Goal: Task Accomplishment & Management: Manage account settings

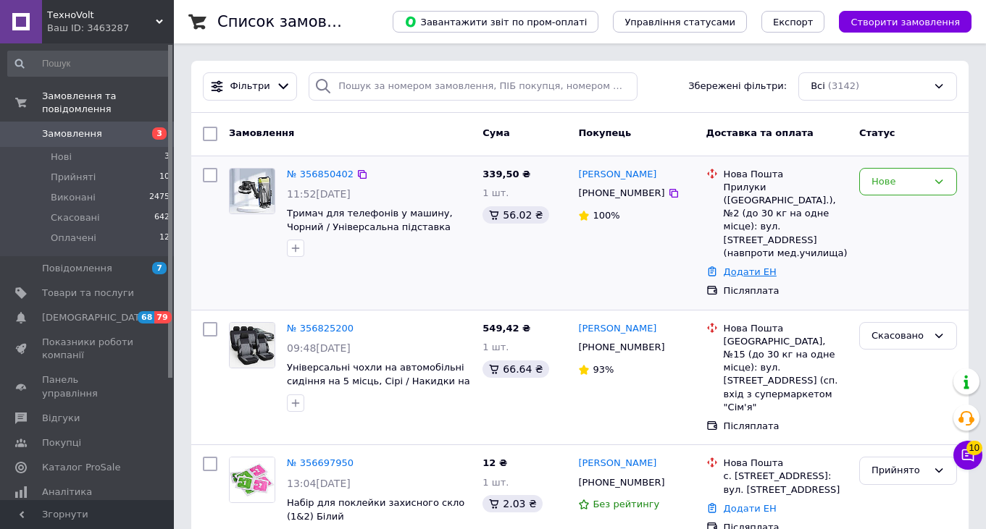
click at [744, 267] on link "Додати ЕН" at bounding box center [749, 272] width 53 height 11
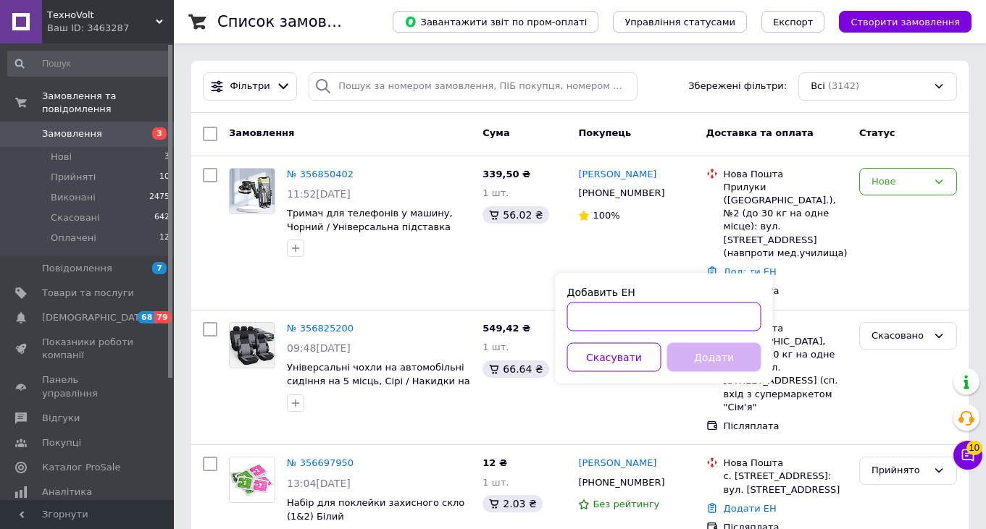
click at [655, 321] on input "Добавить ЕН" at bounding box center [664, 317] width 194 height 29
paste input "20451225161812"
type input "20451225161812"
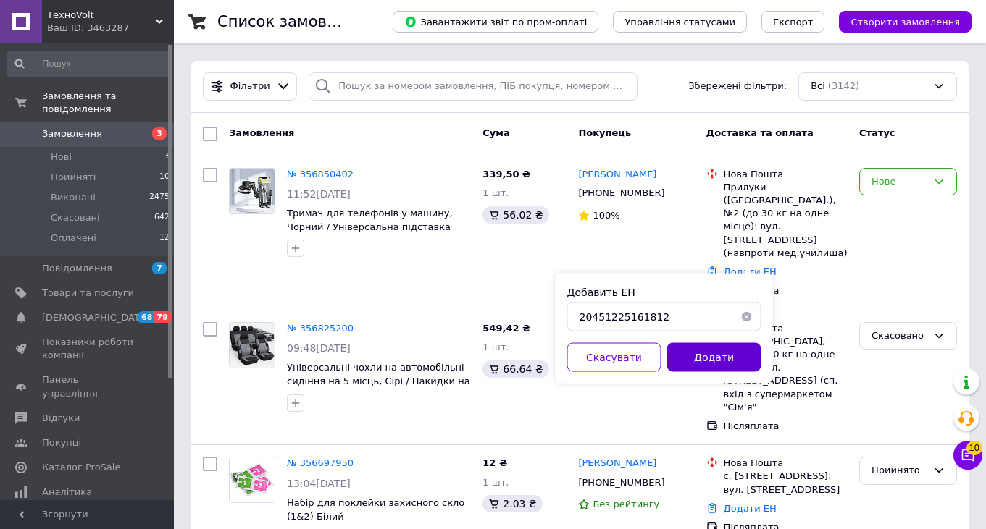
click at [702, 356] on button "Додати" at bounding box center [714, 357] width 94 height 29
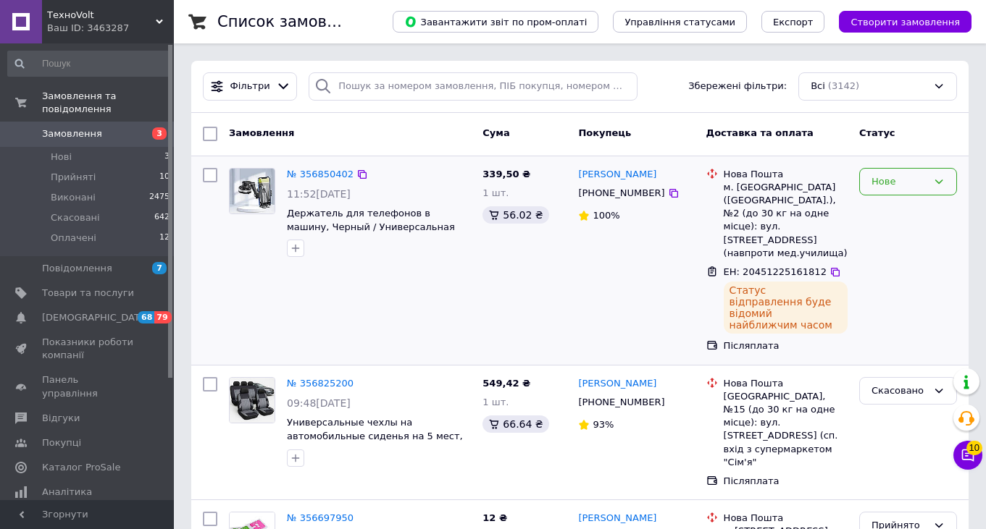
click at [894, 180] on div "Нове" at bounding box center [899, 182] width 56 height 15
click at [894, 209] on li "Прийнято" at bounding box center [908, 211] width 96 height 27
click at [968, 456] on icon at bounding box center [968, 456] width 12 height 12
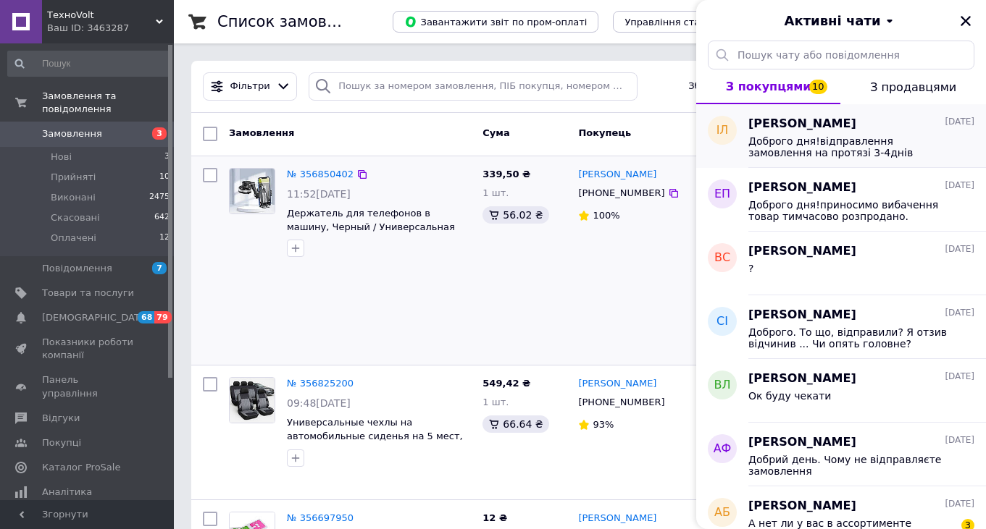
click at [900, 161] on div "Ігор Ліпницький 11.08.2025 Доброго дня!відправлення замовлення на протязі 3-4дн…" at bounding box center [867, 136] width 238 height 64
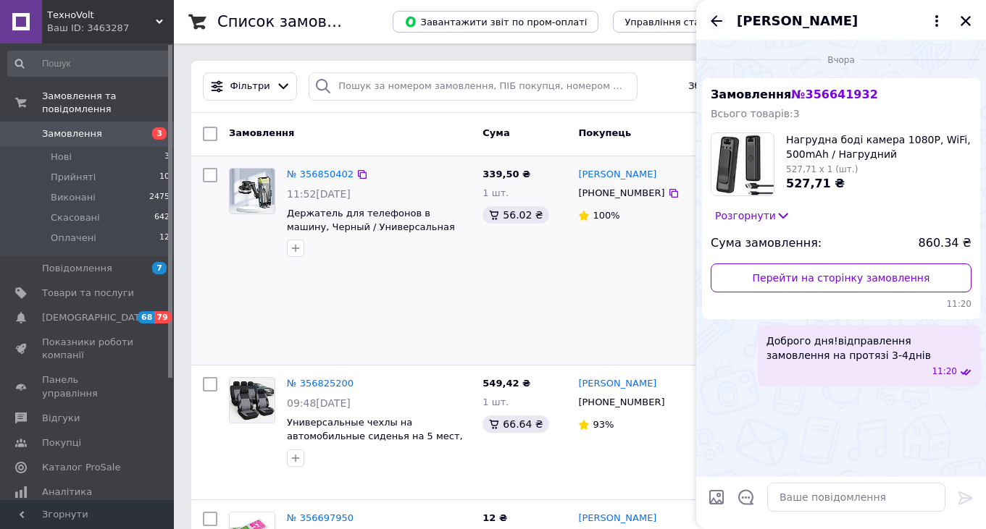
click at [716, 20] on icon "Назад" at bounding box center [716, 20] width 12 height 11
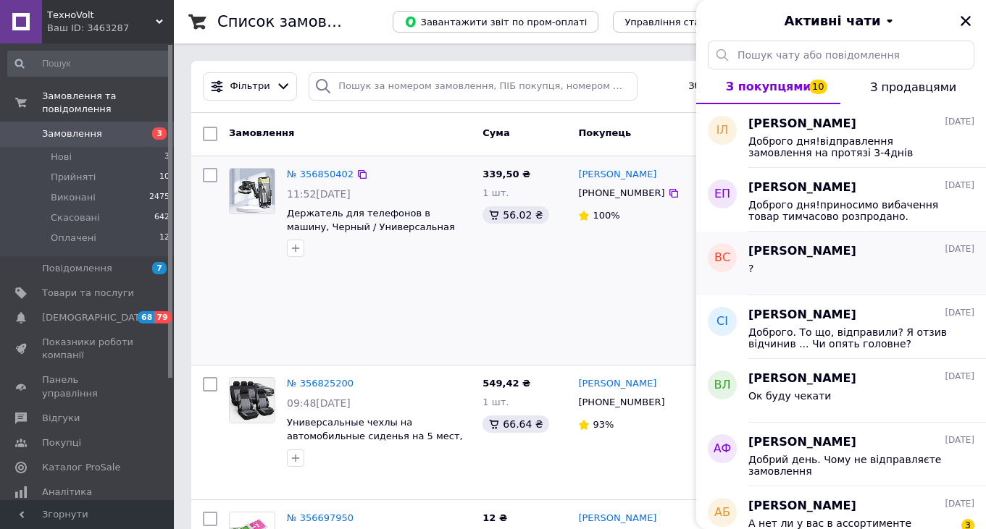
click at [818, 264] on div "?" at bounding box center [861, 271] width 226 height 23
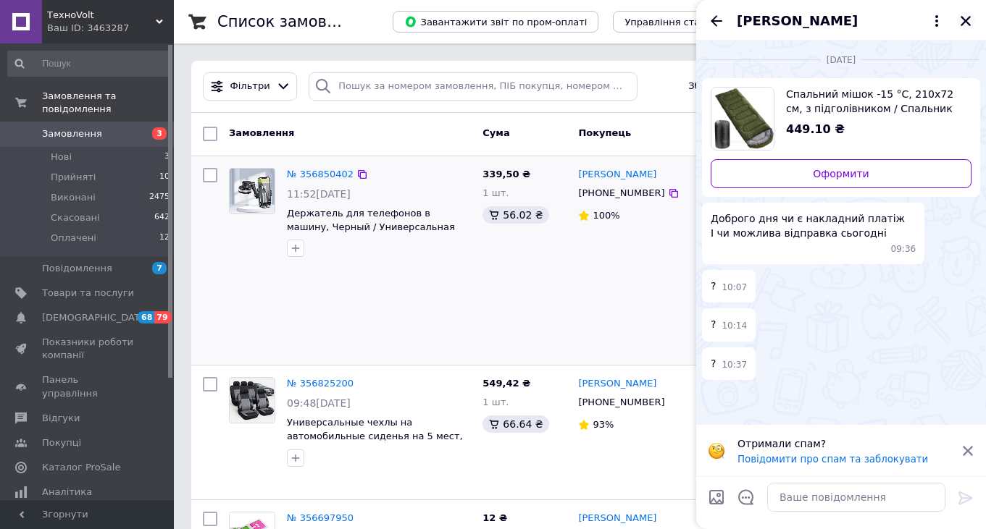
click at [964, 22] on icon "Закрити" at bounding box center [965, 21] width 10 height 10
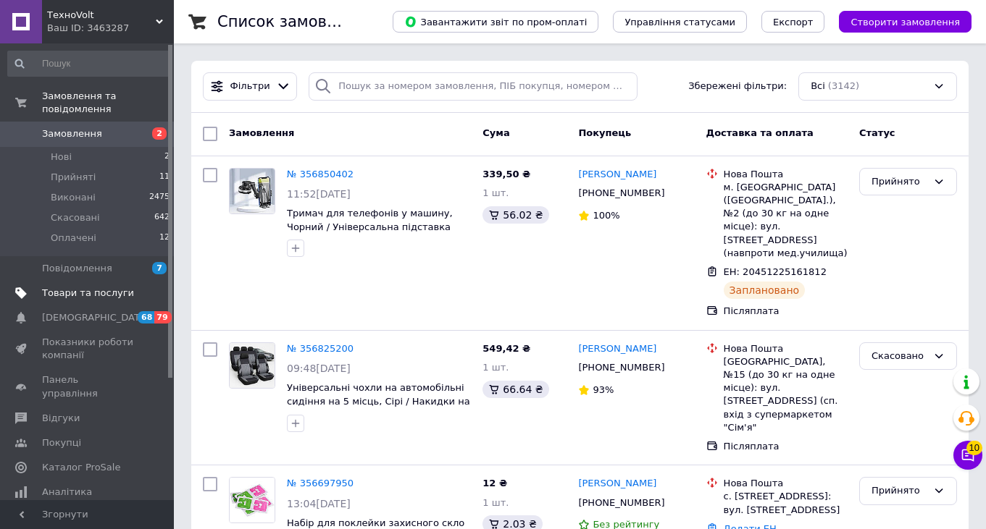
click at [96, 289] on span "Товари та послуги" at bounding box center [88, 293] width 92 height 13
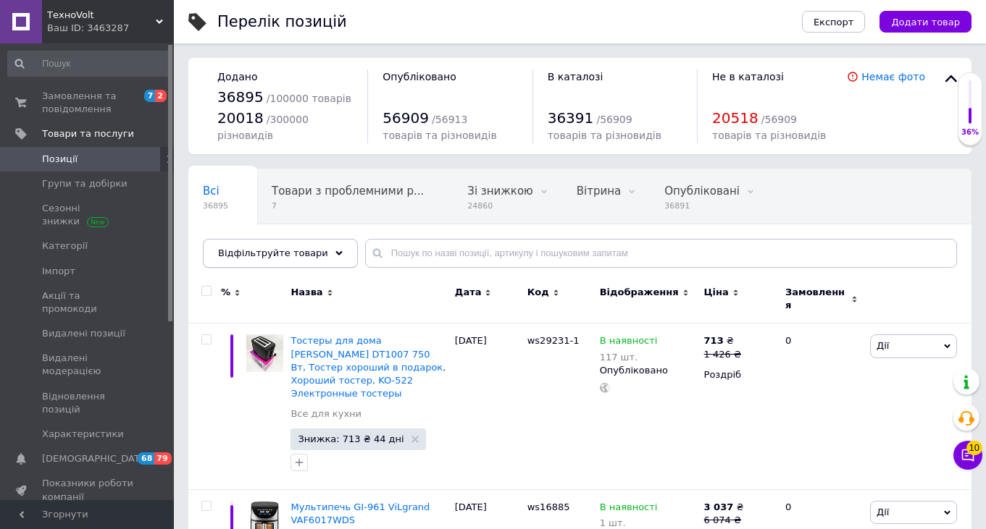
click at [335, 251] on icon at bounding box center [338, 253] width 7 height 7
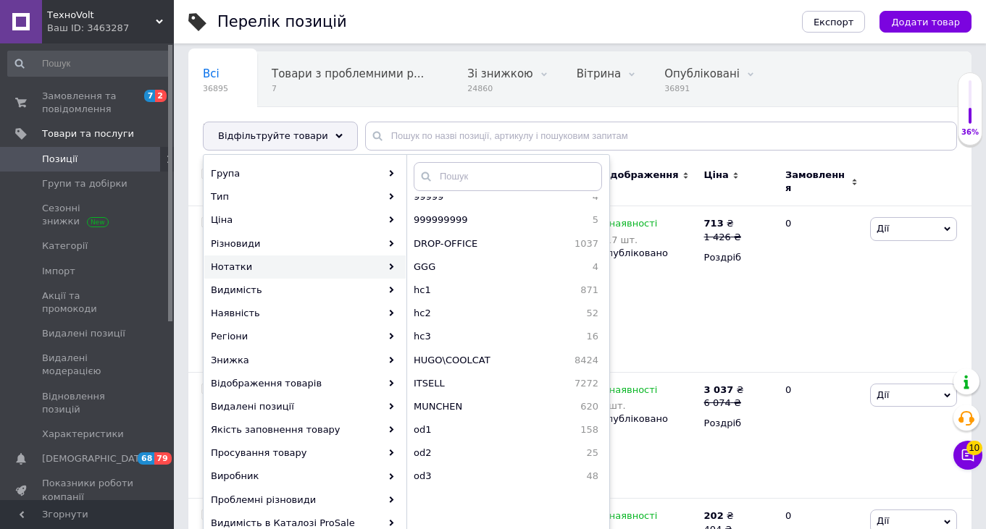
scroll to position [1515, 0]
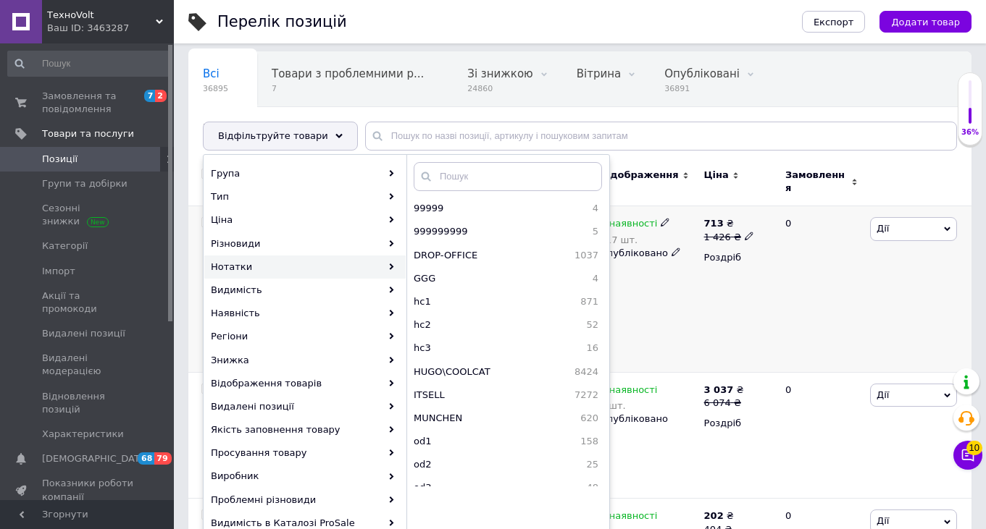
click at [665, 293] on div "В наявності 117 шт. Опубліковано" at bounding box center [648, 289] width 104 height 166
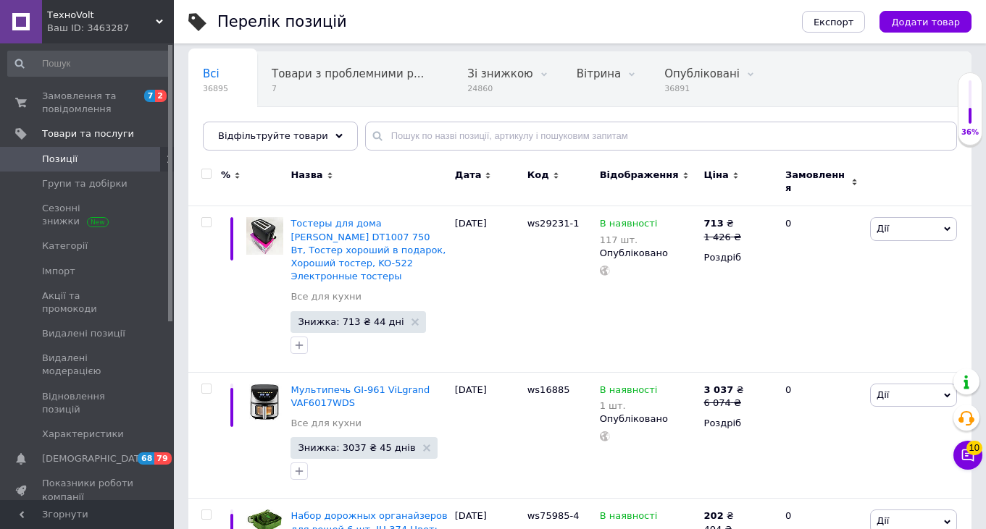
click at [204, 172] on input "checkbox" at bounding box center [205, 173] width 9 height 9
checkbox input "true"
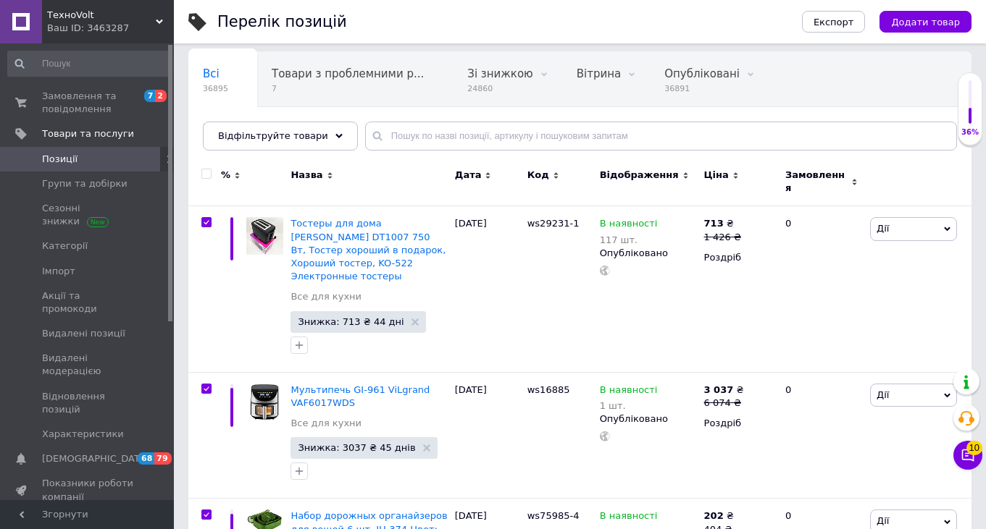
checkbox input "true"
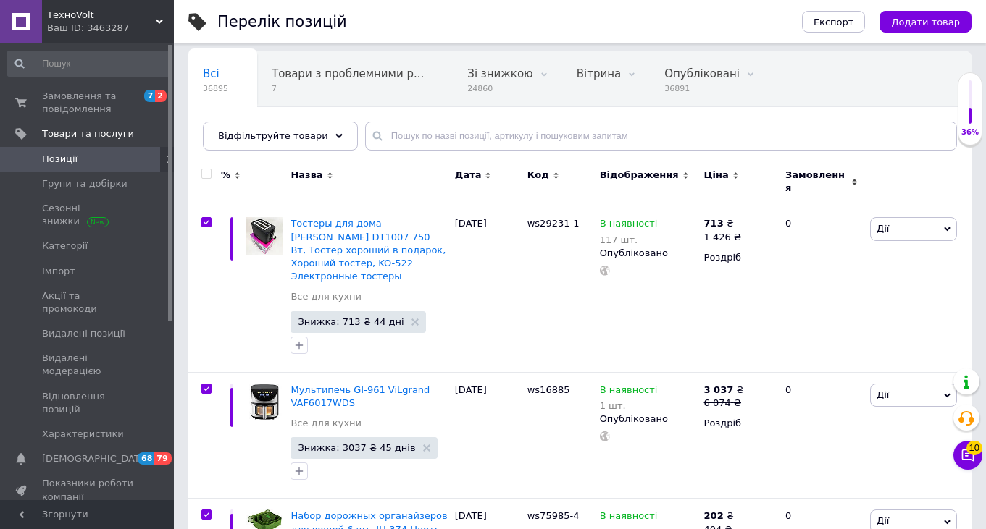
checkbox input "true"
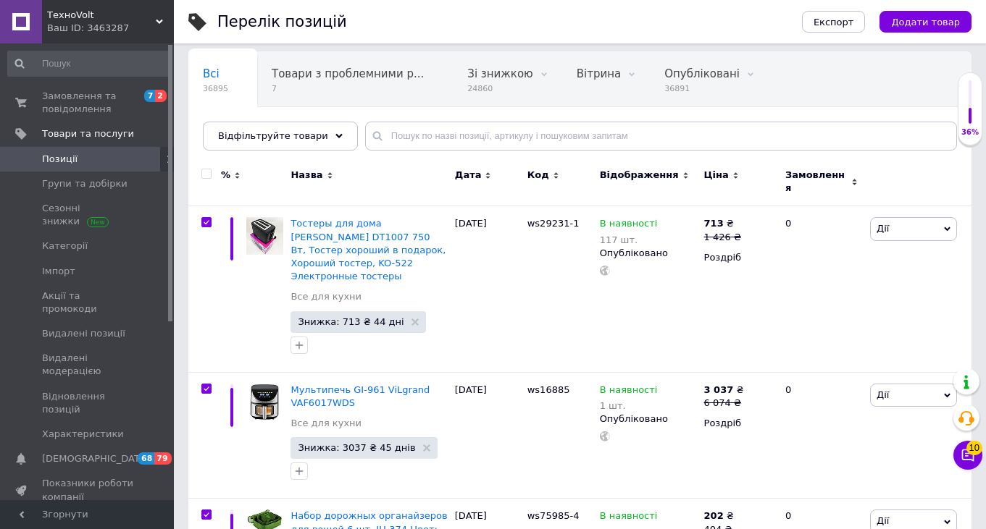
checkbox input "true"
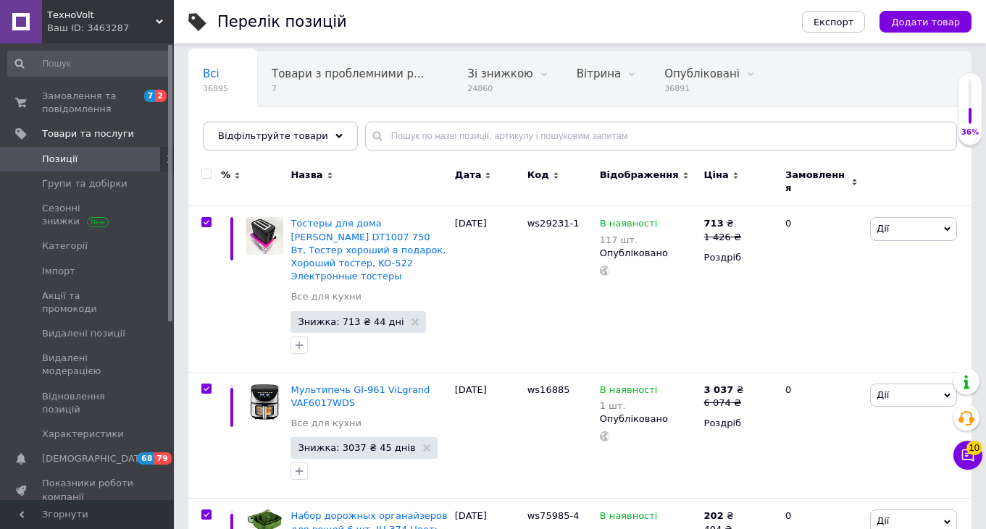
checkbox input "true"
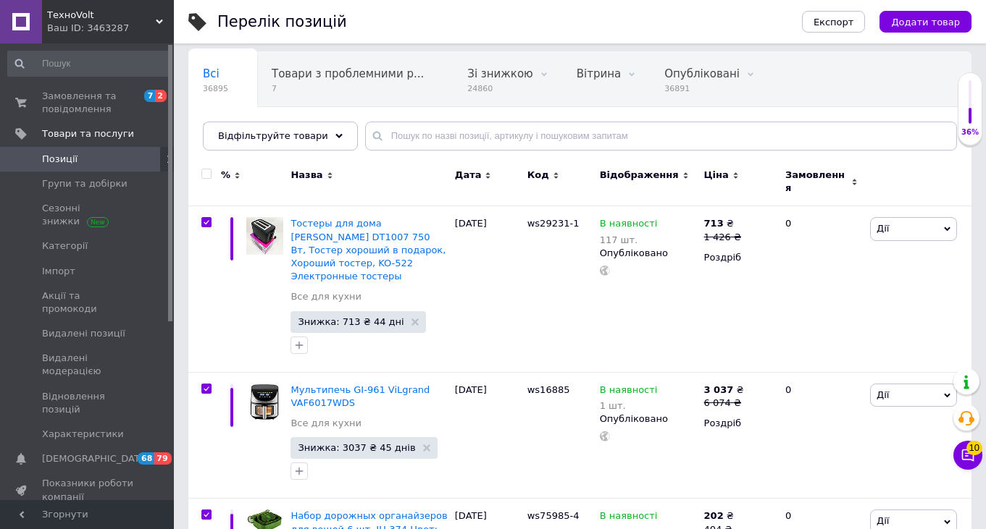
checkbox input "true"
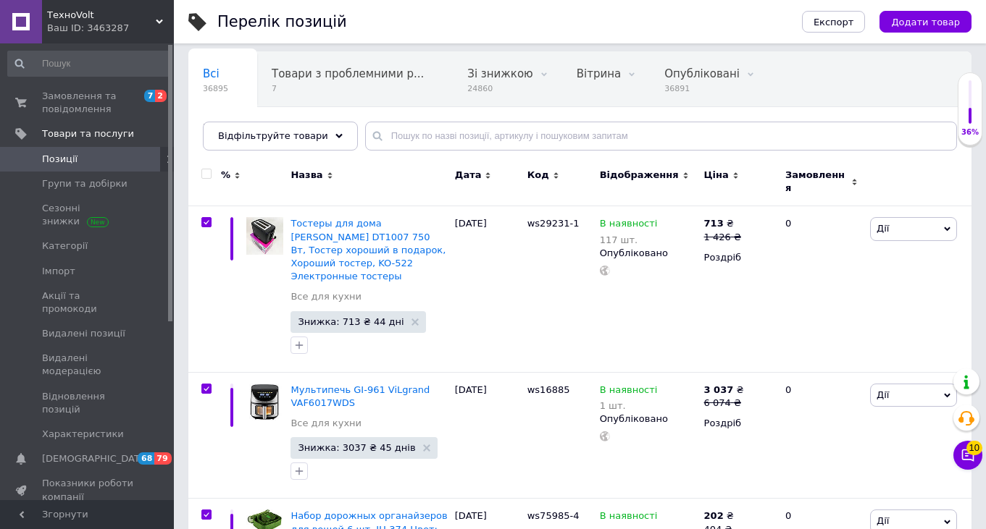
checkbox input "true"
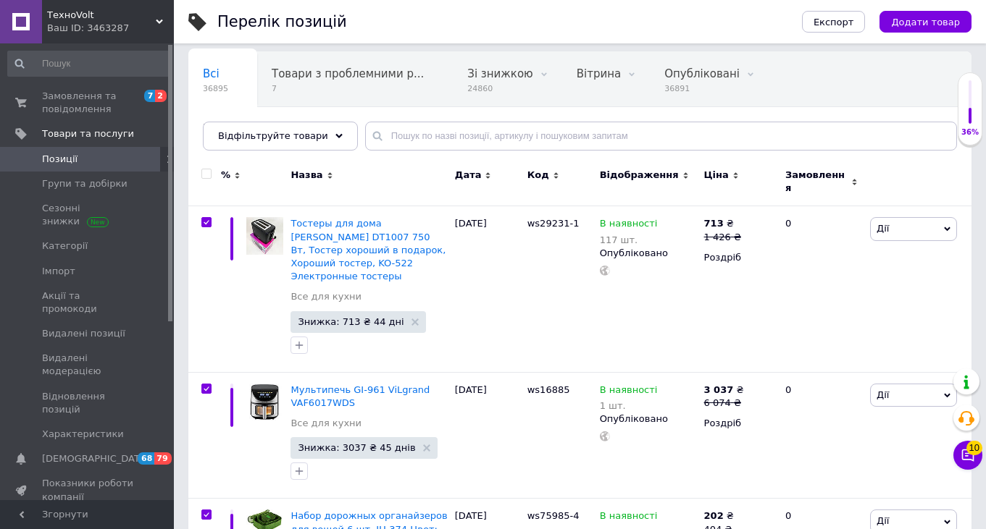
checkbox input "true"
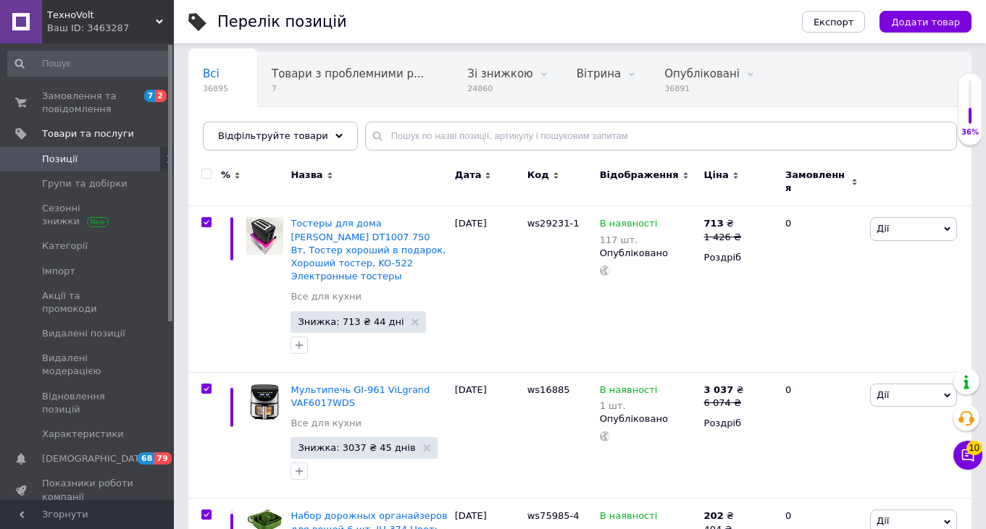
checkbox input "true"
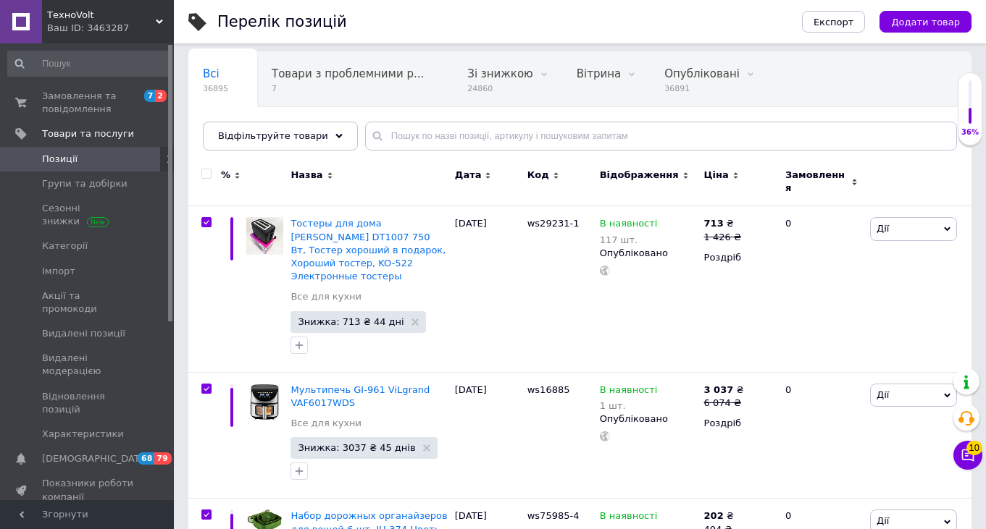
checkbox input "true"
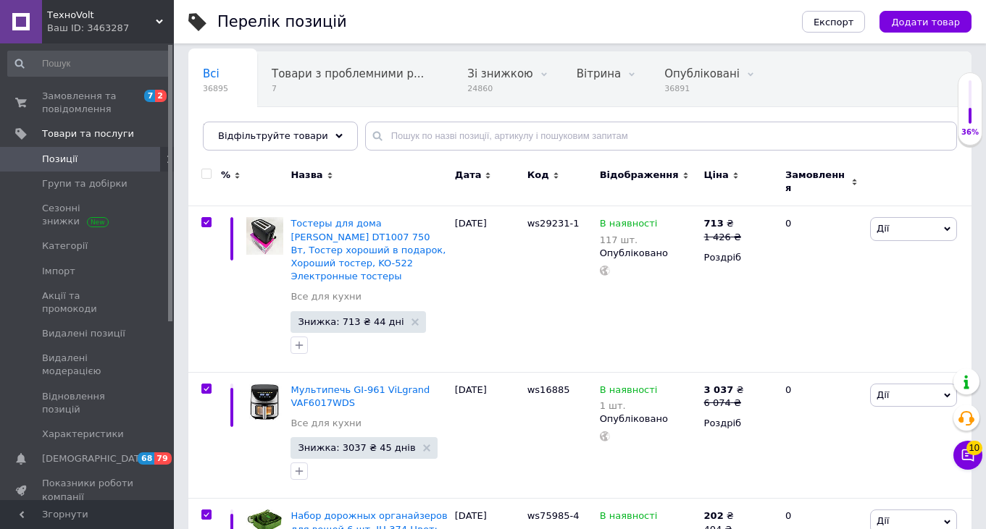
checkbox input "true"
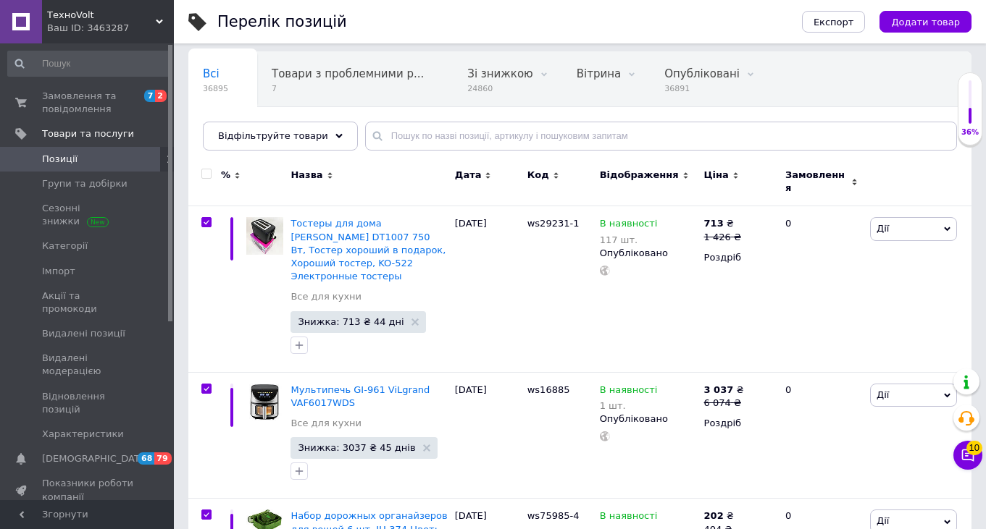
checkbox input "true"
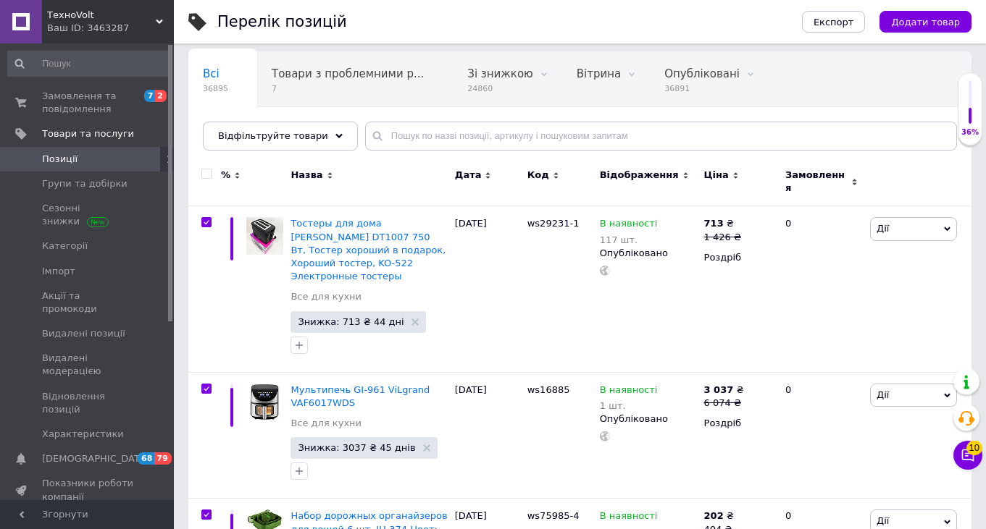
checkbox input "true"
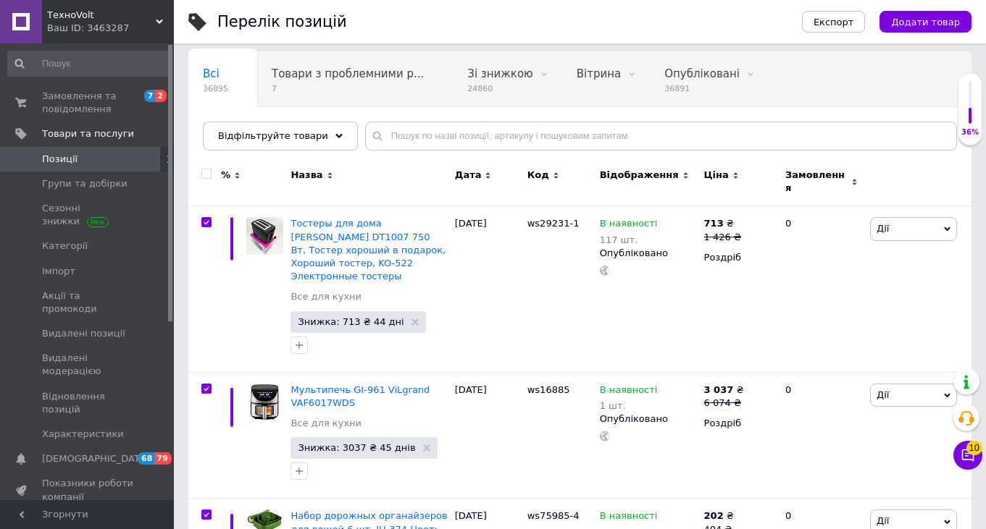
checkbox input "true"
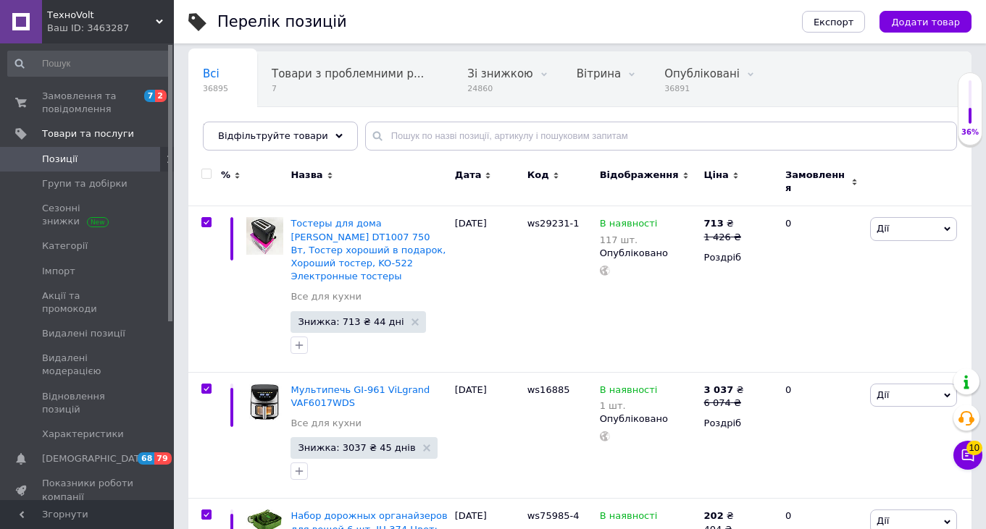
checkbox input "true"
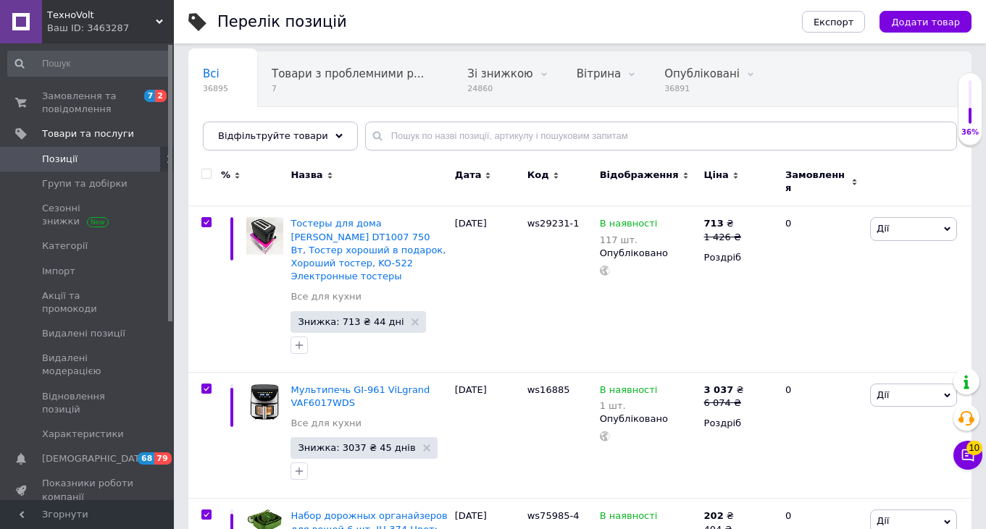
checkbox input "true"
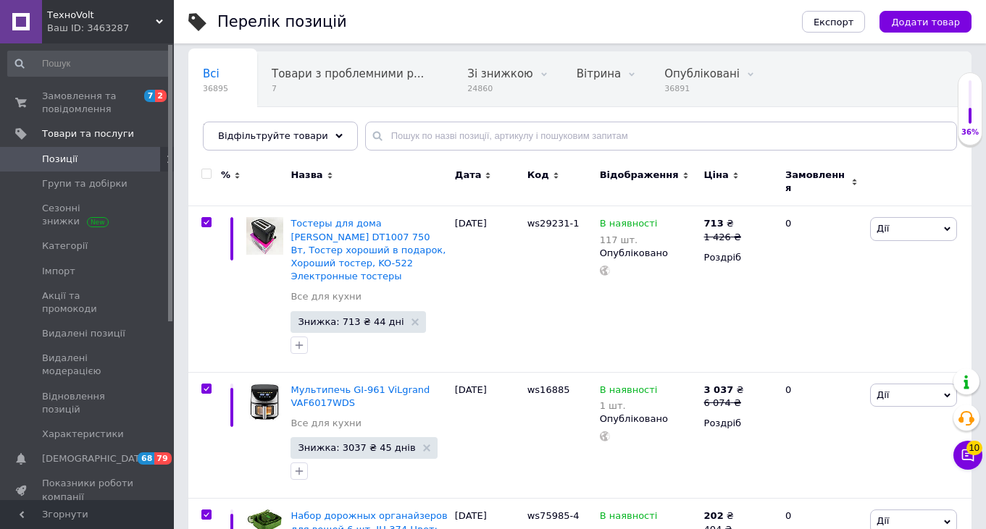
checkbox input "true"
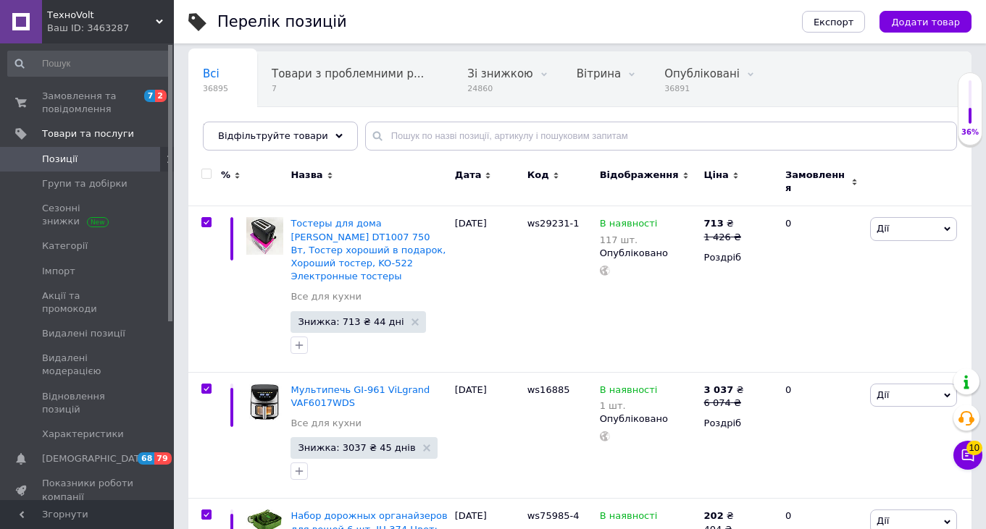
checkbox input "true"
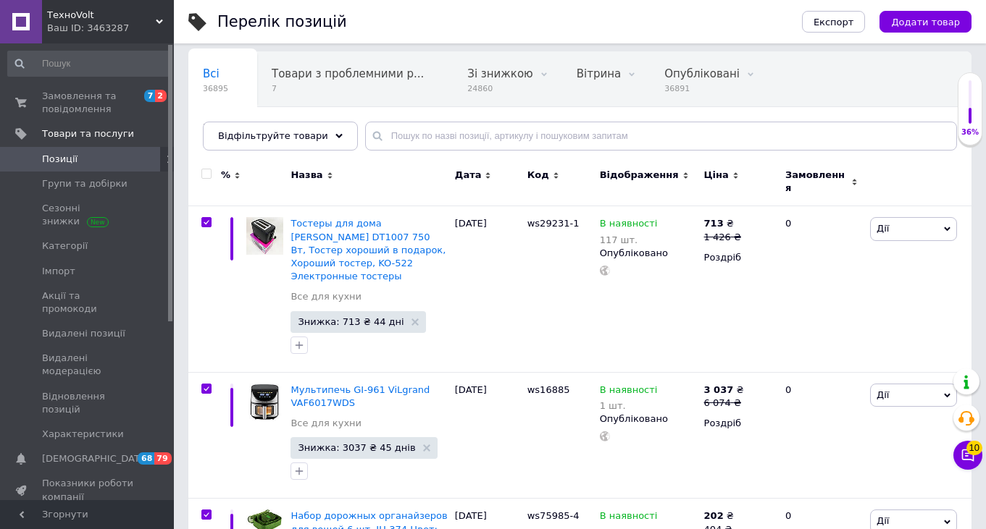
checkbox input "true"
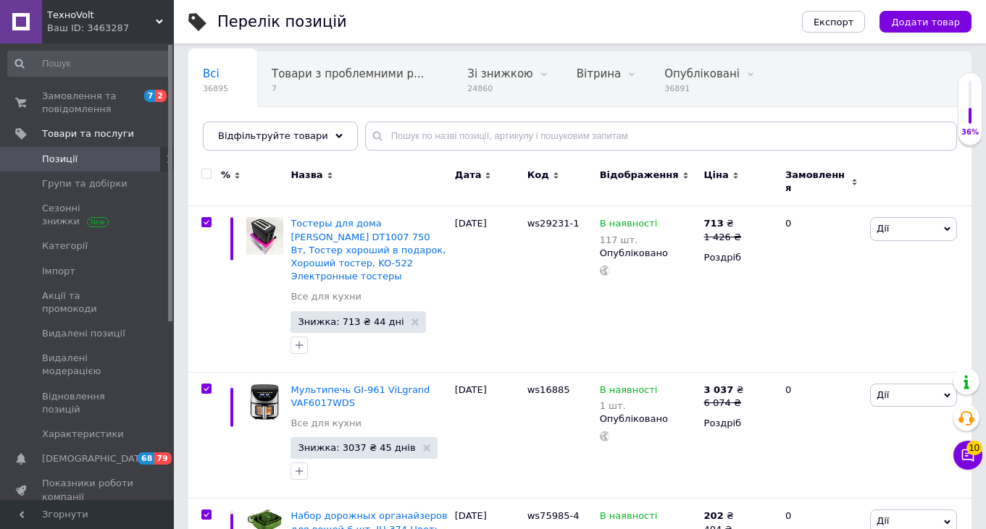
checkbox input "true"
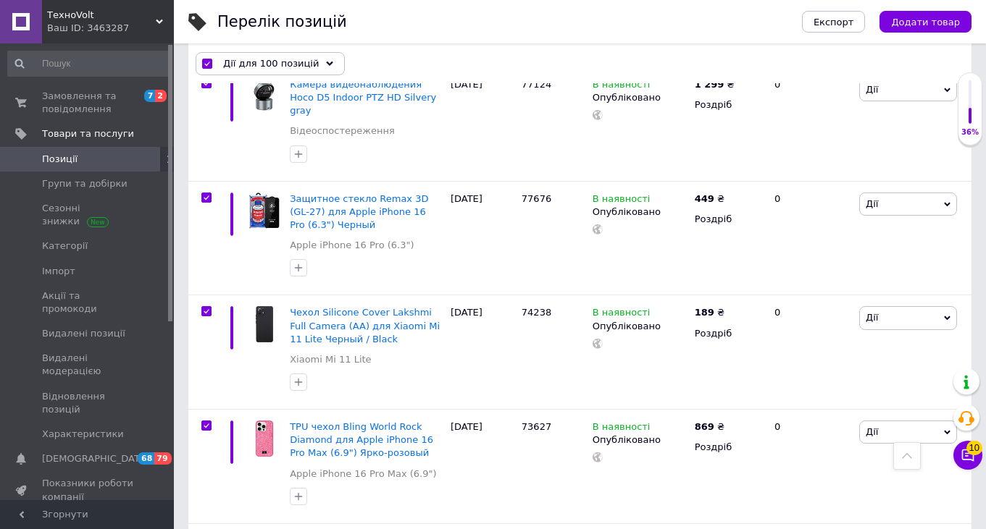
scroll to position [14406, 0]
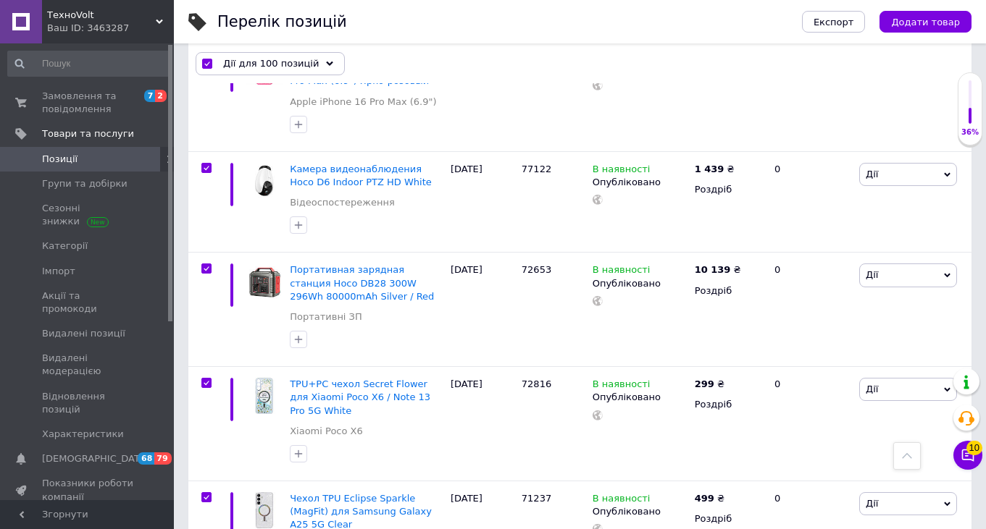
checkbox input "false"
checkbox input "true"
checkbox input "false"
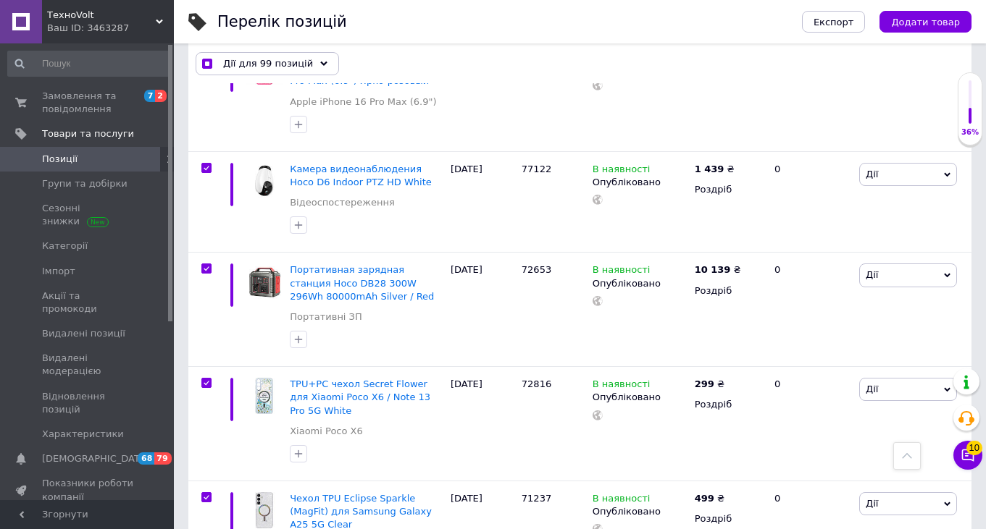
checkbox input "true"
checkbox input "false"
checkbox input "true"
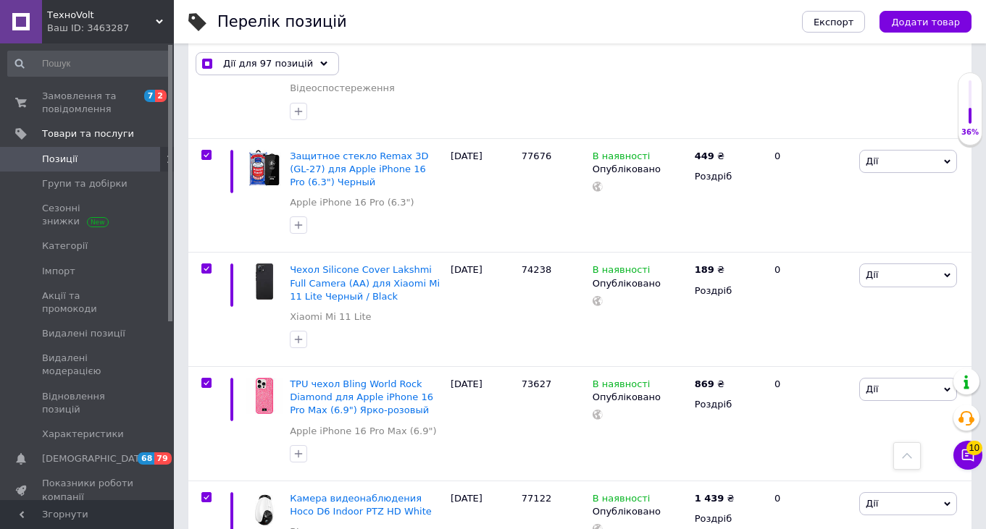
scroll to position [14071, 0]
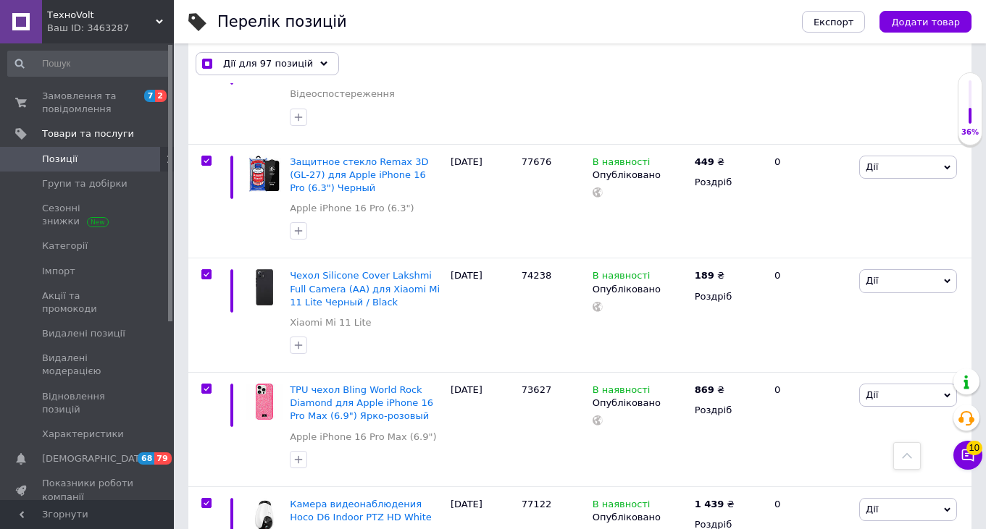
checkbox input "false"
checkbox input "true"
checkbox input "false"
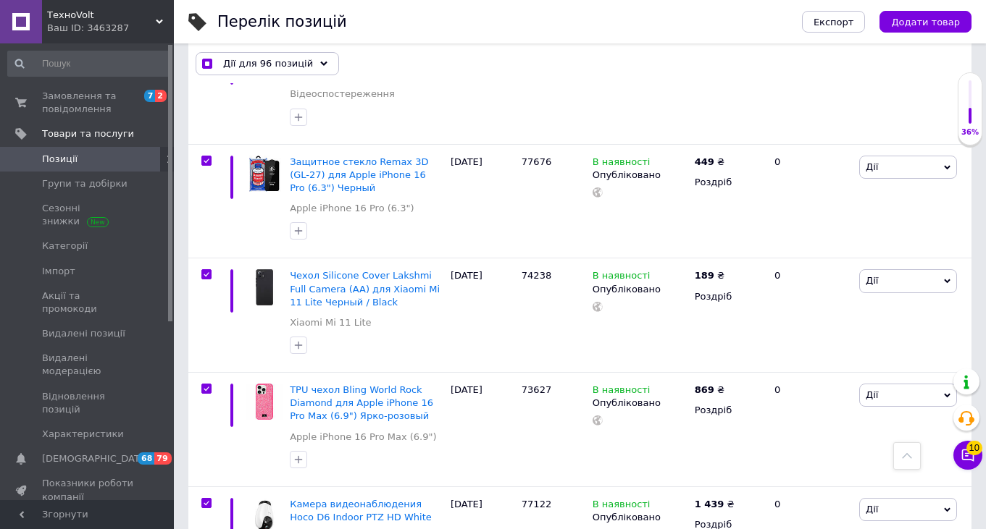
checkbox input "true"
checkbox input "false"
checkbox input "true"
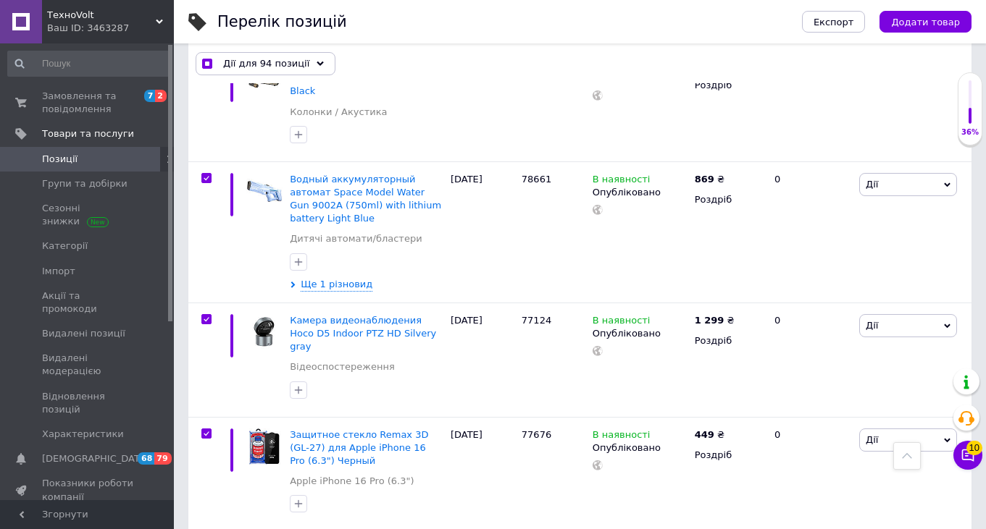
scroll to position [13753, 0]
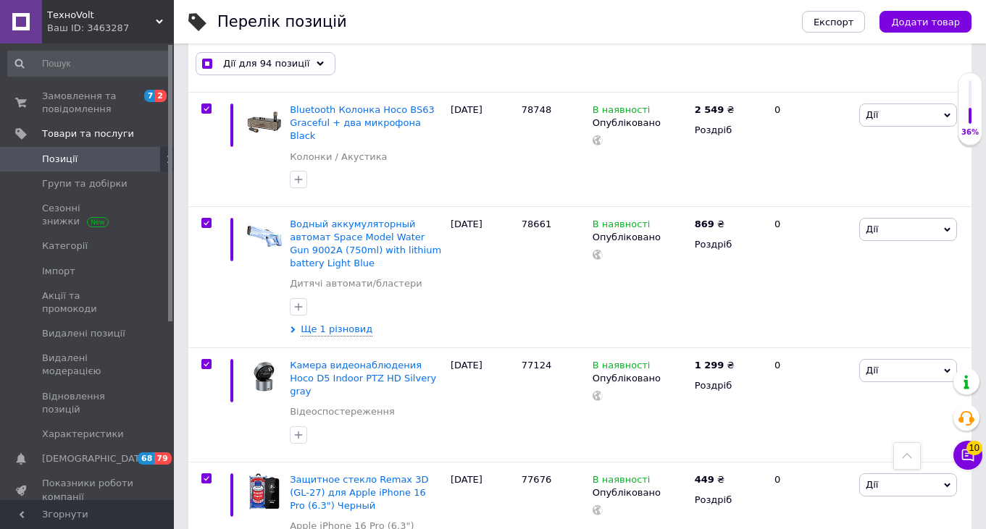
checkbox input "false"
checkbox input "true"
checkbox input "false"
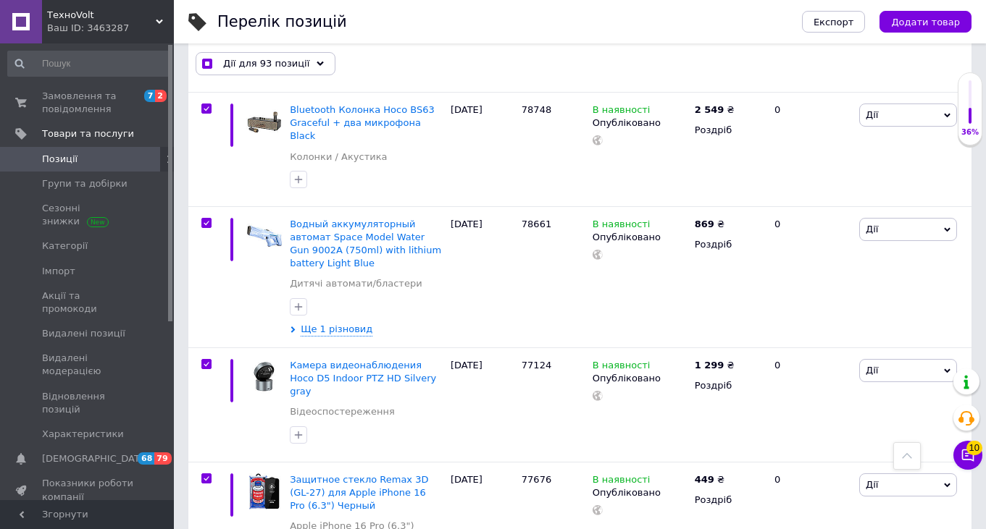
checkbox input "true"
checkbox input "false"
checkbox input "true"
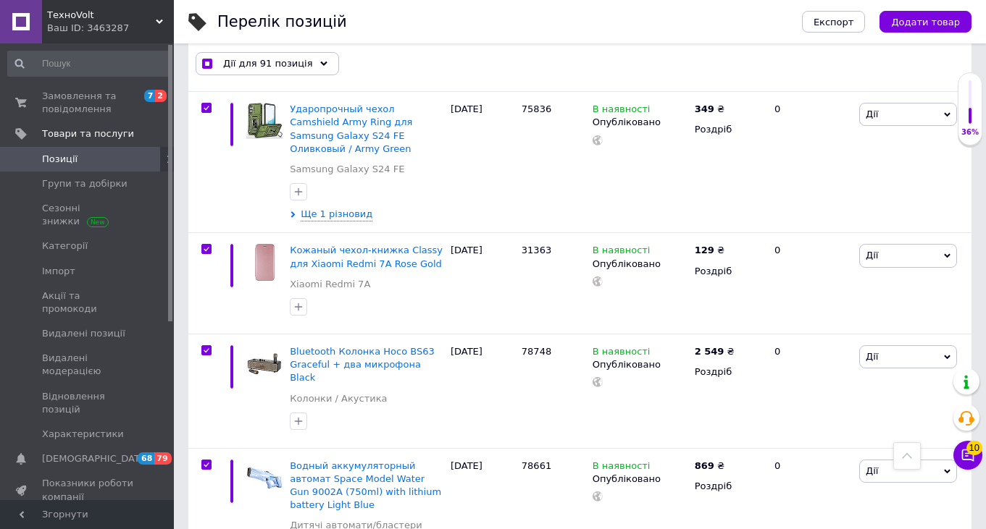
scroll to position [13508, 0]
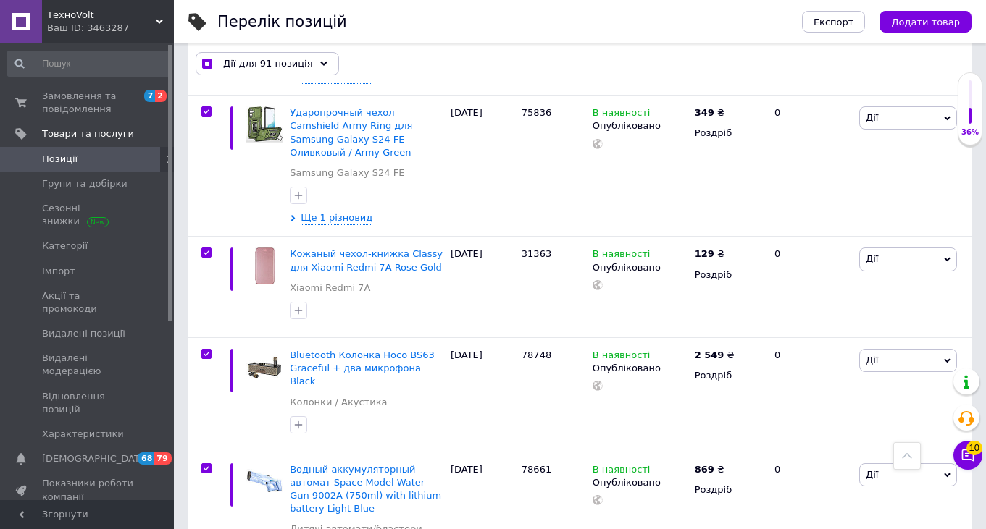
checkbox input "false"
checkbox input "true"
checkbox input "false"
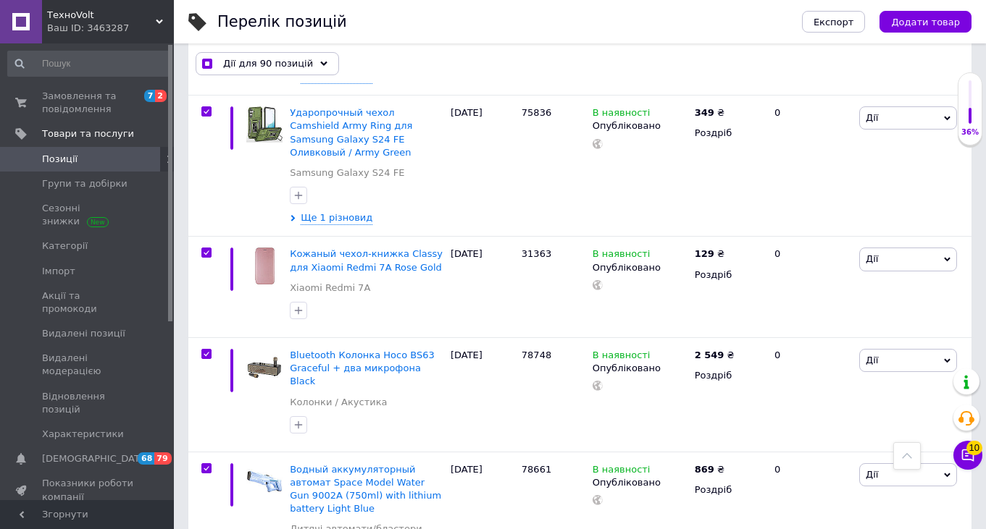
checkbox input "true"
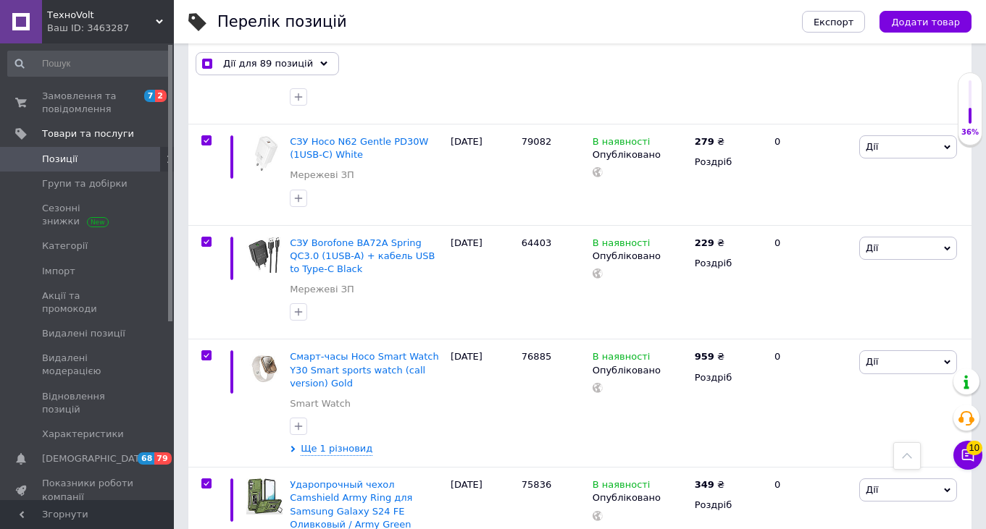
scroll to position [13169, 0]
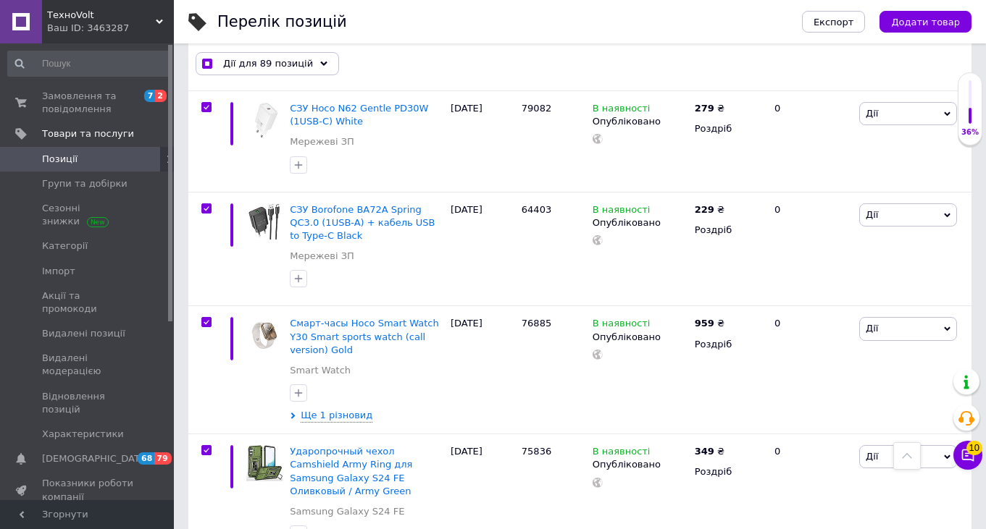
checkbox input "false"
checkbox input "true"
checkbox input "false"
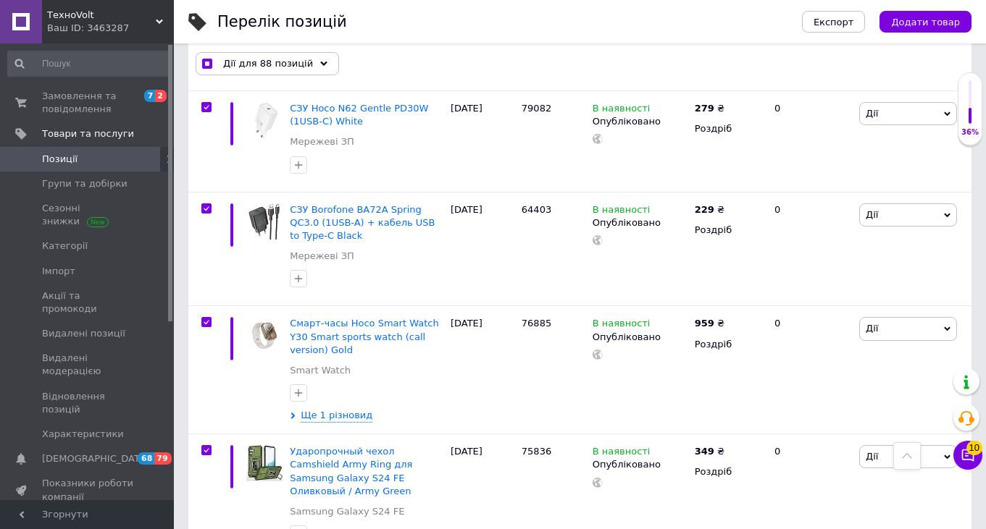
checkbox input "true"
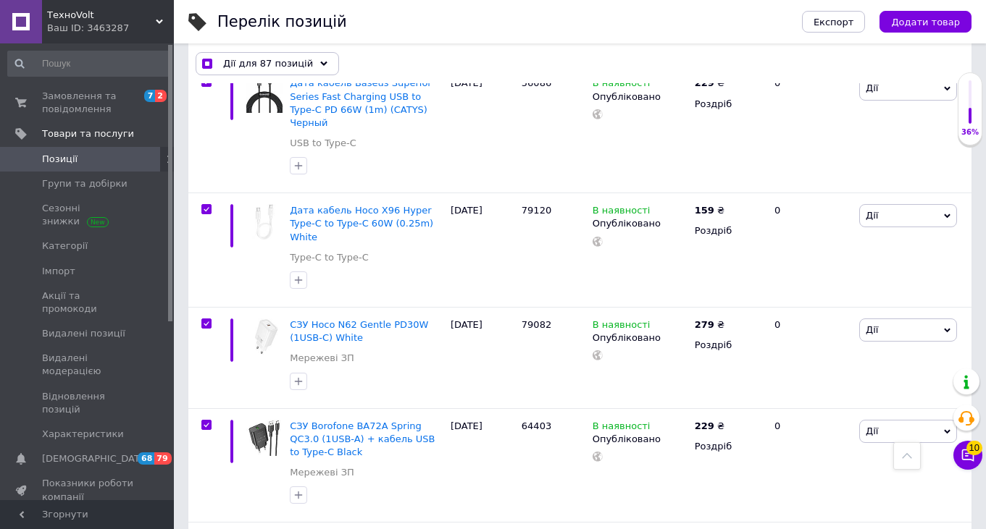
scroll to position [12951, 0]
checkbox input "false"
checkbox input "true"
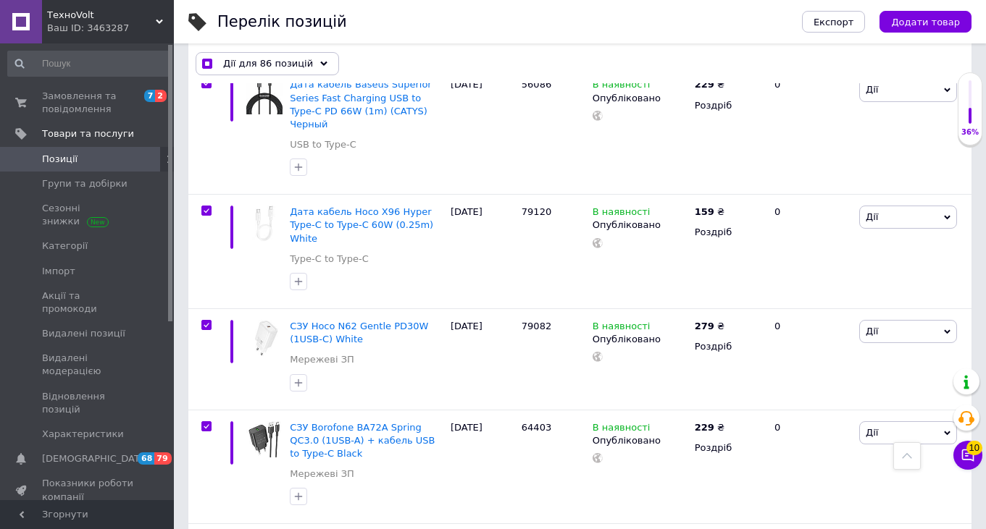
checkbox input "false"
checkbox input "true"
checkbox input "false"
checkbox input "true"
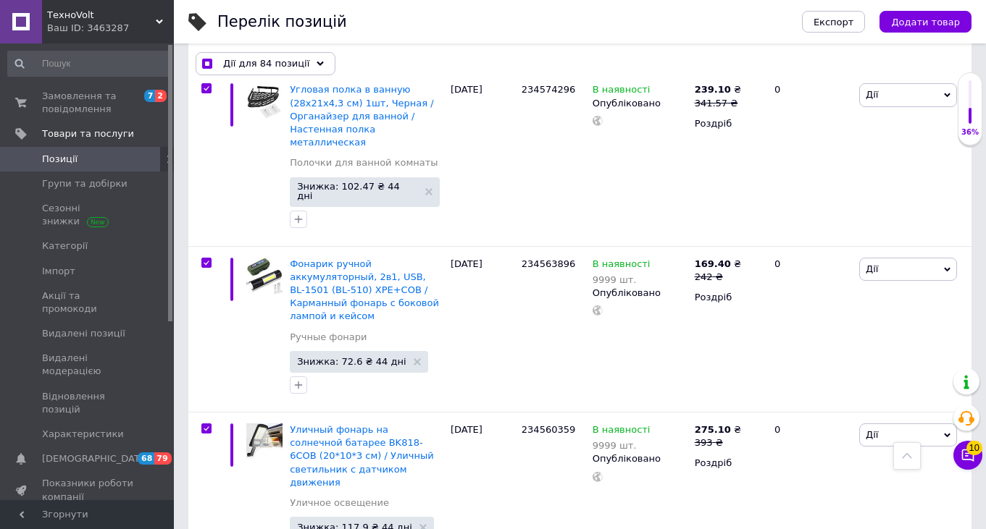
scroll to position [12447, 0]
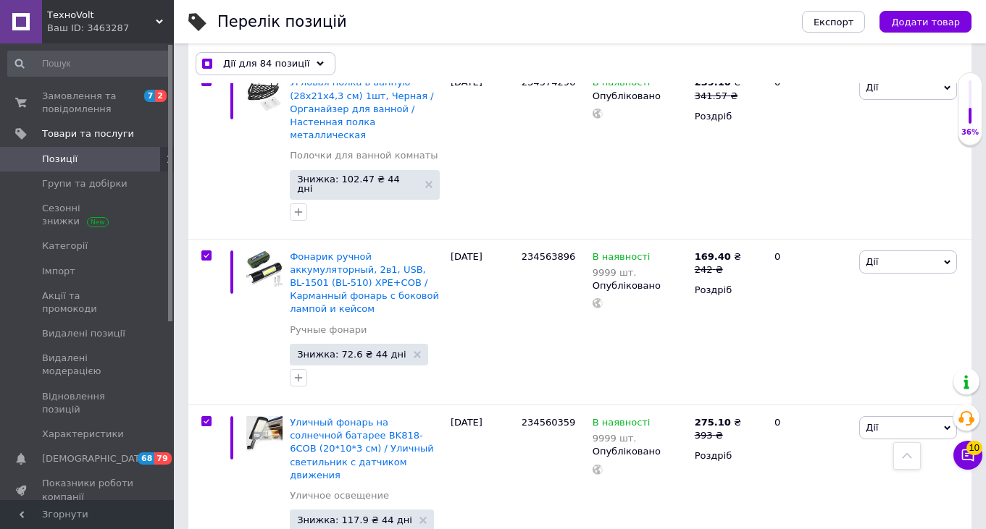
checkbox input "false"
checkbox input "true"
checkbox input "false"
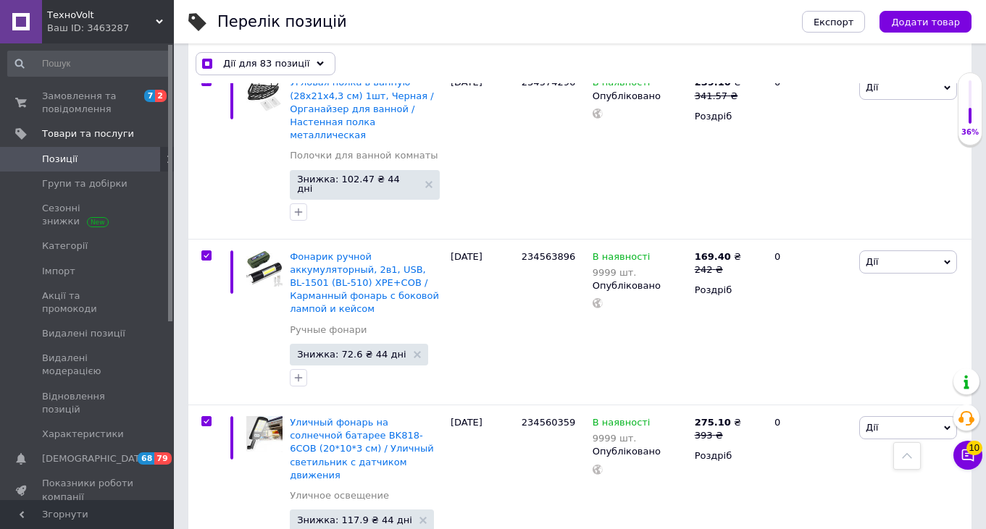
checkbox input "true"
checkbox input "false"
checkbox input "true"
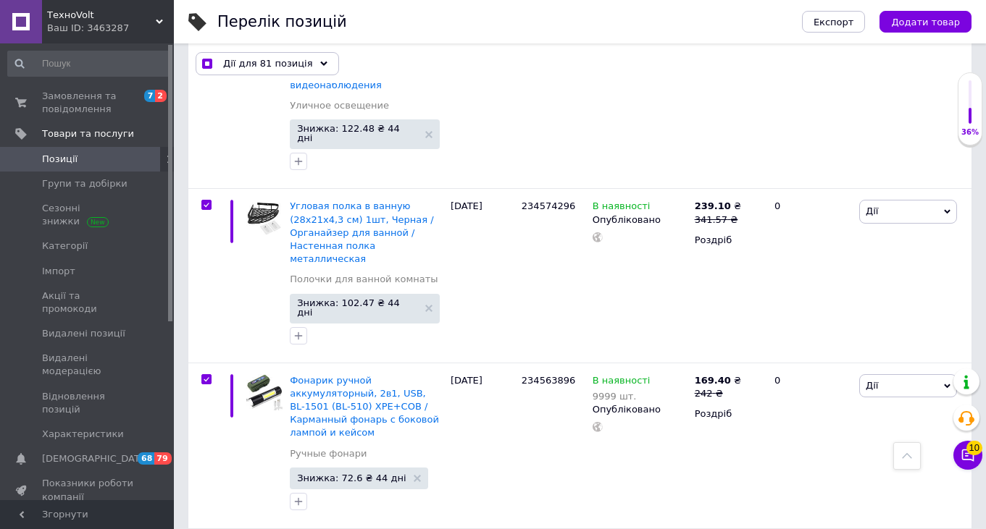
scroll to position [12235, 0]
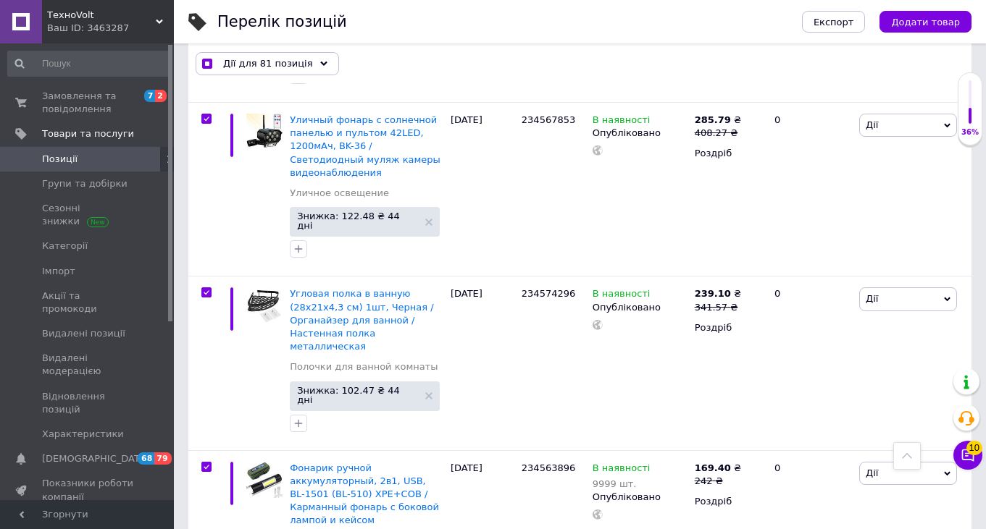
checkbox input "false"
checkbox input "true"
checkbox input "false"
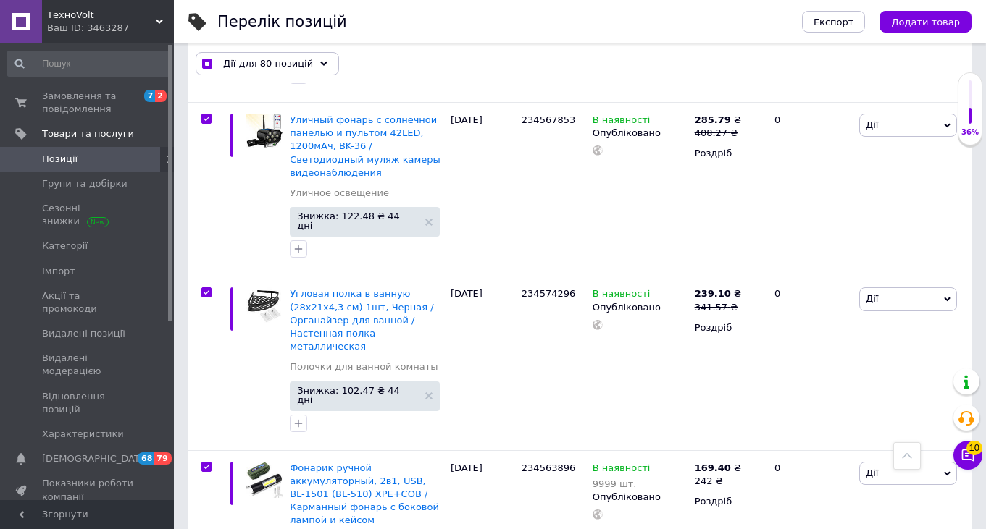
checkbox input "true"
checkbox input "false"
checkbox input "true"
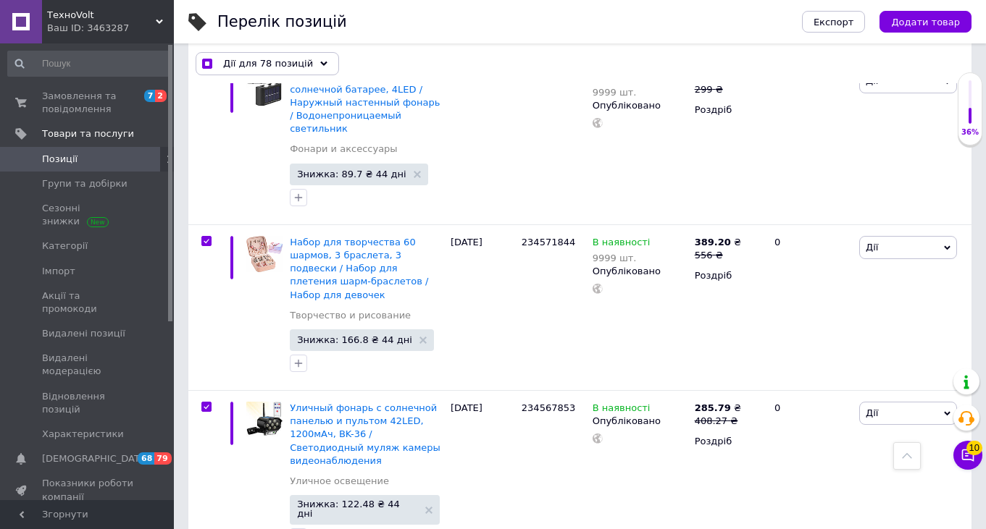
scroll to position [11938, 0]
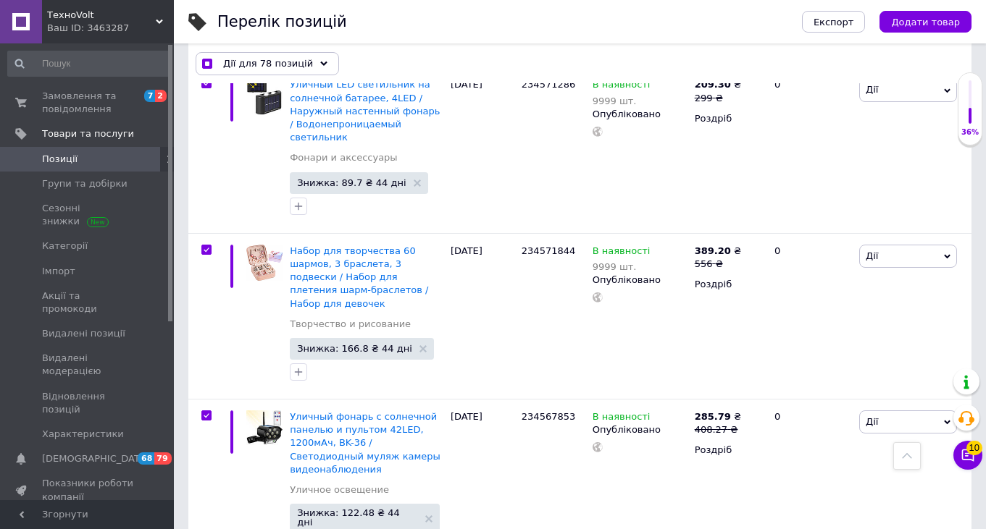
checkbox input "false"
checkbox input "true"
checkbox input "false"
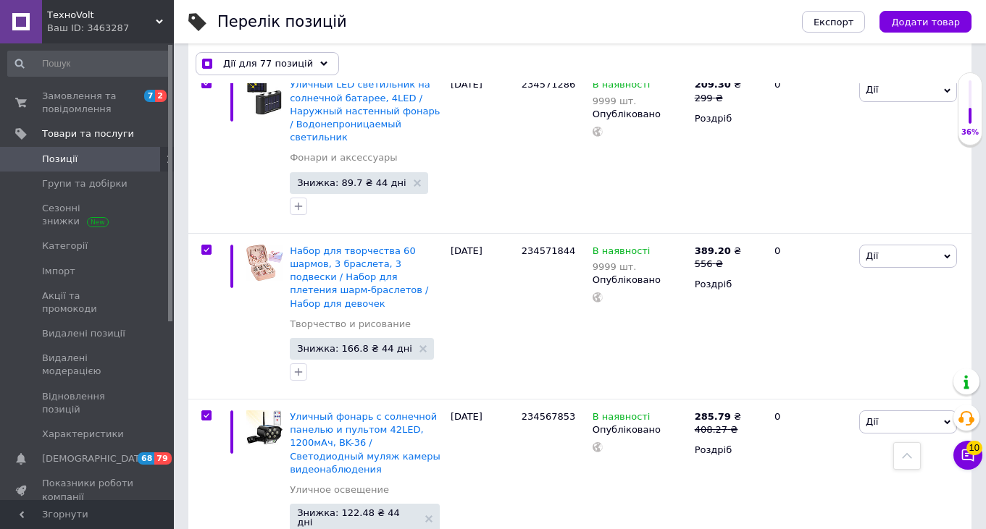
checkbox input "true"
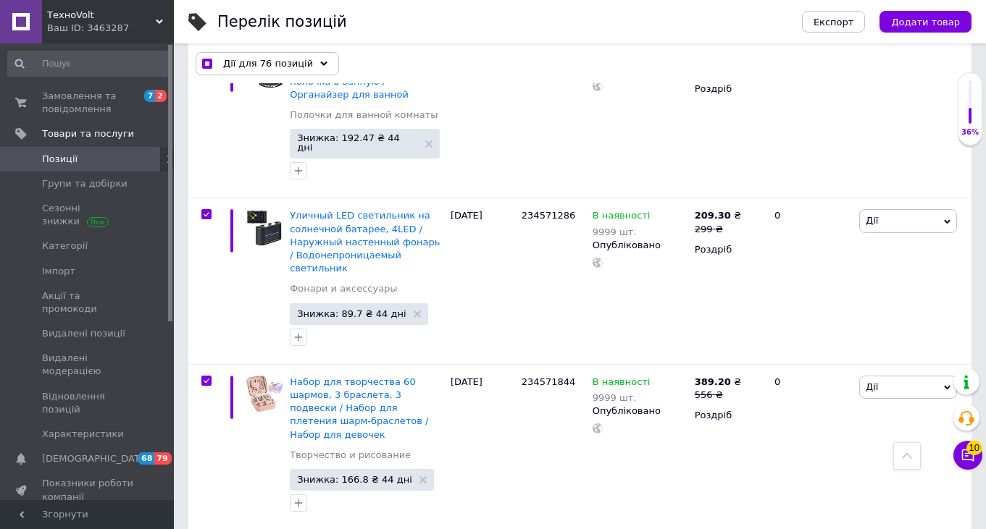
scroll to position [11746, 0]
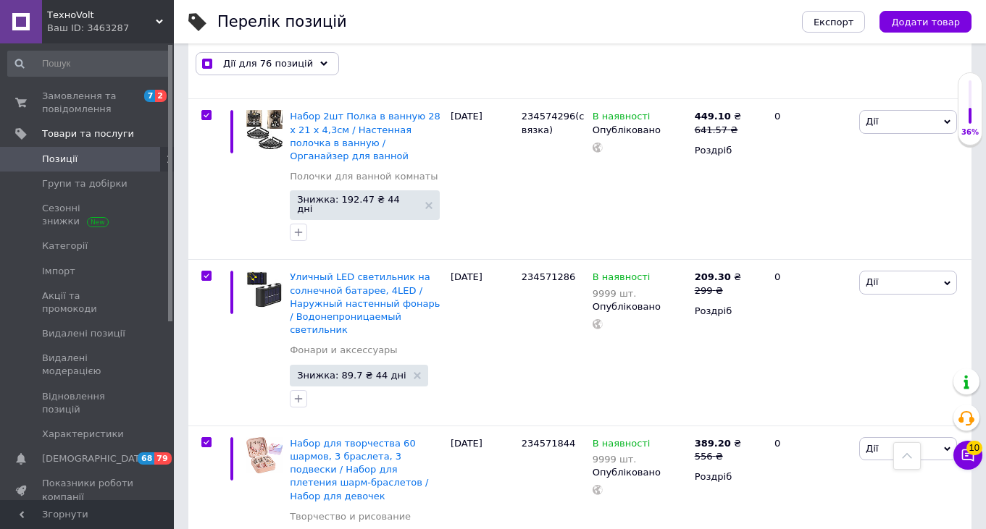
checkbox input "false"
checkbox input "true"
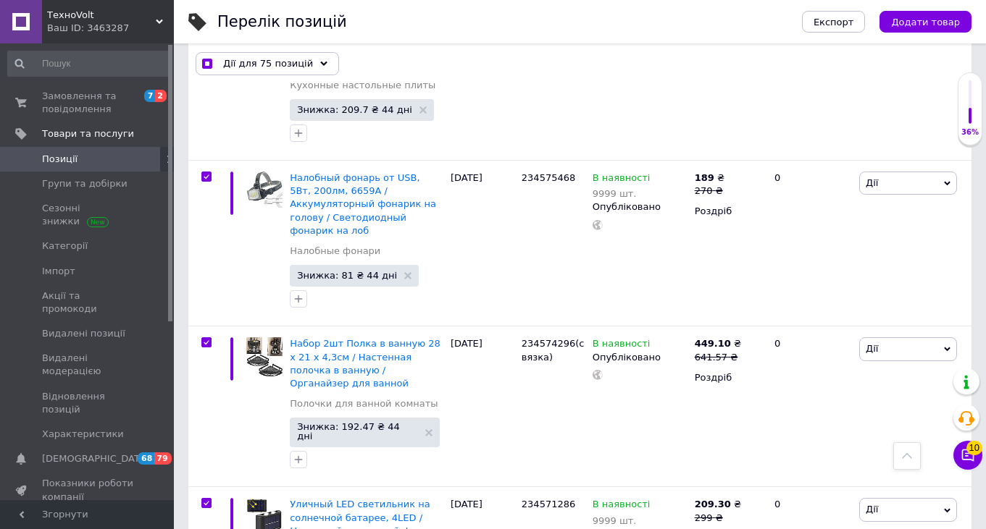
scroll to position [11506, 0]
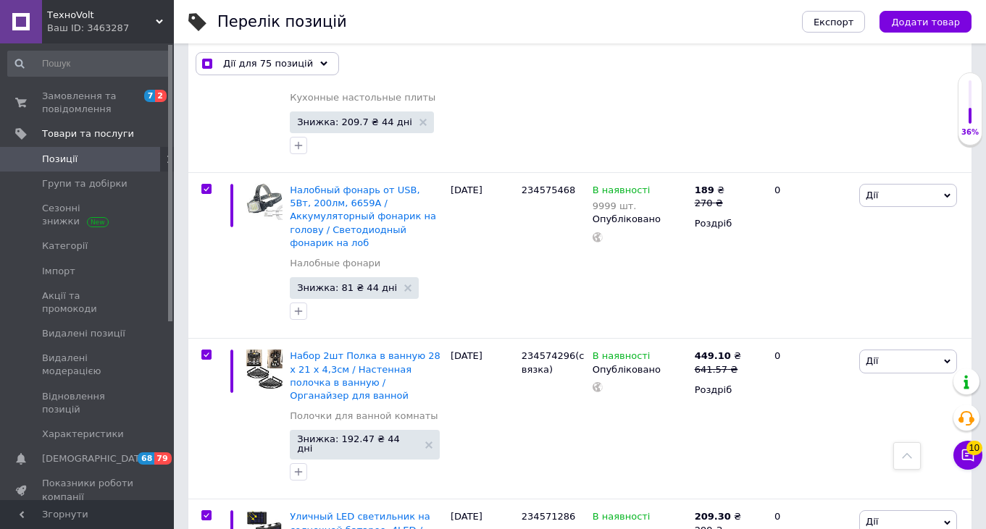
checkbox input "false"
checkbox input "true"
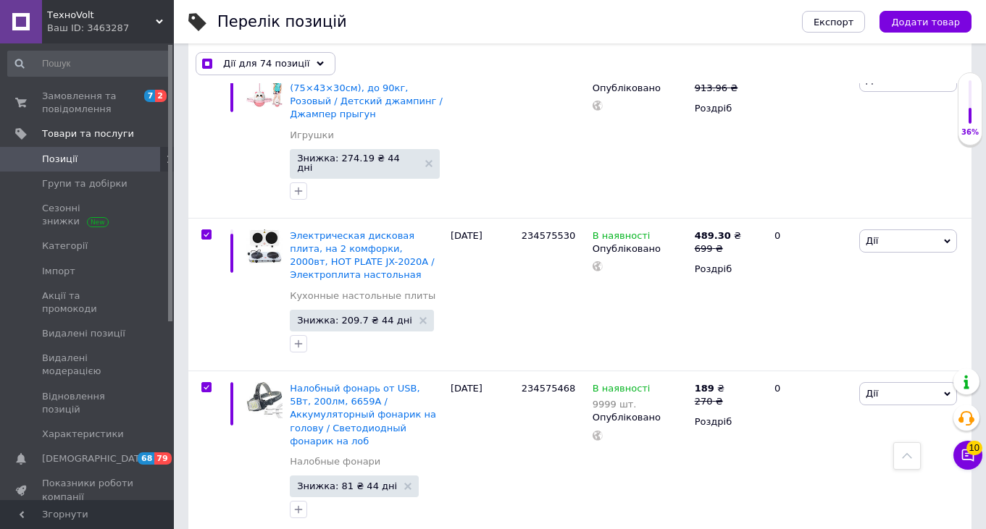
scroll to position [11306, 0]
checkbox input "false"
checkbox input "true"
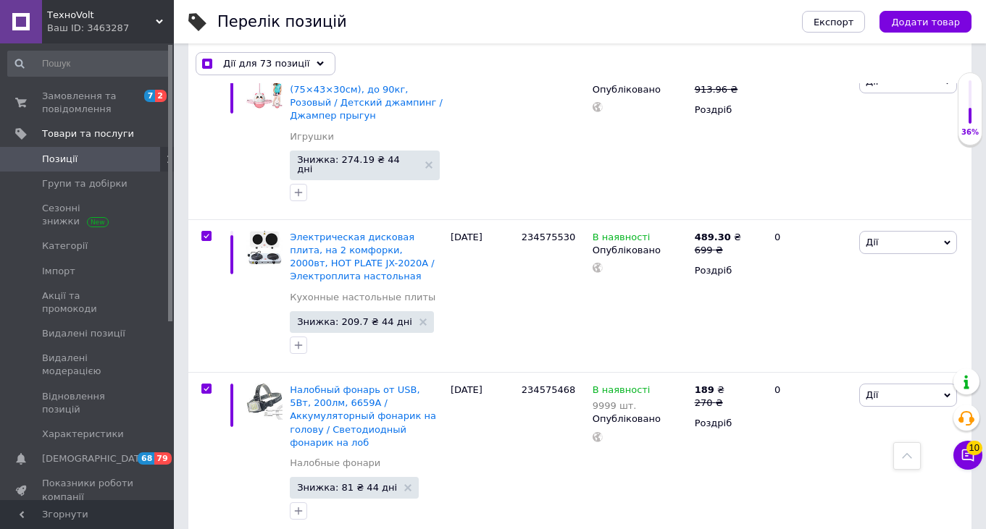
checkbox input "false"
checkbox input "true"
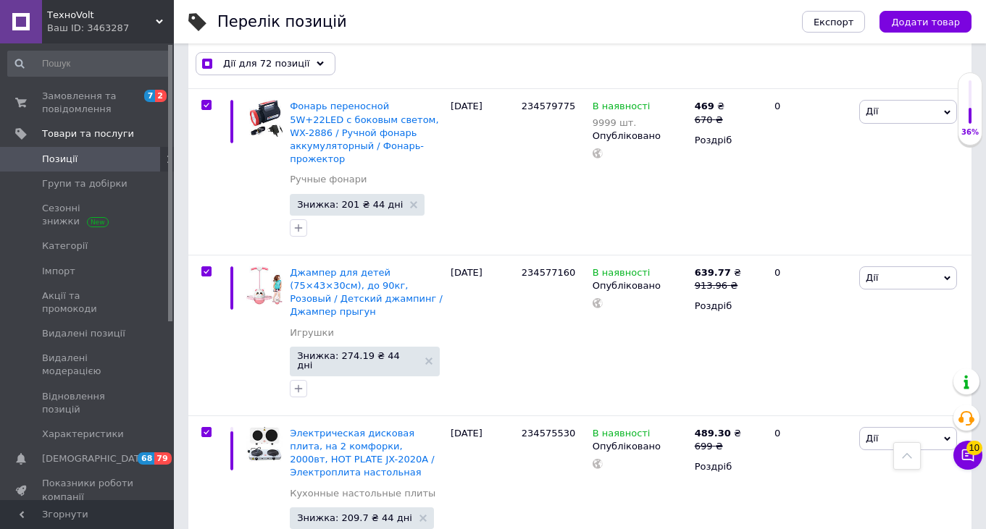
scroll to position [11086, 0]
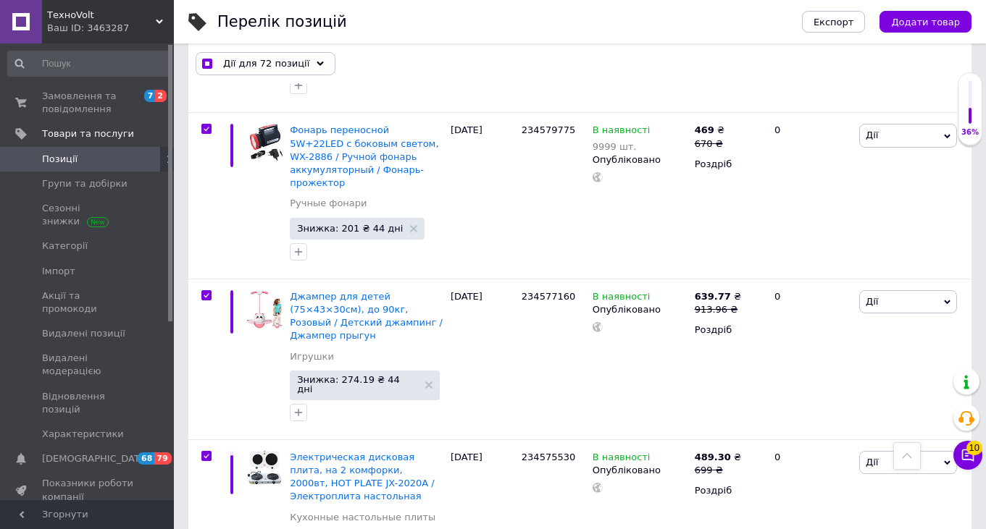
checkbox input "false"
checkbox input "true"
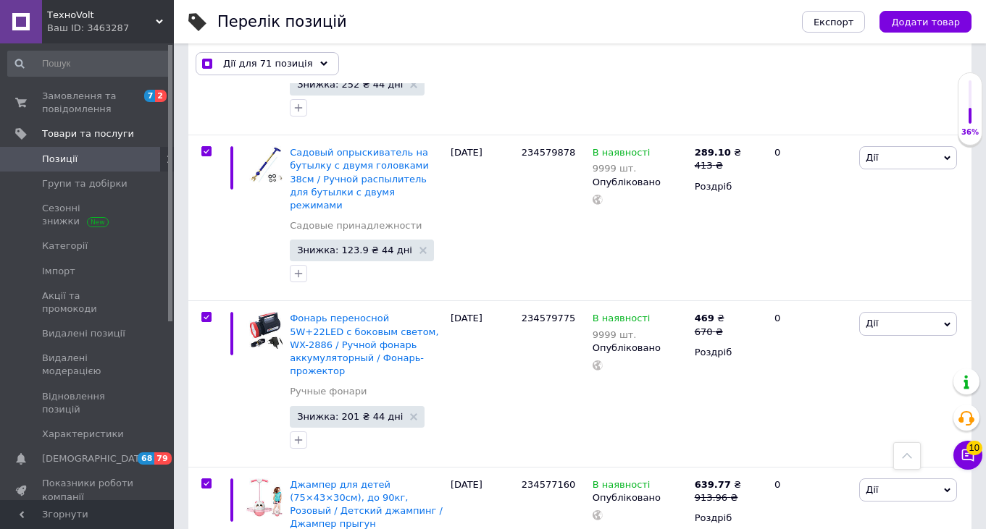
scroll to position [10896, 0]
checkbox input "false"
checkbox input "true"
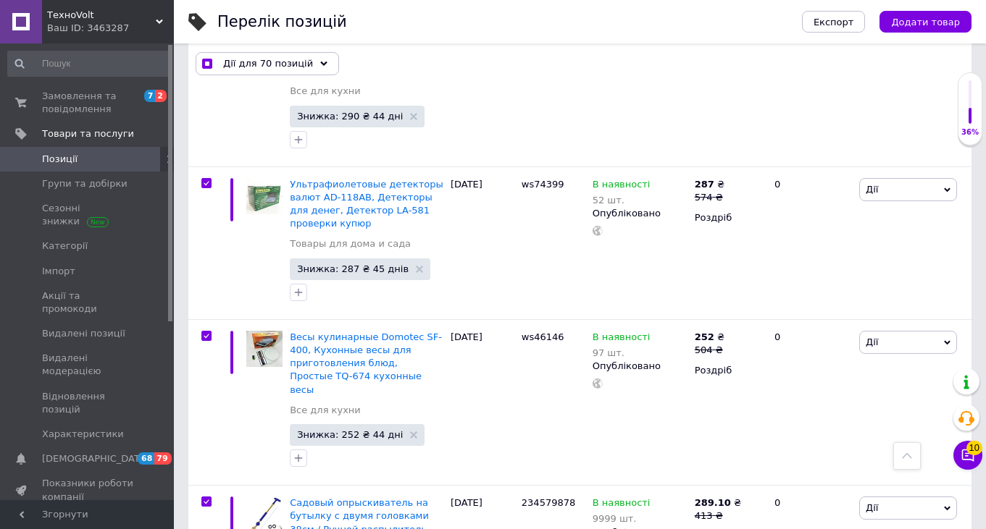
scroll to position [10544, 0]
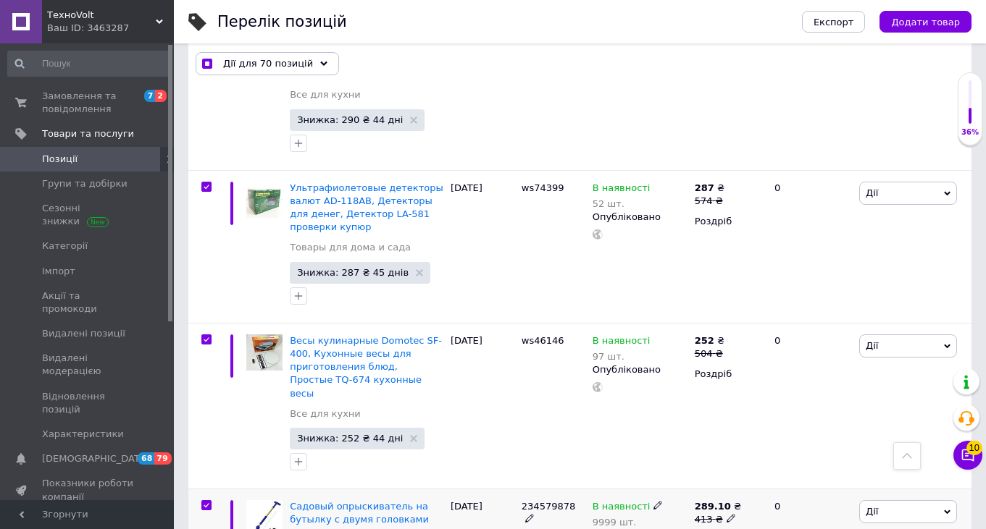
click at [206, 501] on input "checkbox" at bounding box center [205, 505] width 9 height 9
checkbox input "false"
checkbox input "true"
checkbox input "false"
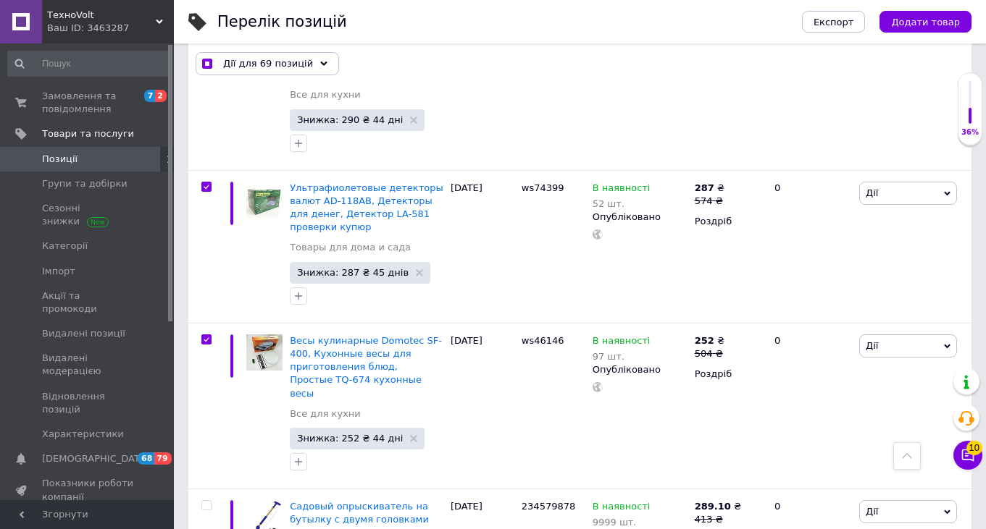
checkbox input "true"
checkbox input "false"
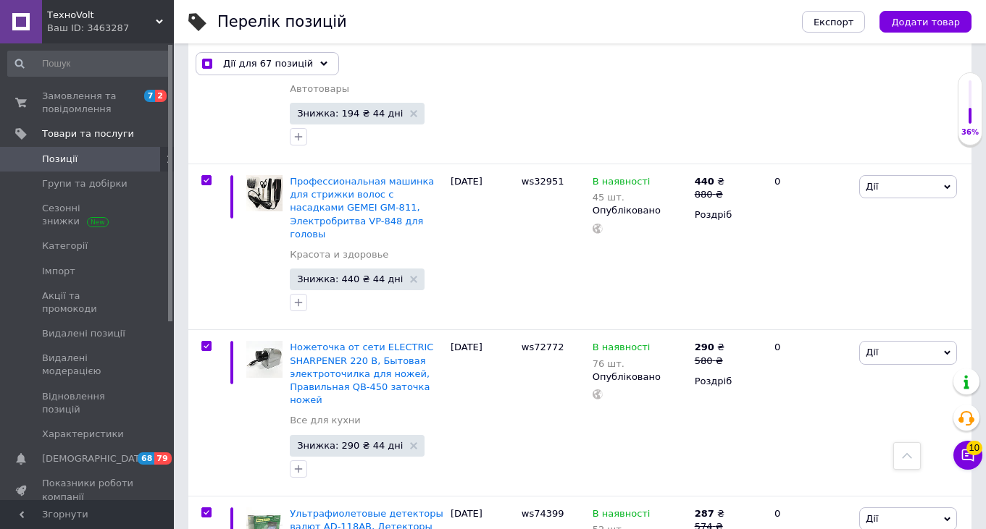
scroll to position [10208, 0]
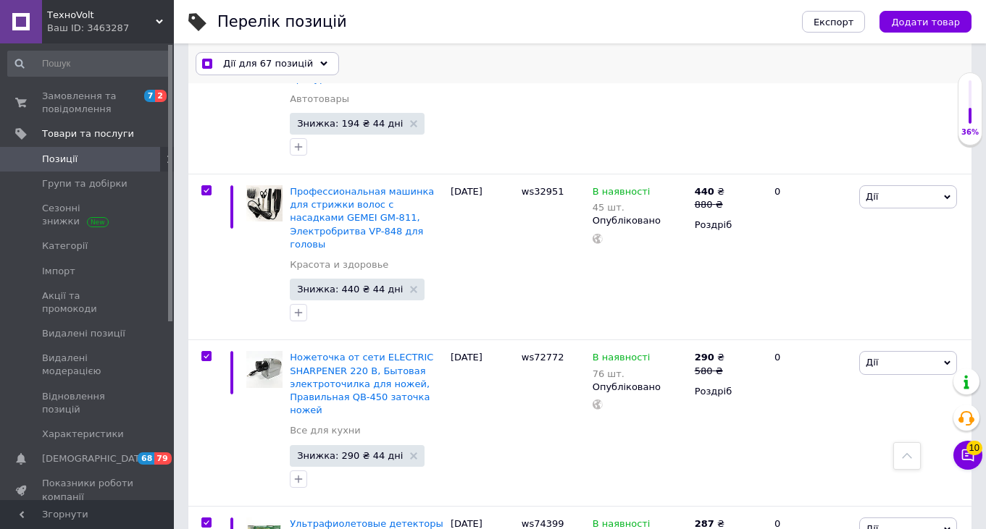
click at [320, 60] on icon at bounding box center [323, 63] width 7 height 7
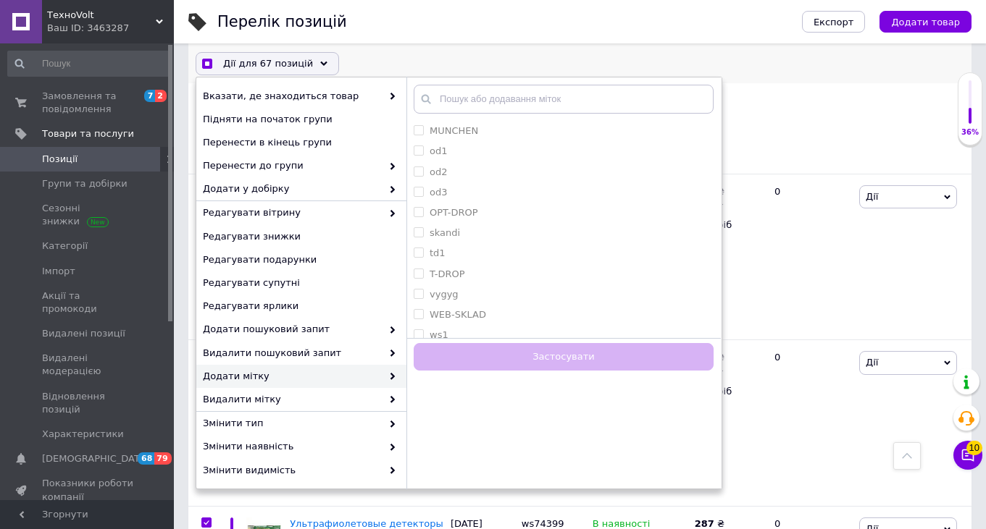
scroll to position [1559, 0]
checkbox input "true"
click at [470, 243] on label "WEB-SKLAD" at bounding box center [457, 245] width 56 height 11
checkbox input "true"
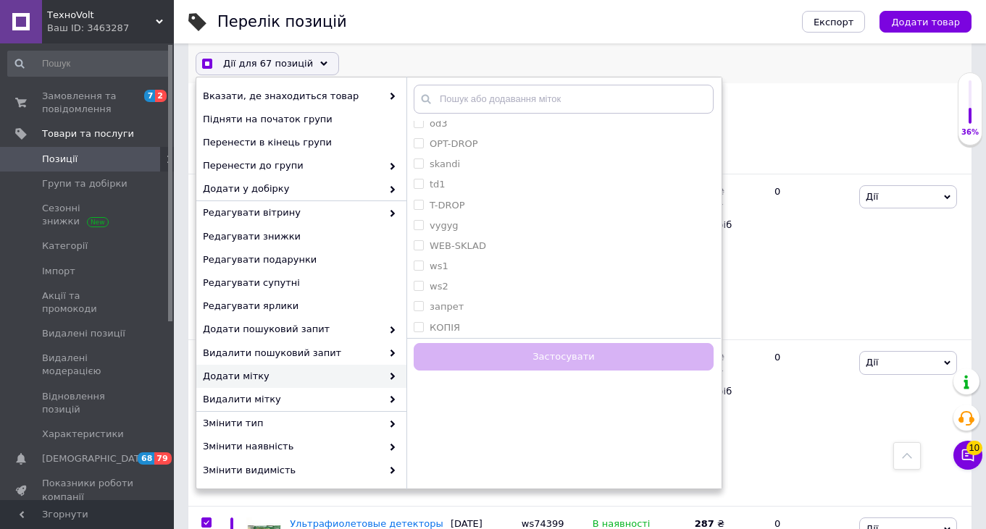
click at [547, 246] on div "WEB-SKLAD" at bounding box center [564, 246] width 300 height 13
checkbox input "true"
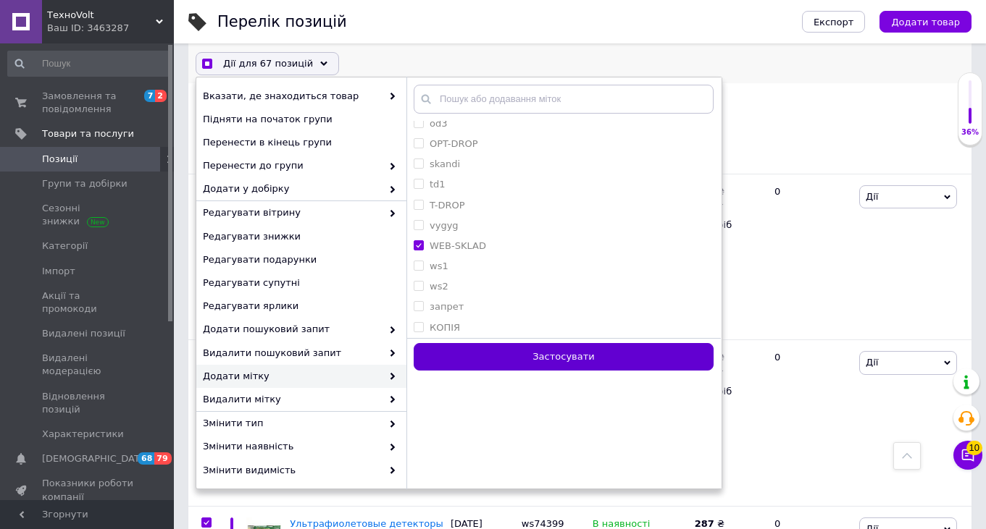
click at [529, 354] on button "Застосувати" at bounding box center [564, 357] width 300 height 28
checkbox input "false"
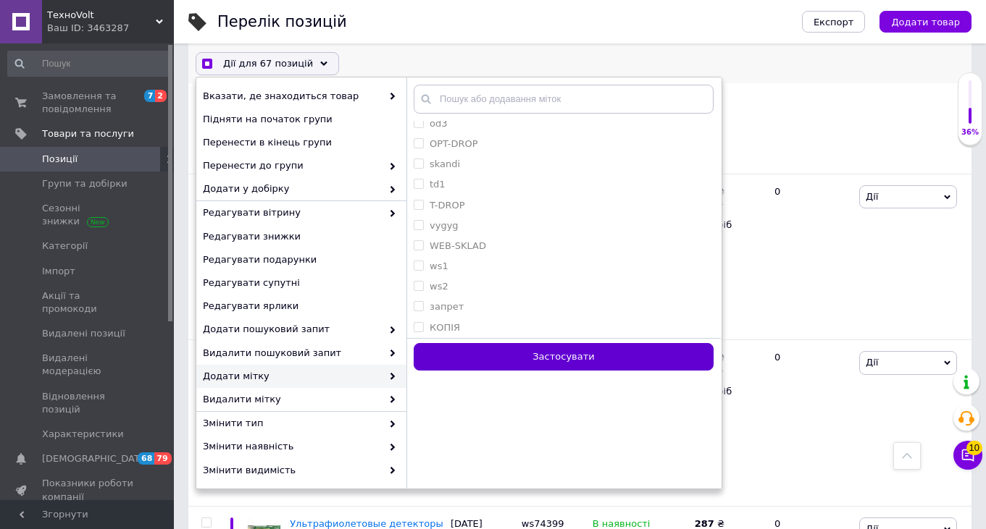
checkbox input "false"
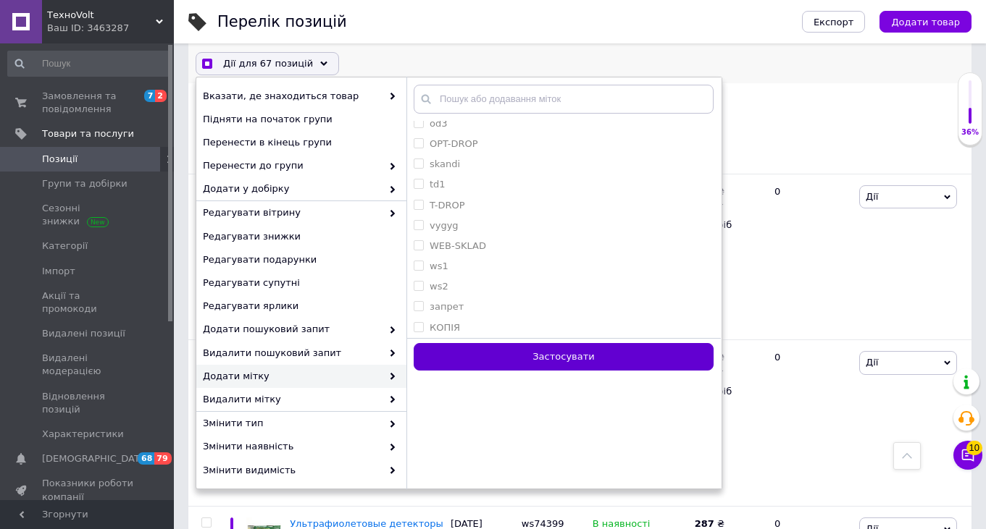
checkbox input "false"
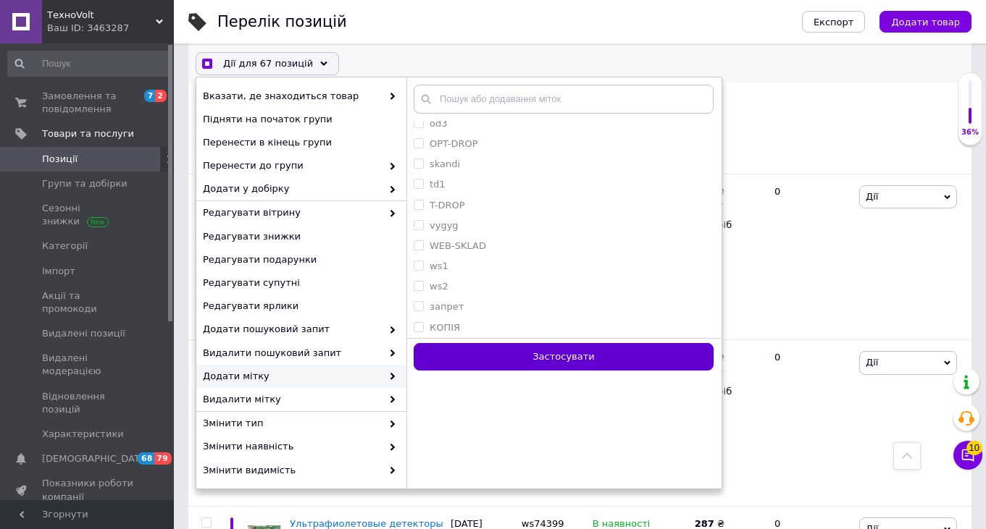
checkbox input "false"
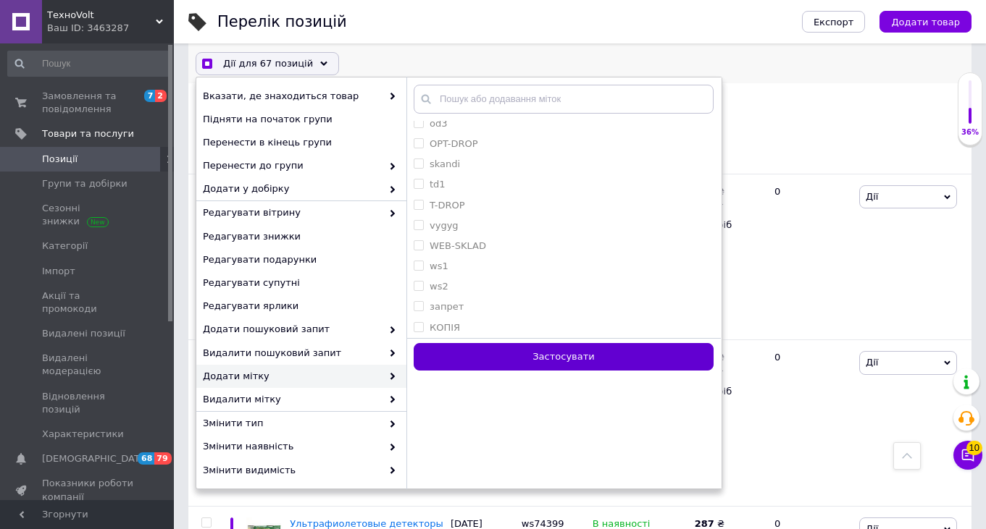
checkbox input "false"
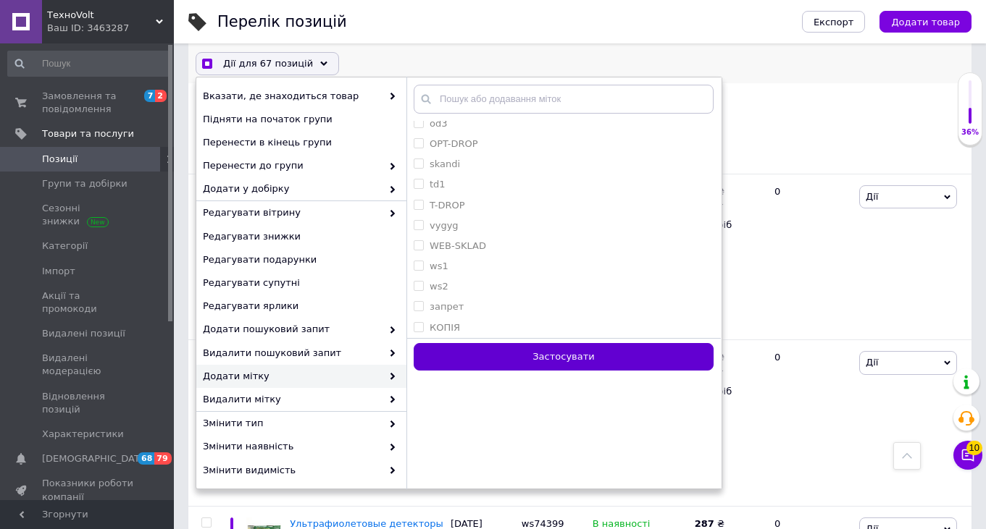
checkbox input "false"
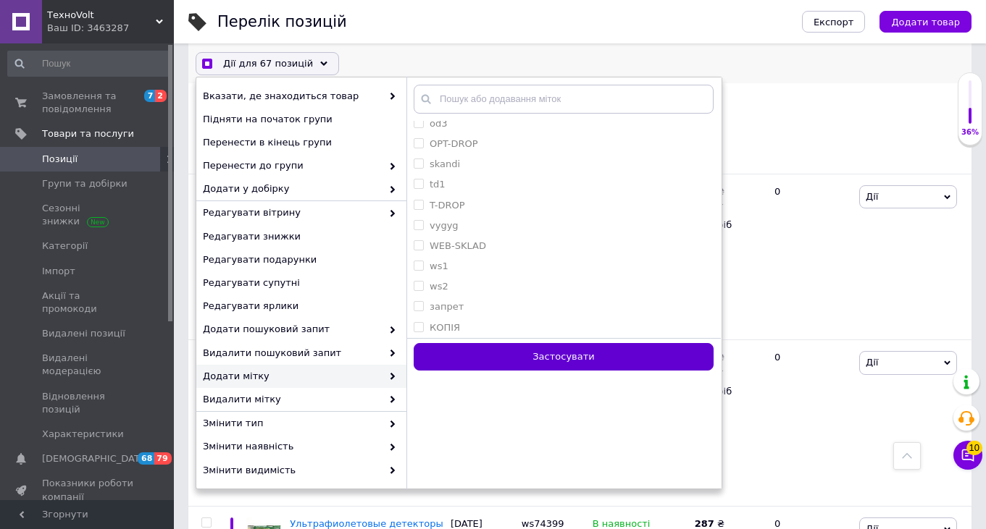
checkbox input "false"
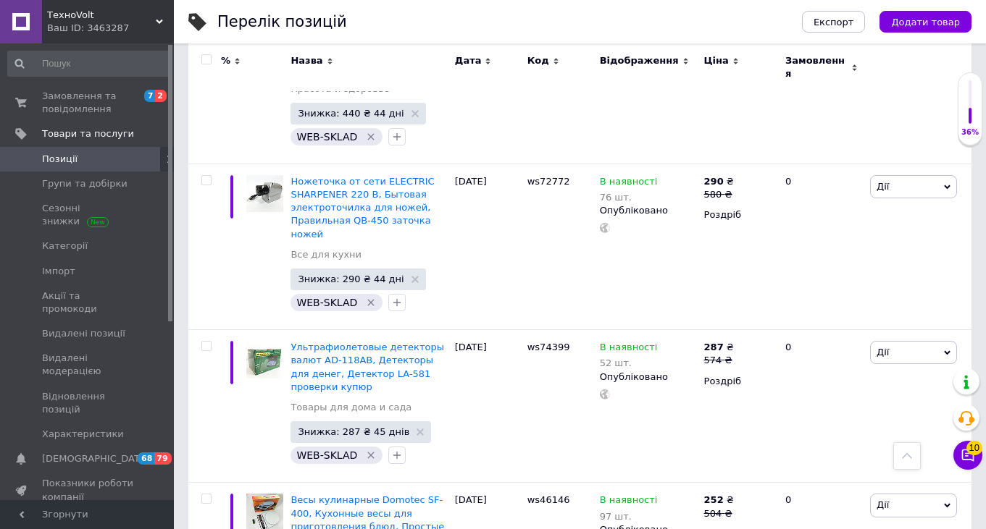
scroll to position [10276, 0]
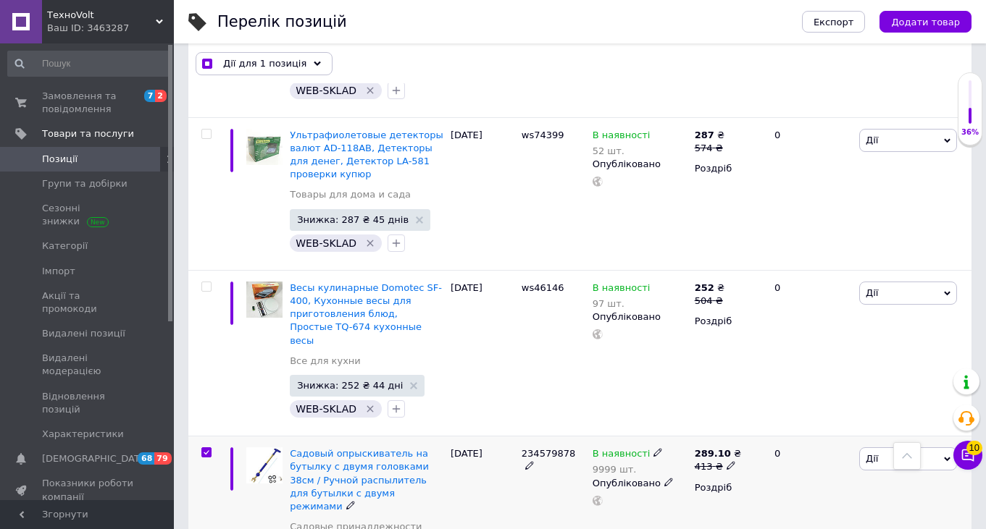
scroll to position [10604, 0]
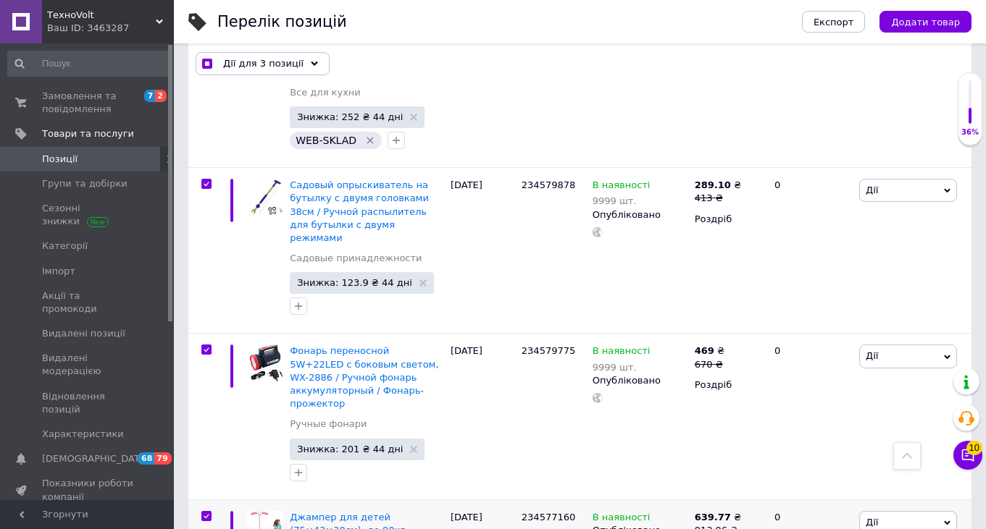
scroll to position [10888, 0]
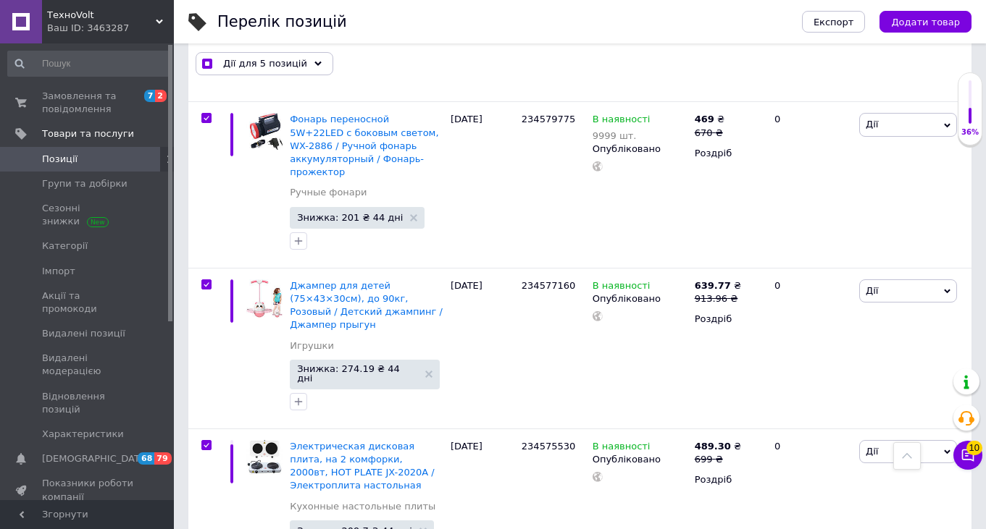
scroll to position [11102, 0]
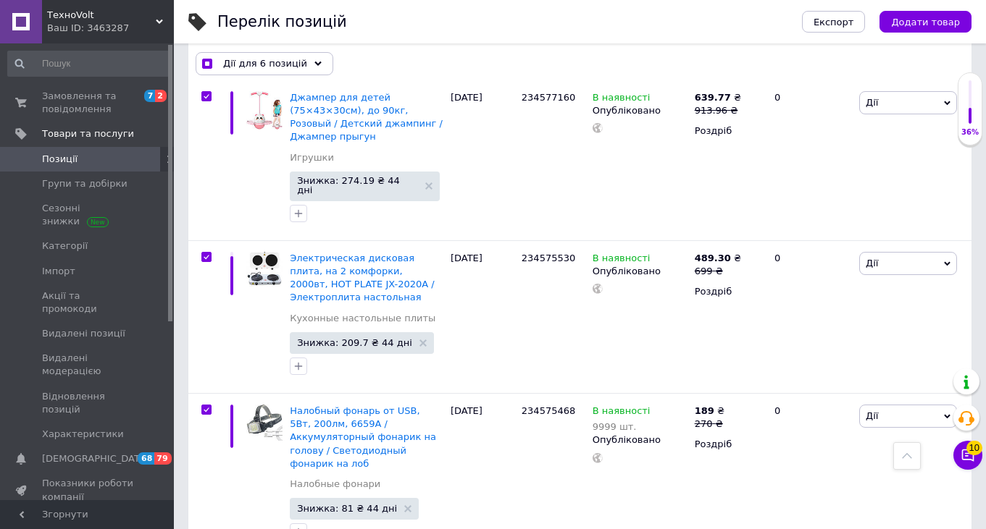
scroll to position [11288, 0]
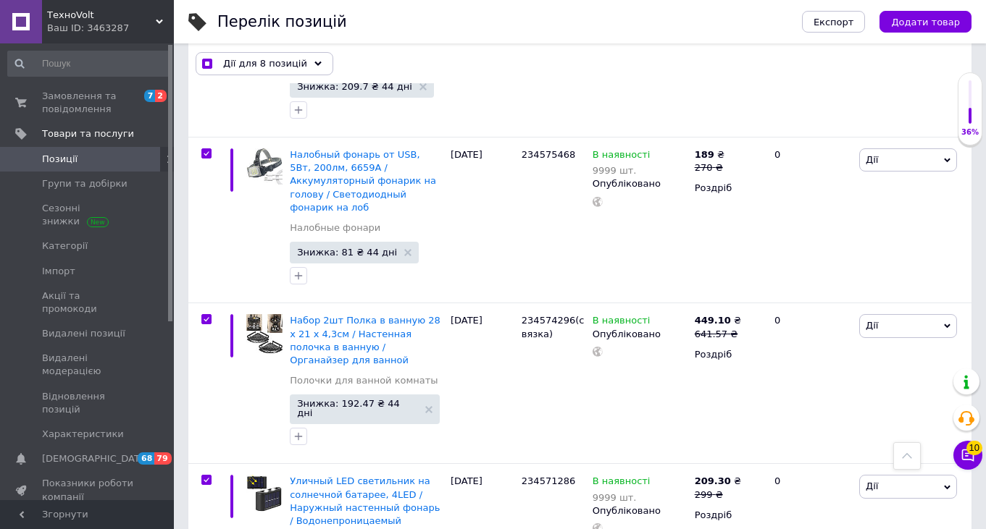
scroll to position [11557, 0]
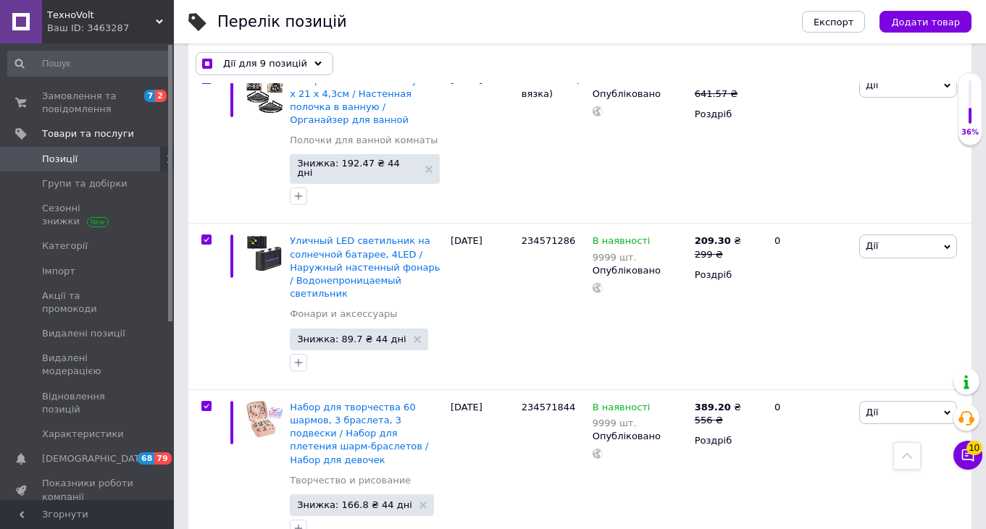
scroll to position [11790, 0]
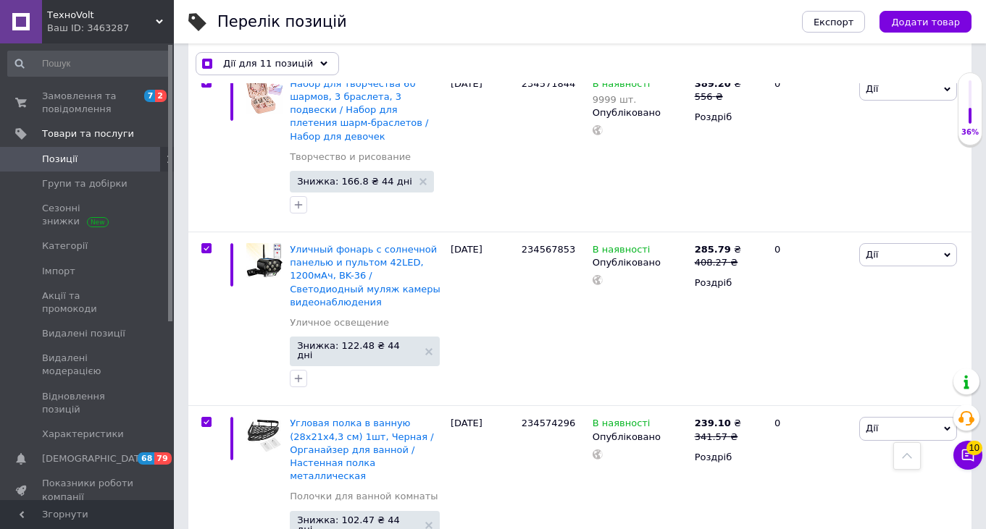
scroll to position [12115, 0]
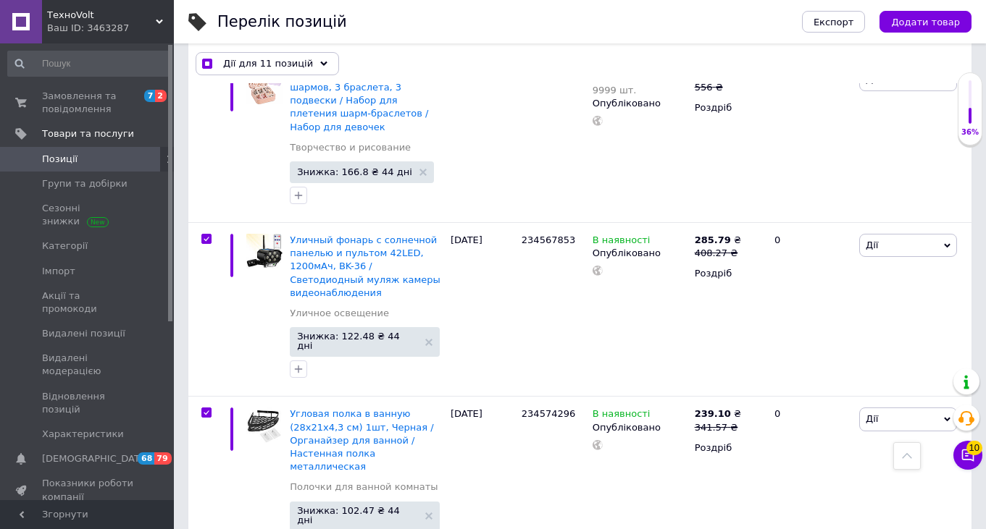
click at [320, 60] on icon at bounding box center [323, 63] width 7 height 7
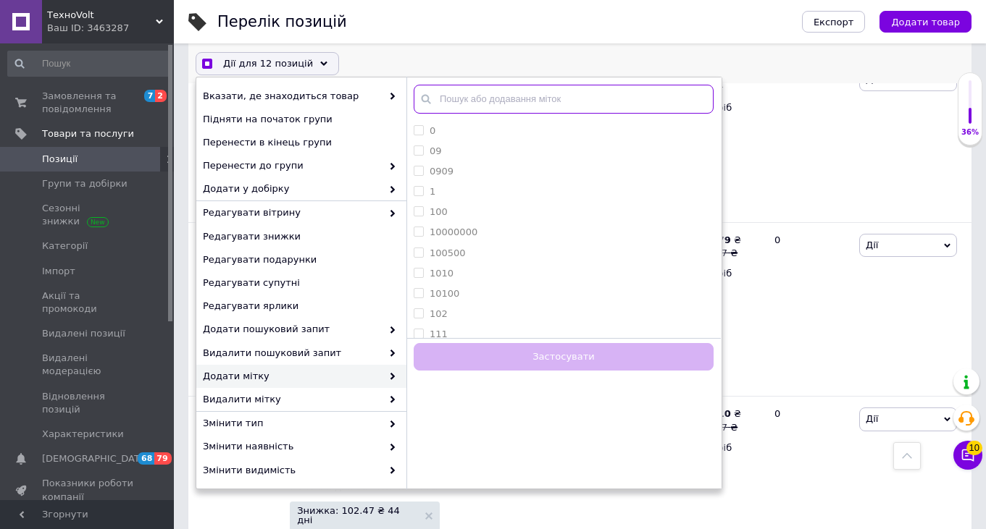
click at [553, 99] on input "text" at bounding box center [564, 99] width 300 height 29
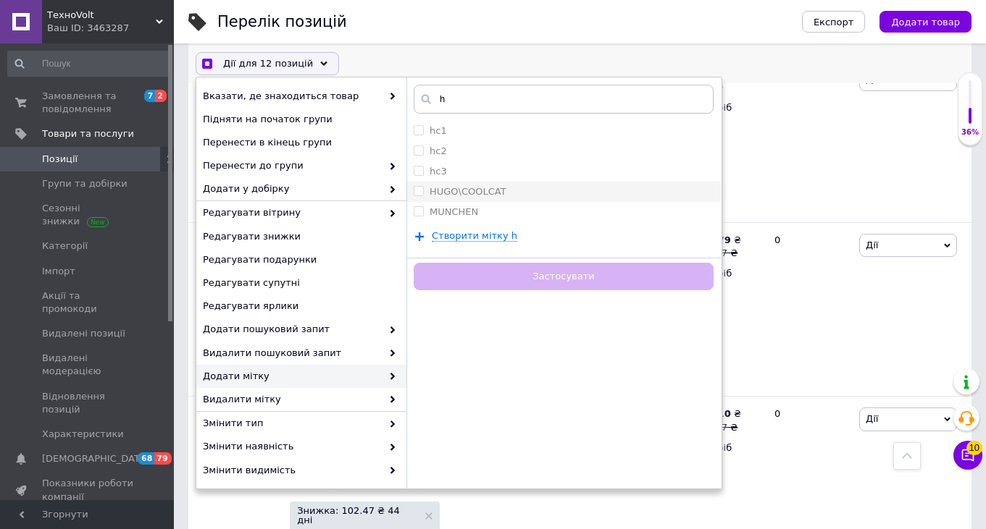
click at [494, 187] on label "HUGO\COOLCAT" at bounding box center [467, 191] width 77 height 11
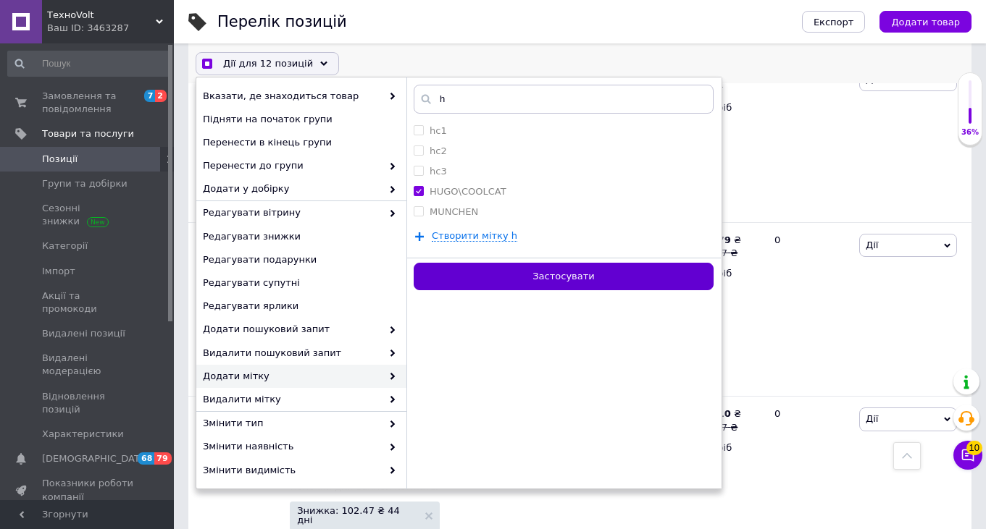
click at [498, 269] on button "Застосувати" at bounding box center [564, 277] width 300 height 28
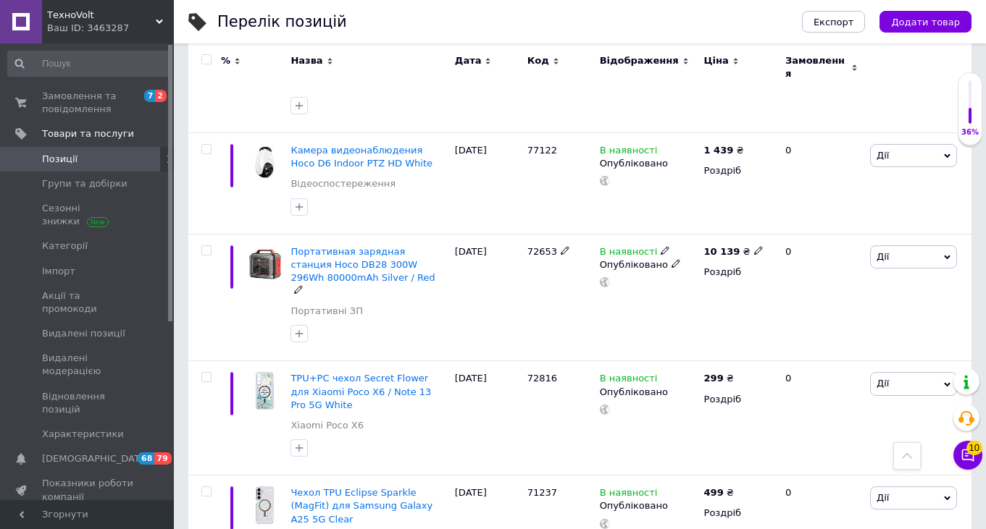
scroll to position [14301, 0]
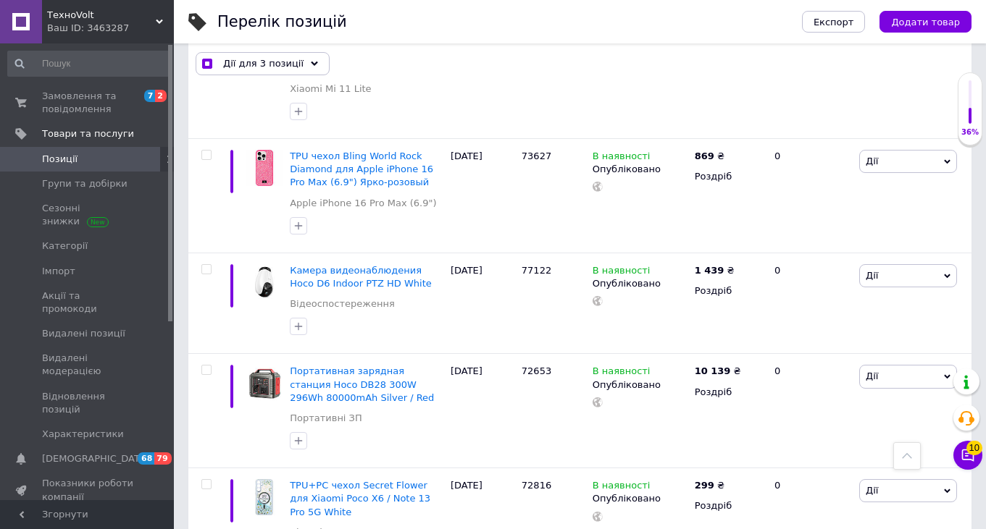
scroll to position [14301, 0]
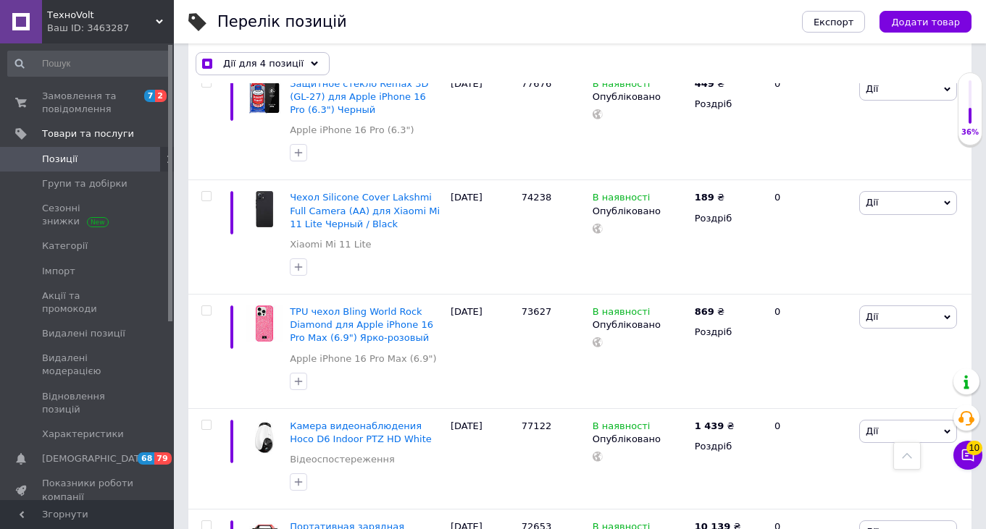
scroll to position [14125, 0]
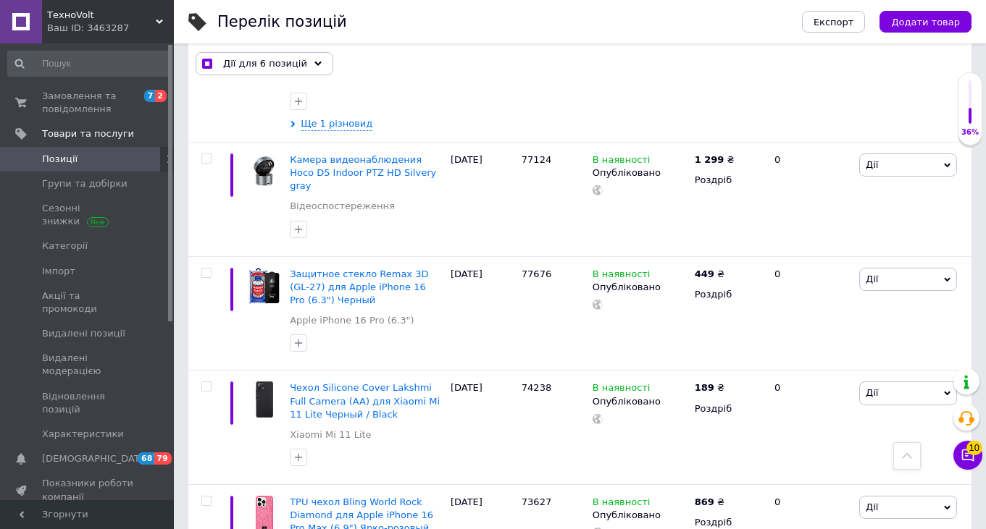
scroll to position [13926, 0]
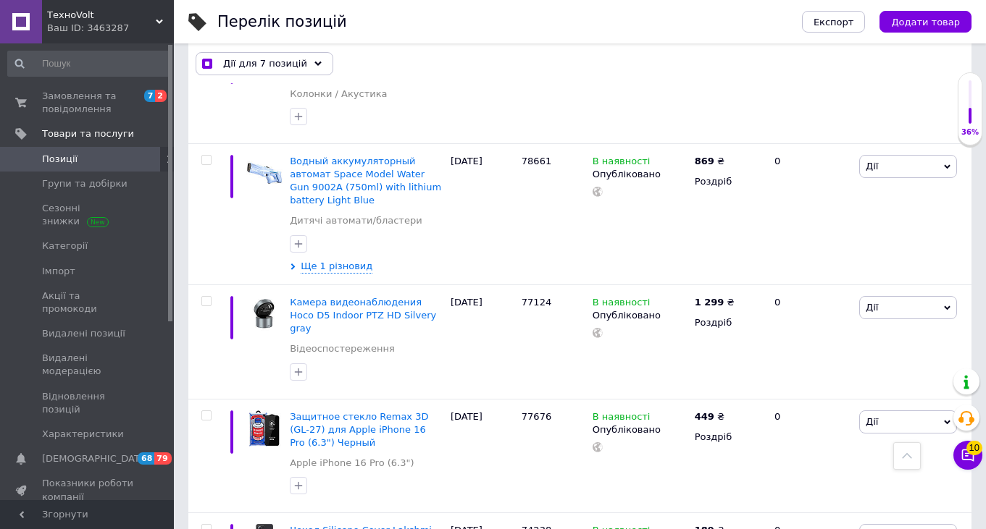
scroll to position [13808, 0]
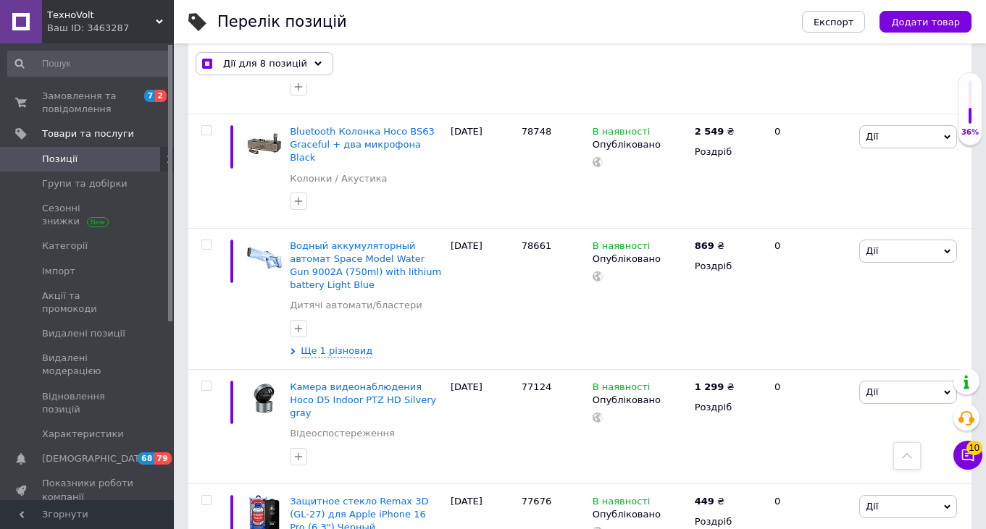
scroll to position [13720, 0]
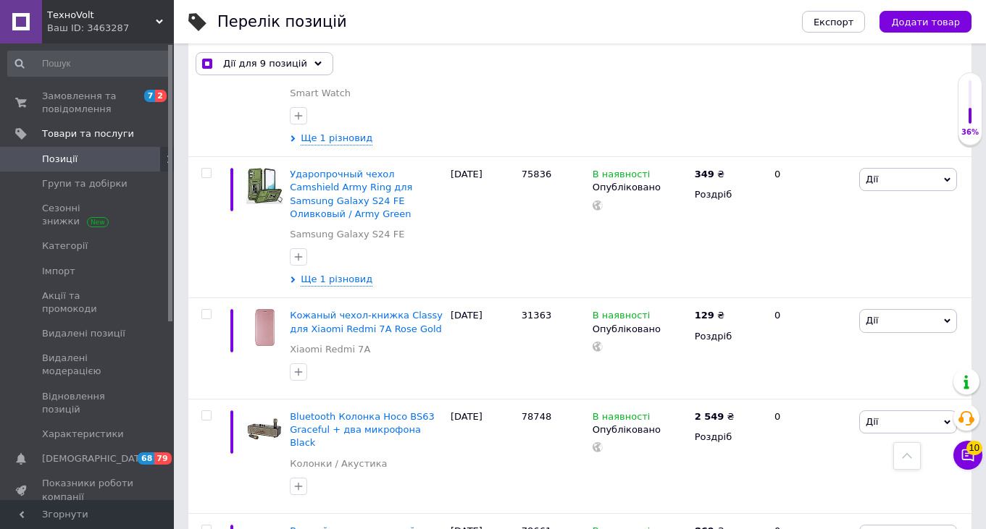
scroll to position [13427, 0]
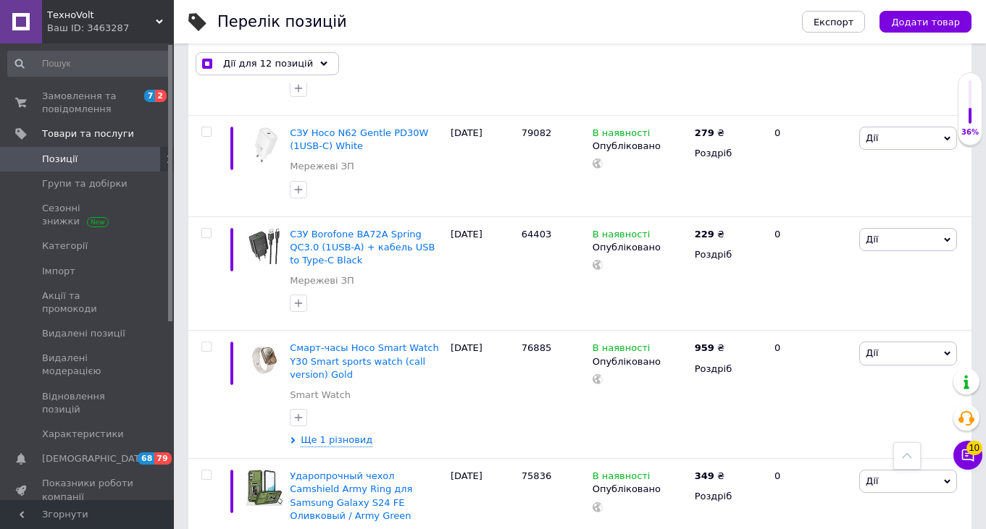
scroll to position [13105, 0]
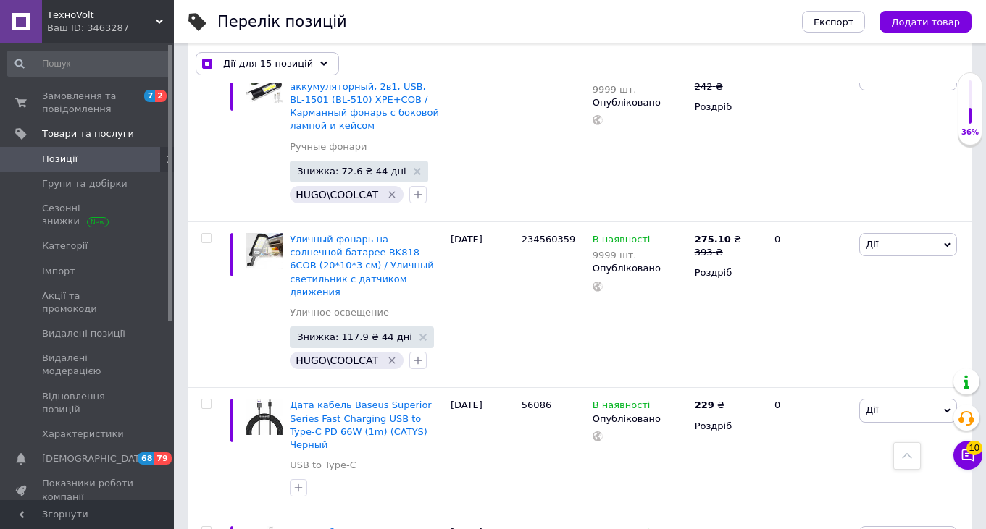
scroll to position [12628, 0]
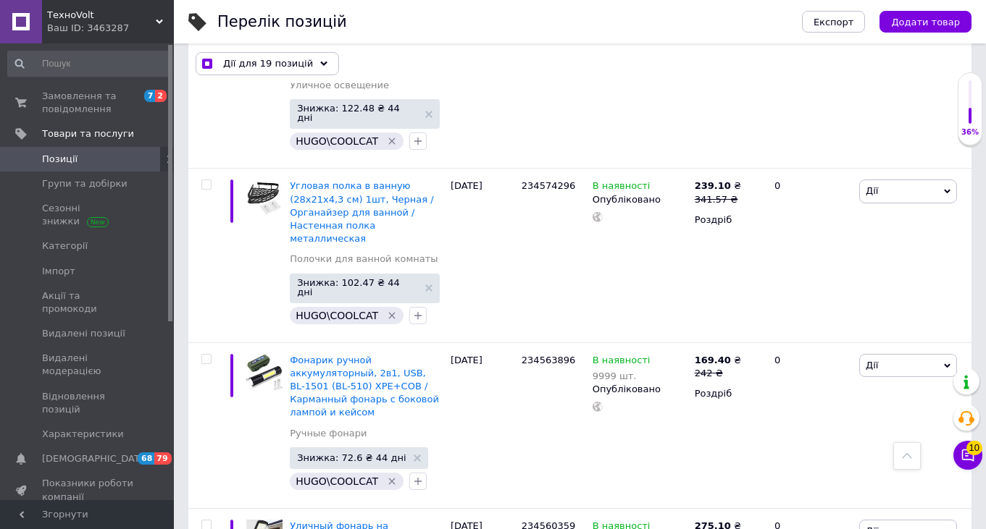
scroll to position [12282, 0]
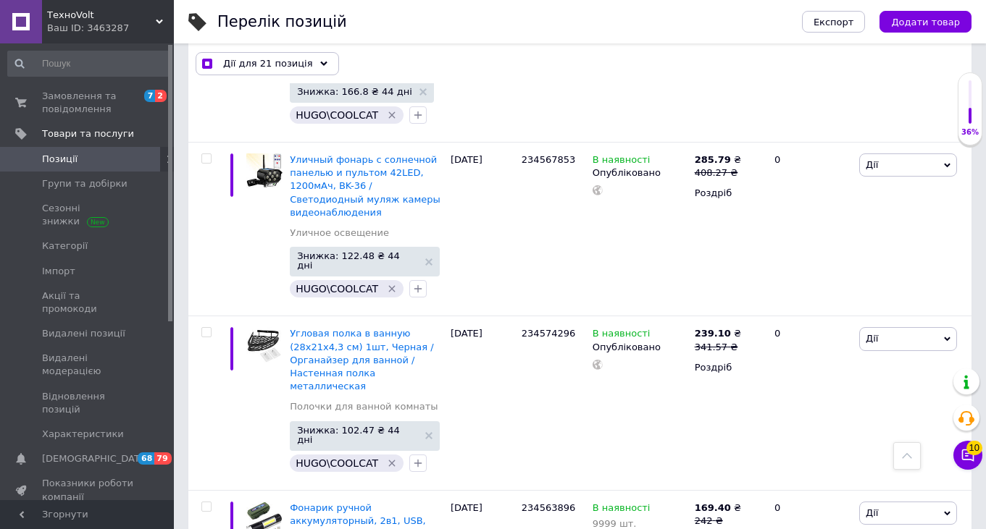
scroll to position [12214, 0]
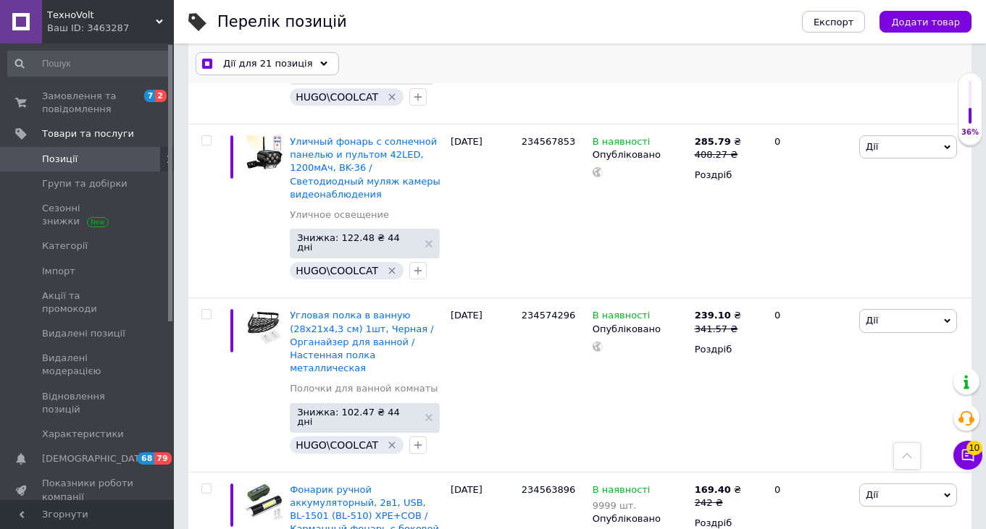
click at [316, 59] on div "Дії для 21 позиція" at bounding box center [267, 63] width 143 height 23
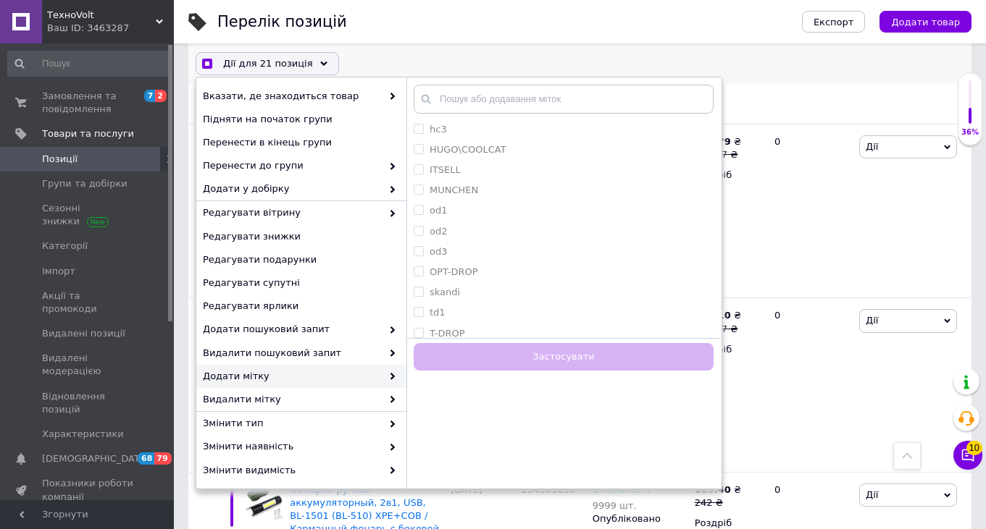
scroll to position [1436, 0]
click at [466, 159] on div "ITSELL" at bounding box center [564, 164] width 300 height 13
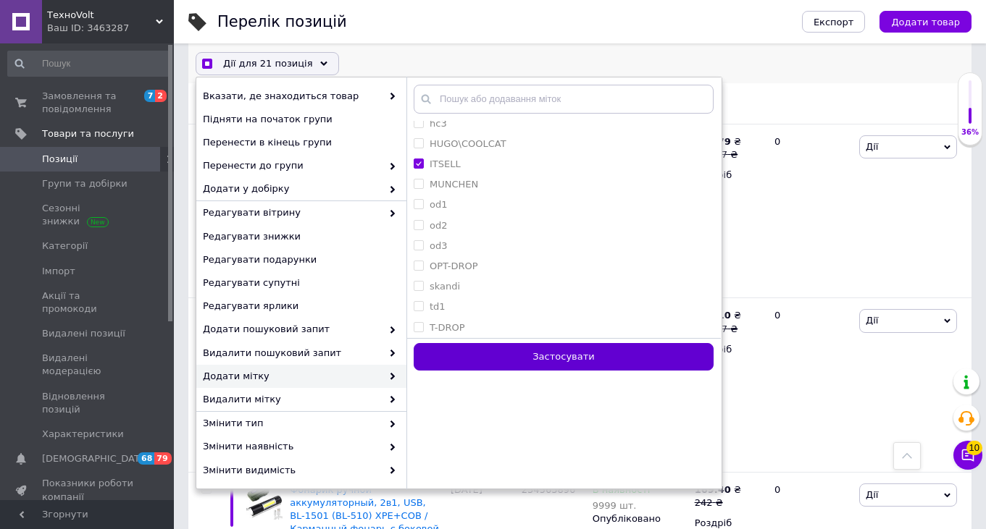
click at [524, 354] on button "Застосувати" at bounding box center [564, 357] width 300 height 28
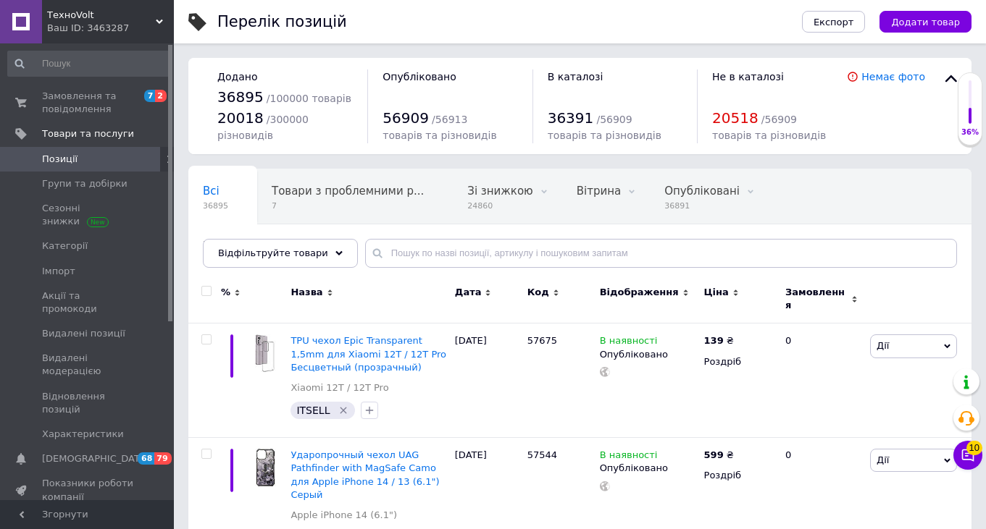
click at [206, 287] on input "checkbox" at bounding box center [205, 291] width 9 height 9
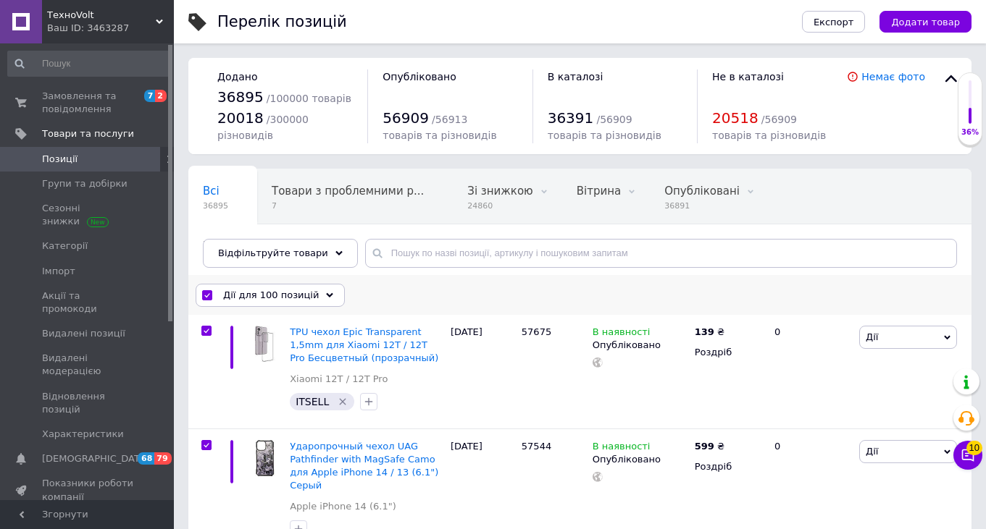
click at [326, 292] on icon at bounding box center [329, 295] width 7 height 7
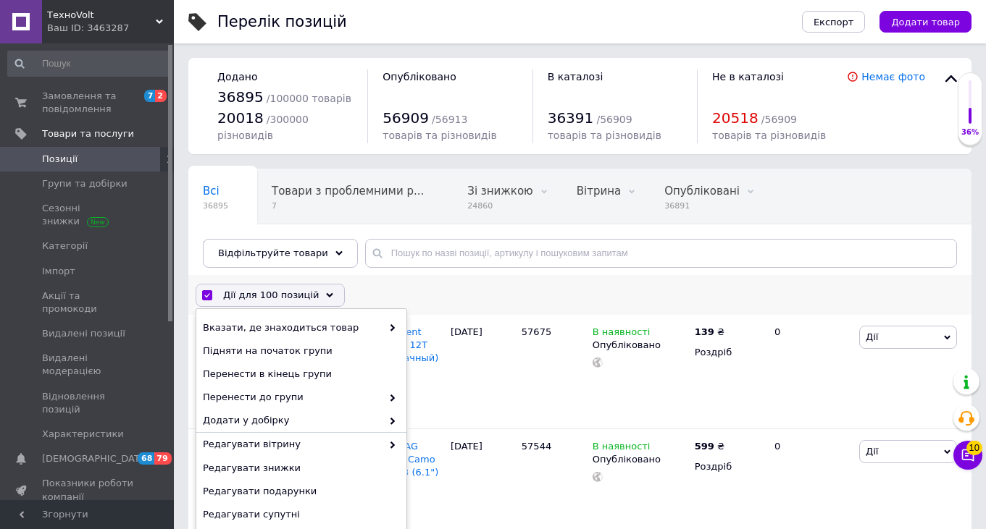
click at [326, 292] on icon at bounding box center [329, 295] width 7 height 7
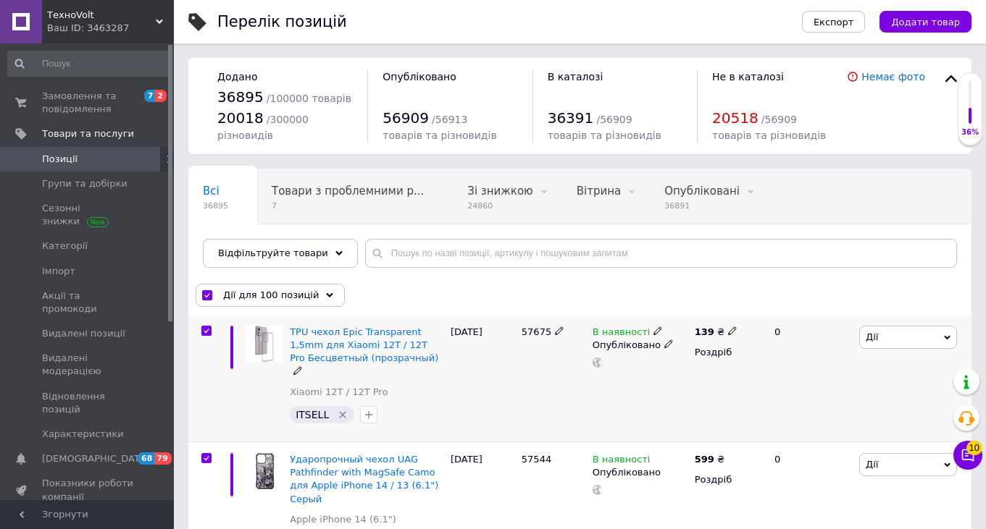
click at [208, 330] on input "checkbox" at bounding box center [205, 331] width 9 height 9
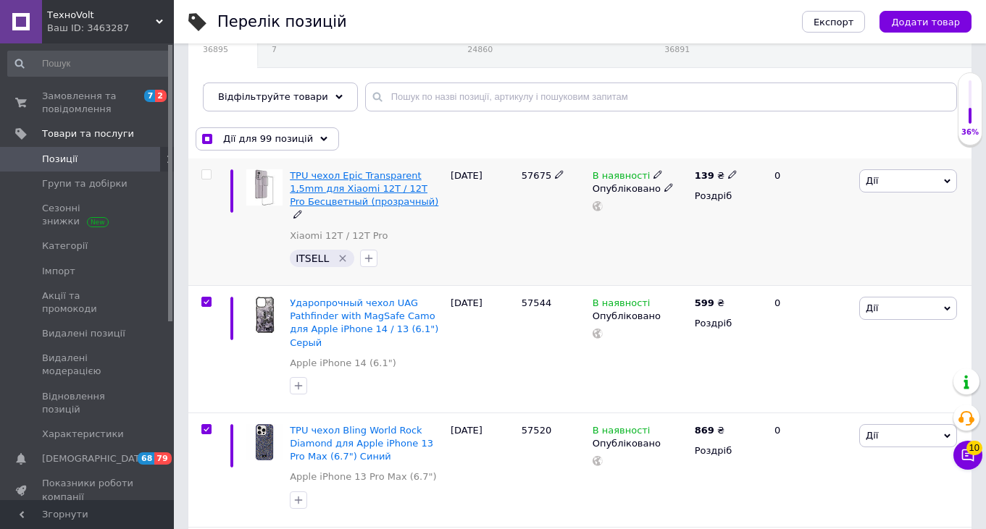
scroll to position [161, 0]
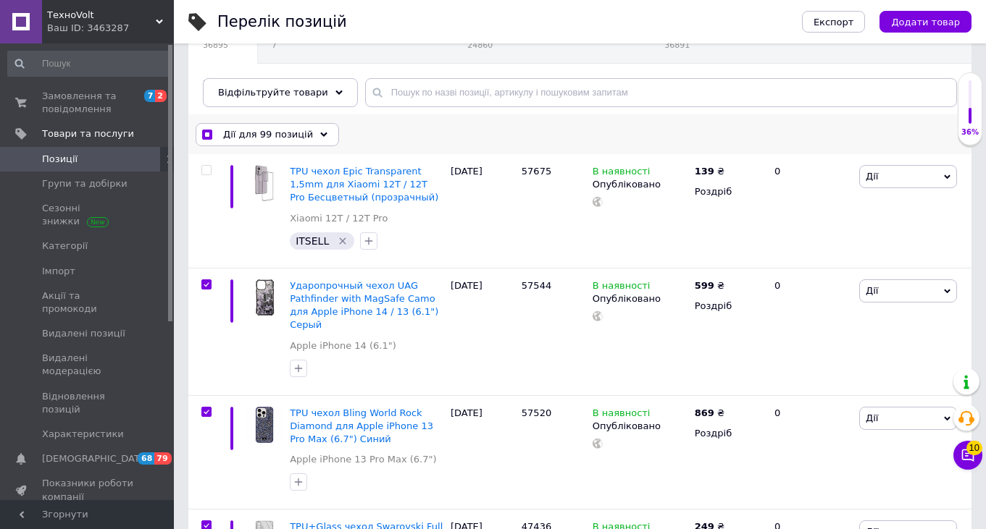
click at [319, 130] on div "Дії для 99 позицій" at bounding box center [267, 134] width 143 height 23
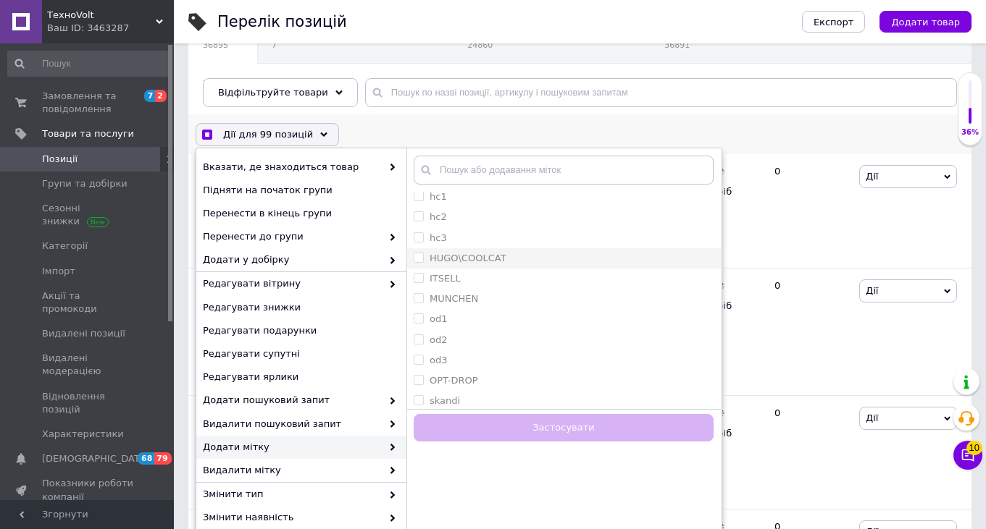
scroll to position [1392, 0]
click at [450, 277] on label "ITSELL" at bounding box center [444, 279] width 31 height 11
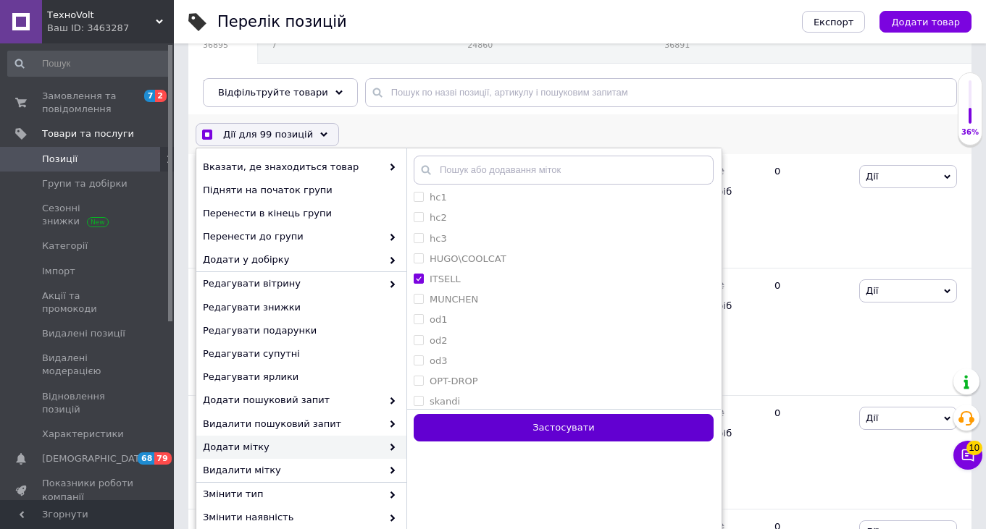
click at [500, 423] on button "Застосувати" at bounding box center [564, 428] width 300 height 28
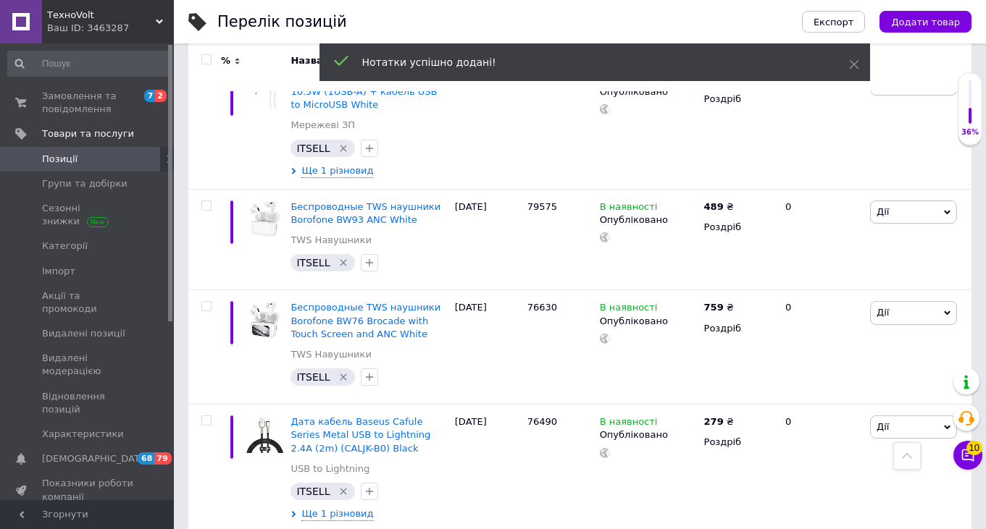
scroll to position [11180, 0]
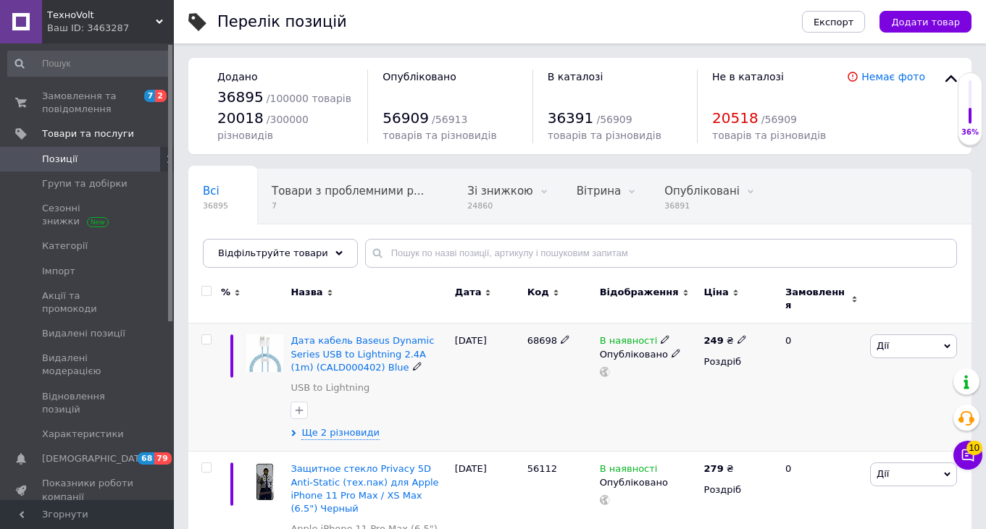
click at [206, 335] on input "checkbox" at bounding box center [205, 339] width 9 height 9
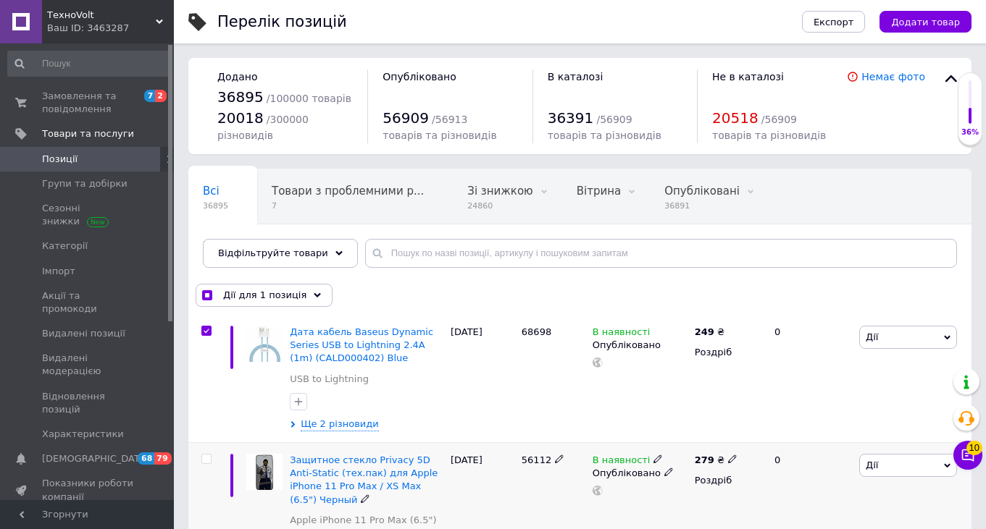
click at [206, 457] on input "checkbox" at bounding box center [205, 459] width 9 height 9
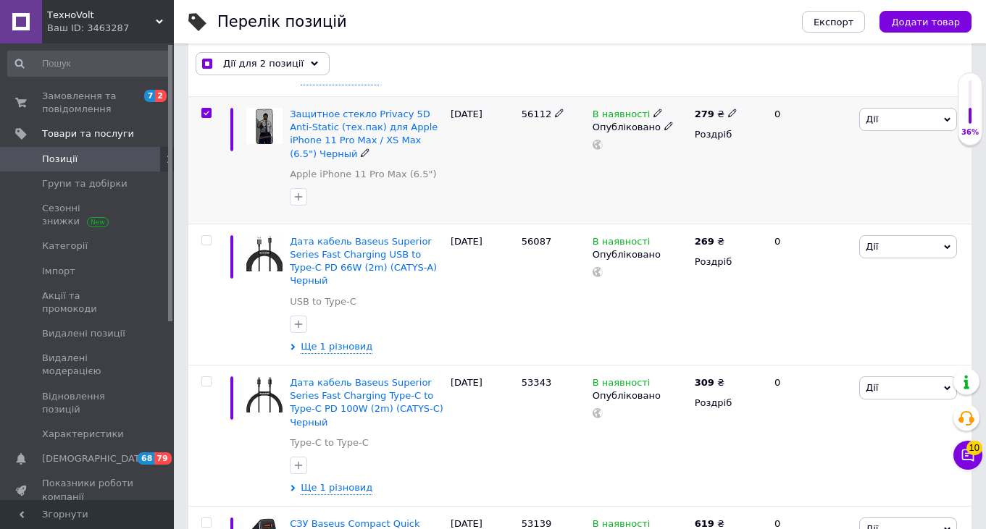
scroll to position [353, 0]
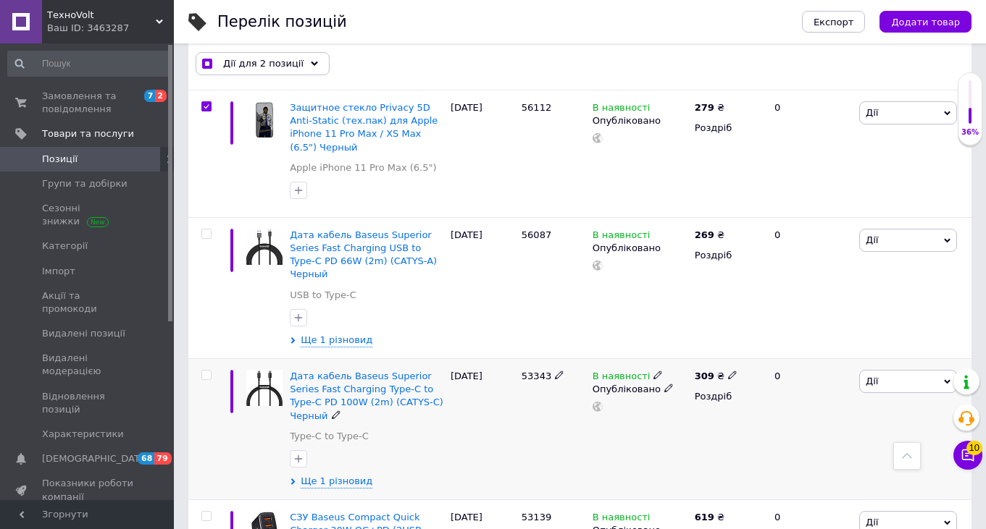
click at [204, 371] on input "checkbox" at bounding box center [205, 375] width 9 height 9
click at [207, 233] on input "checkbox" at bounding box center [205, 234] width 9 height 9
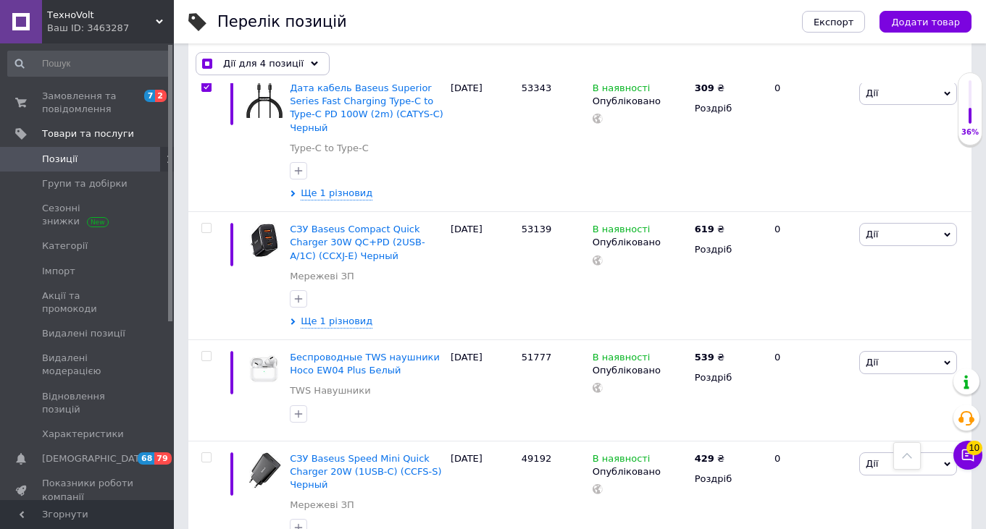
scroll to position [655, 0]
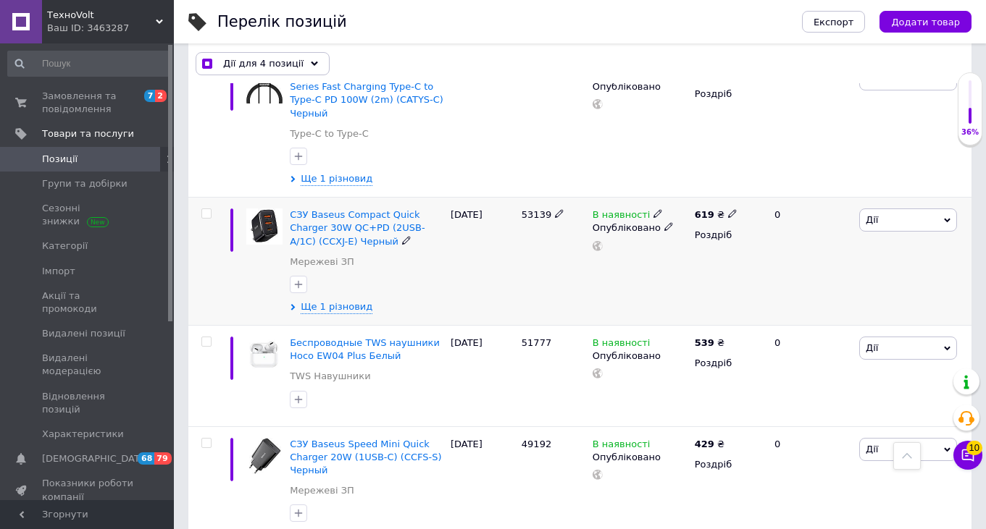
click at [206, 212] on input "checkbox" at bounding box center [205, 213] width 9 height 9
click at [204, 340] on input "checkbox" at bounding box center [205, 341] width 9 height 9
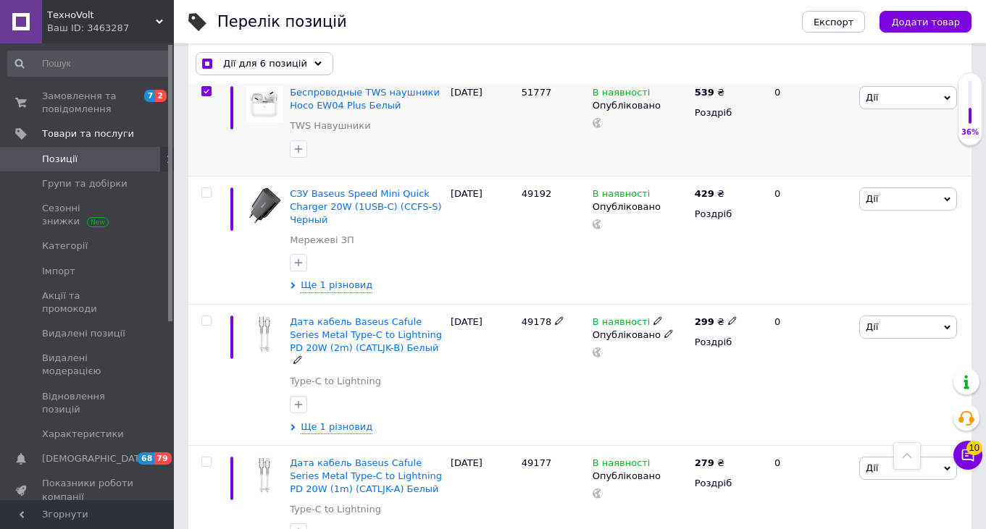
scroll to position [894, 0]
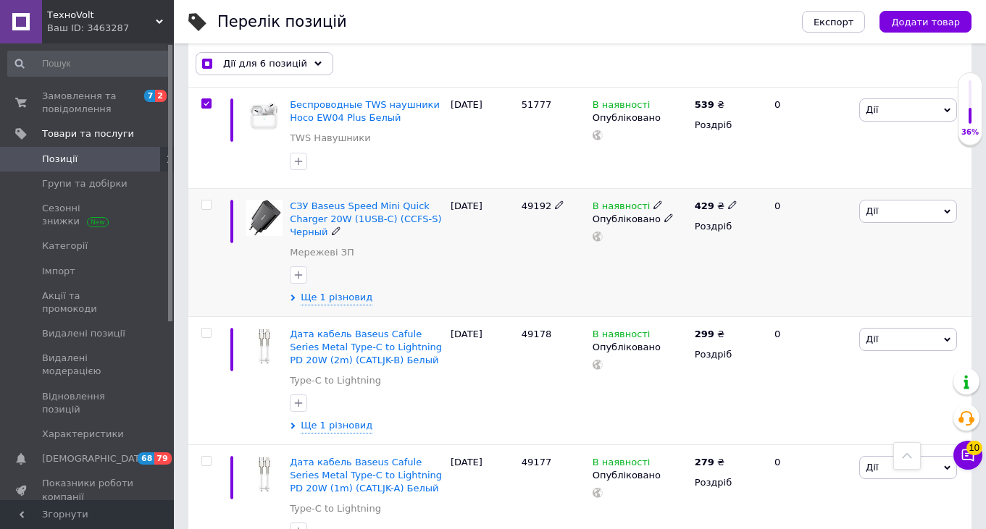
click at [206, 201] on input "checkbox" at bounding box center [205, 205] width 9 height 9
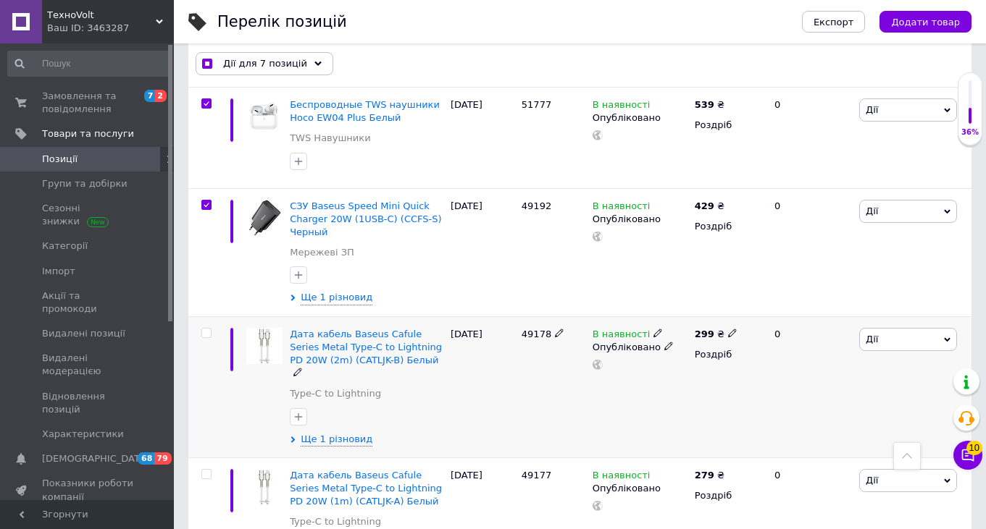
click at [206, 331] on input "checkbox" at bounding box center [205, 333] width 9 height 9
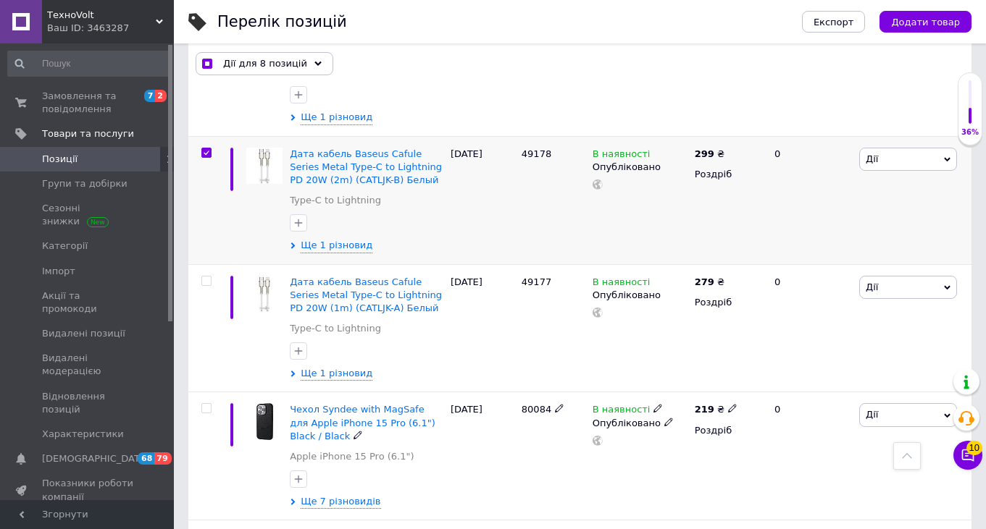
scroll to position [1075, 0]
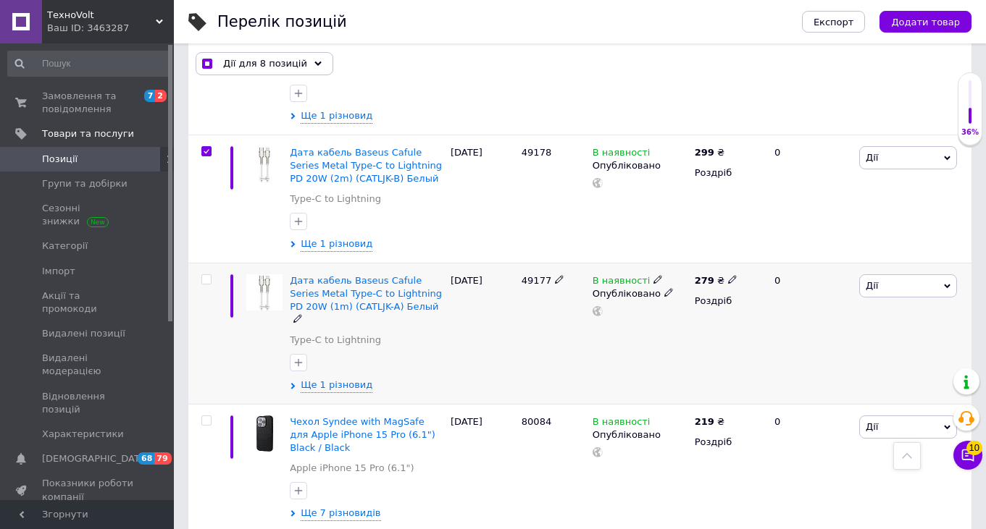
click at [206, 277] on input "checkbox" at bounding box center [205, 279] width 9 height 9
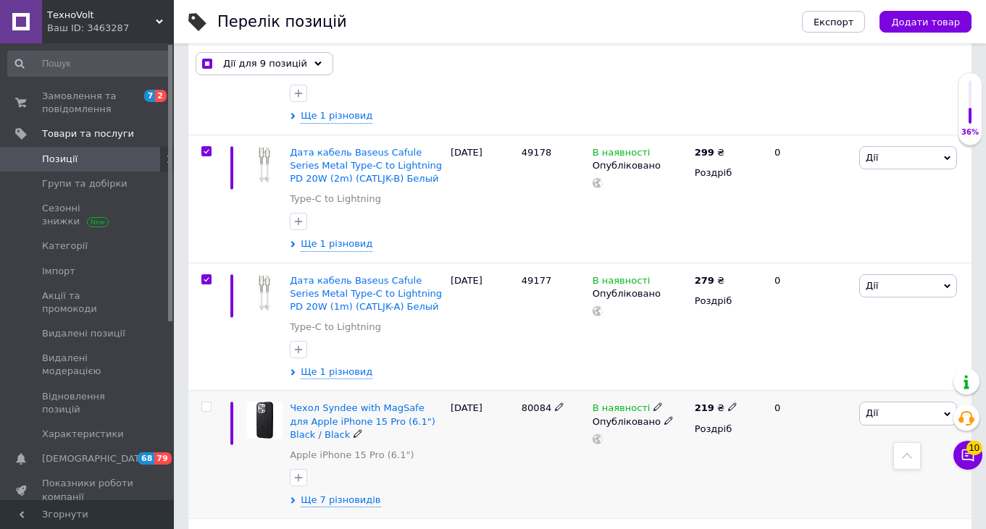
click at [207, 406] on input "checkbox" at bounding box center [205, 407] width 9 height 9
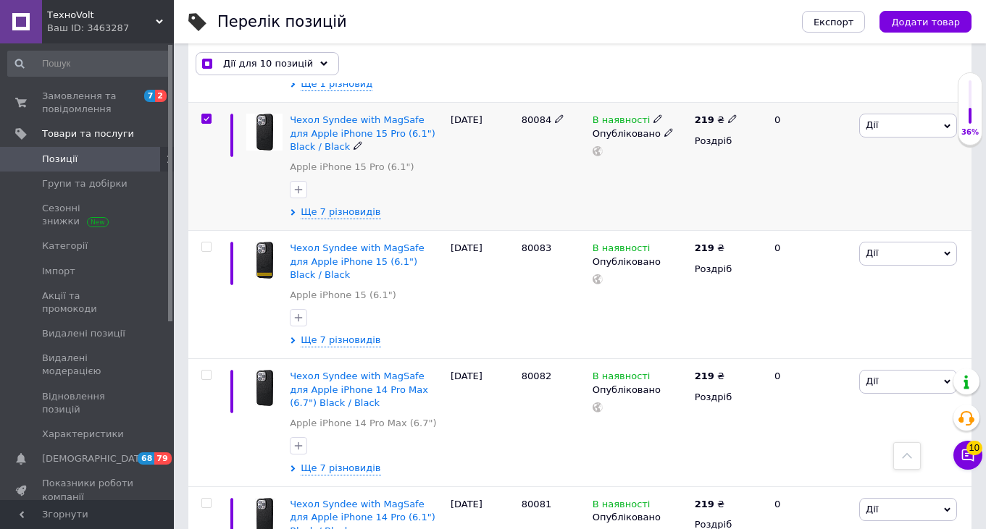
scroll to position [1380, 0]
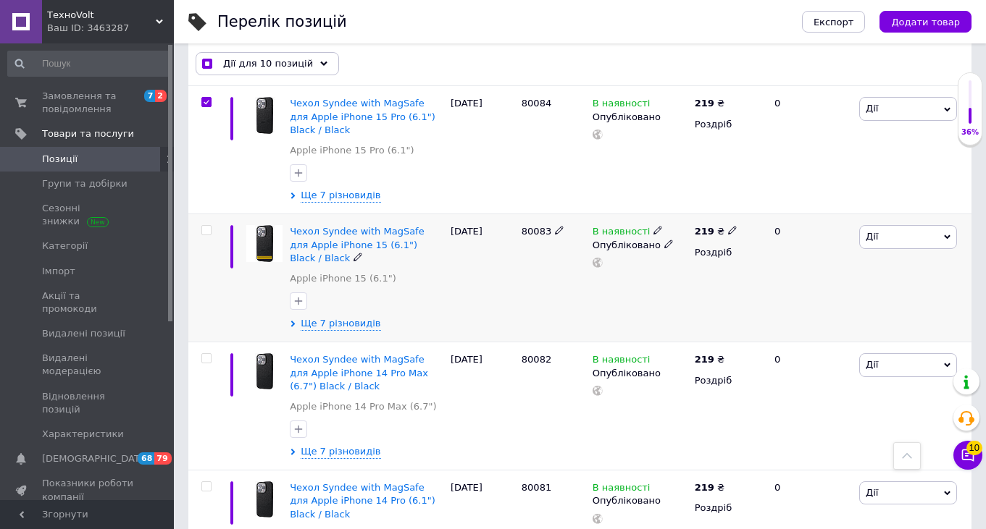
click at [206, 230] on input "checkbox" at bounding box center [205, 230] width 9 height 9
click at [204, 359] on input "checkbox" at bounding box center [205, 358] width 9 height 9
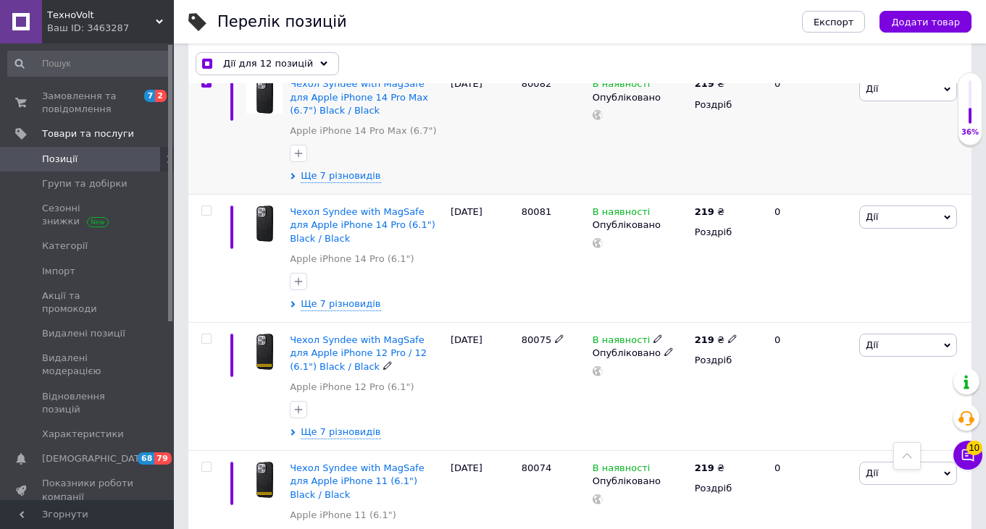
scroll to position [1640, 0]
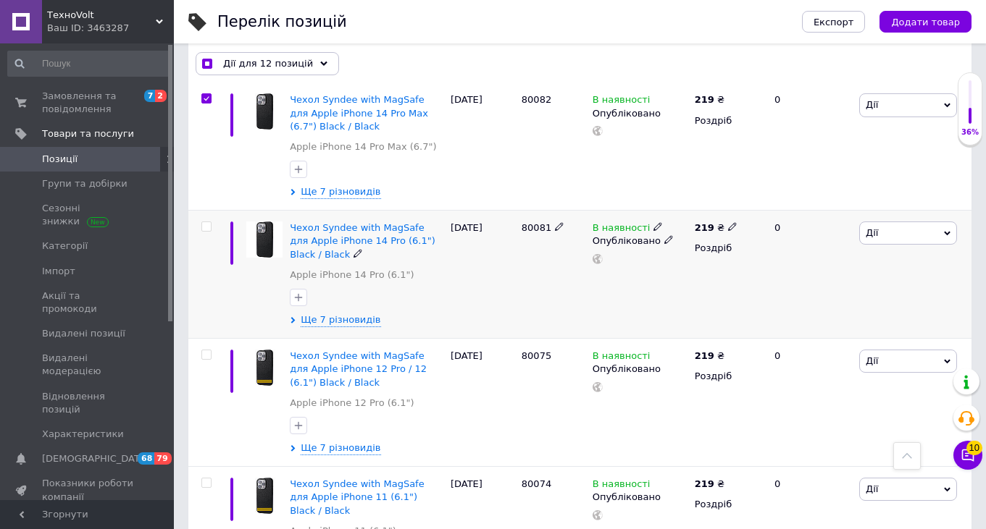
click at [206, 225] on input "checkbox" at bounding box center [205, 226] width 9 height 9
click at [206, 351] on input "checkbox" at bounding box center [205, 355] width 9 height 9
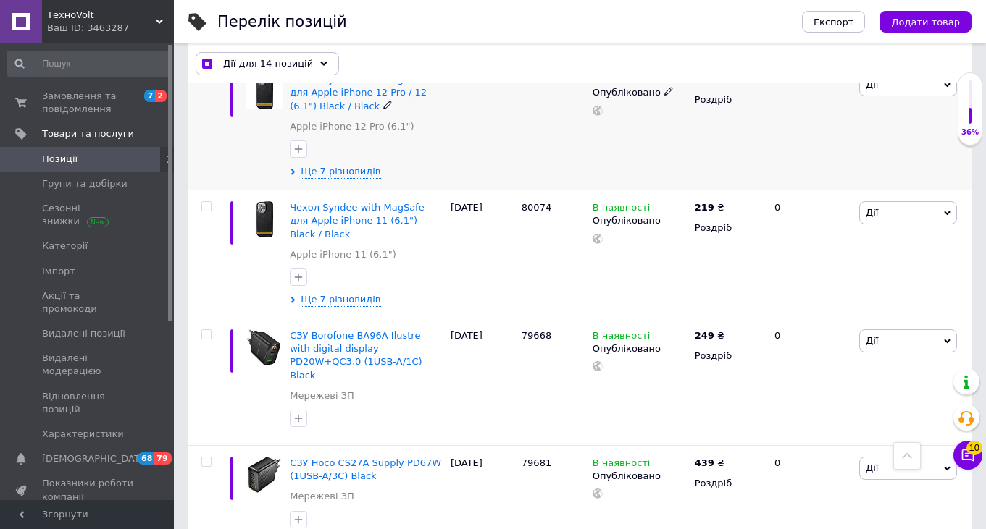
scroll to position [1937, 0]
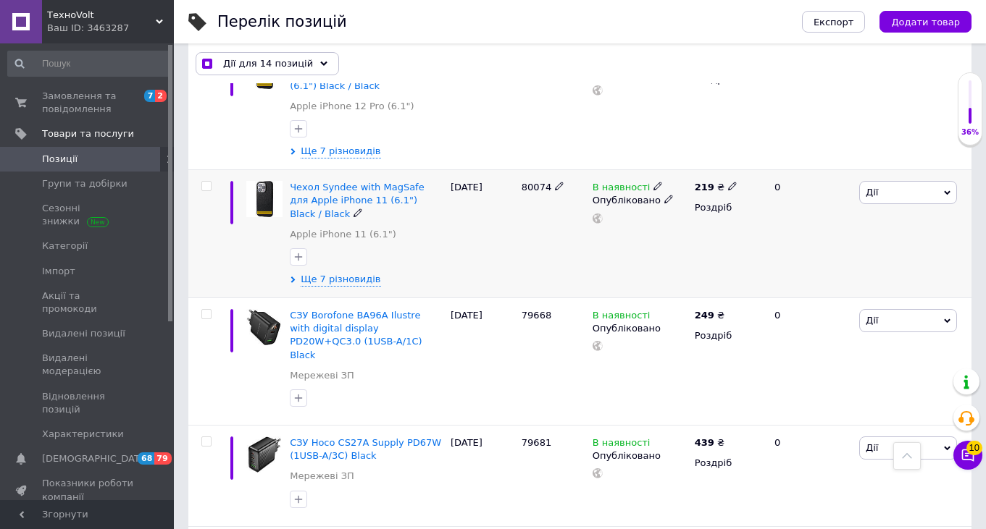
click at [206, 183] on input "checkbox" at bounding box center [205, 186] width 9 height 9
click at [208, 314] on input "checkbox" at bounding box center [205, 314] width 9 height 9
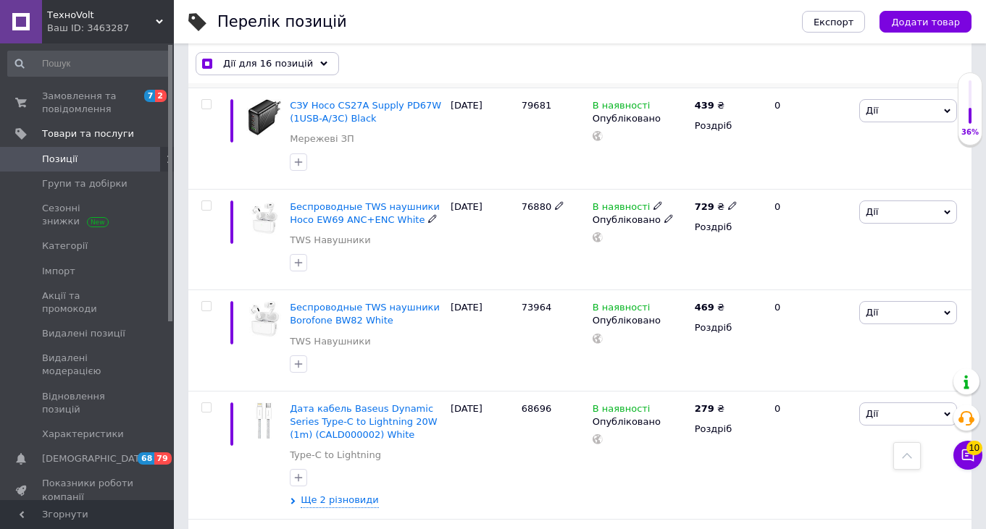
scroll to position [2270, 0]
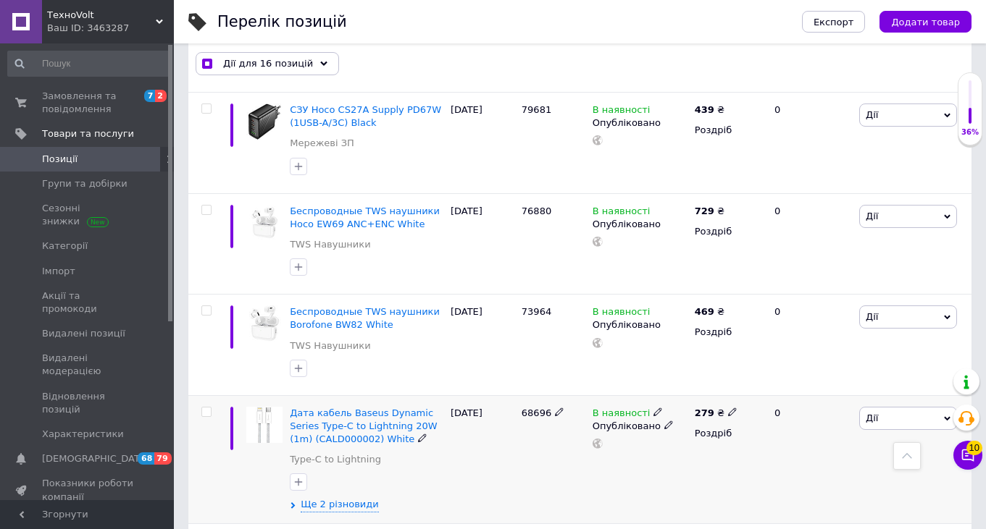
click at [206, 408] on input "checkbox" at bounding box center [205, 412] width 9 height 9
click at [209, 306] on input "checkbox" at bounding box center [205, 310] width 9 height 9
click at [208, 206] on input "checkbox" at bounding box center [205, 210] width 9 height 9
click at [208, 104] on input "checkbox" at bounding box center [205, 108] width 9 height 9
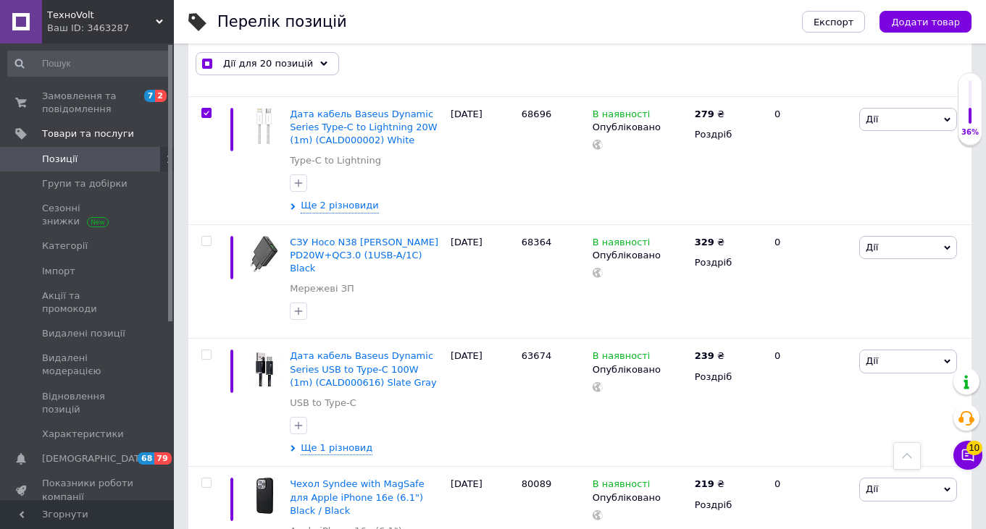
scroll to position [2574, 0]
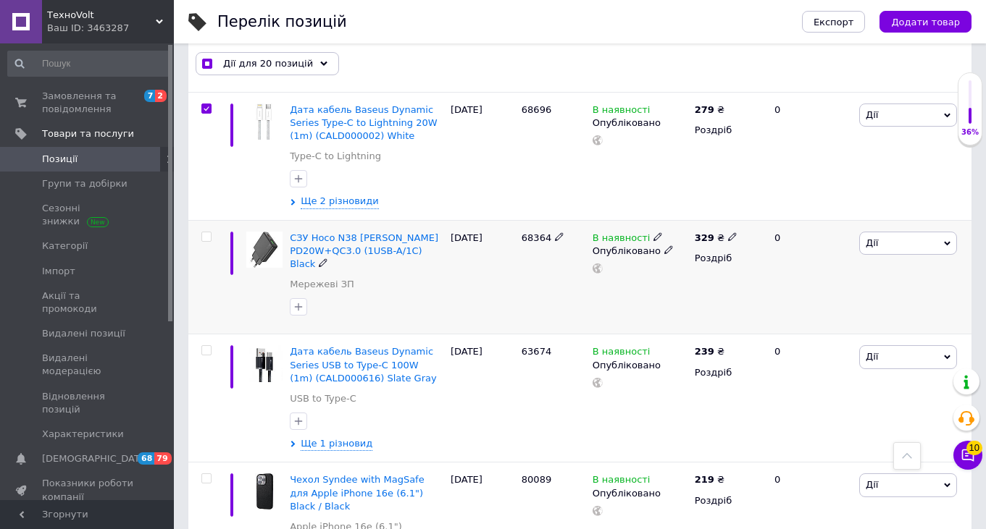
click at [208, 232] on input "checkbox" at bounding box center [205, 236] width 9 height 9
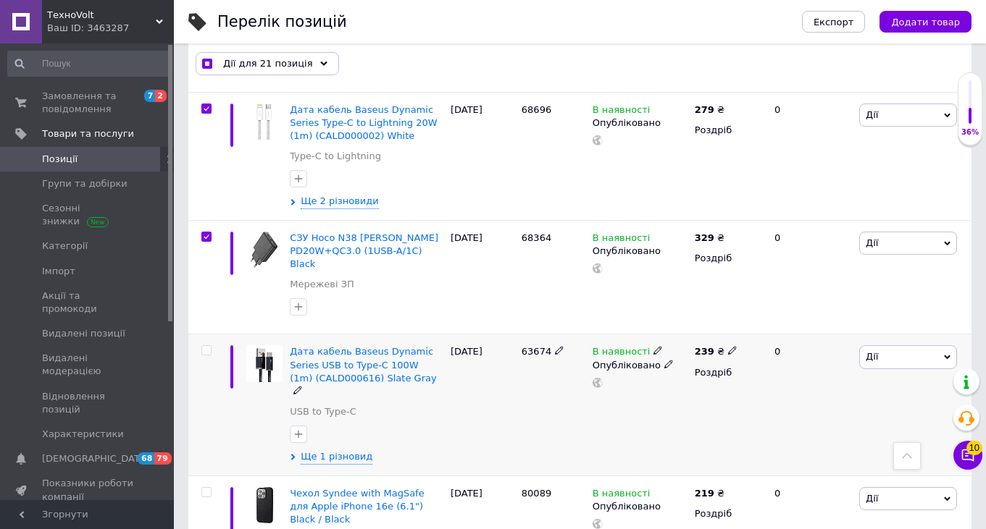
click at [207, 346] on input "checkbox" at bounding box center [205, 350] width 9 height 9
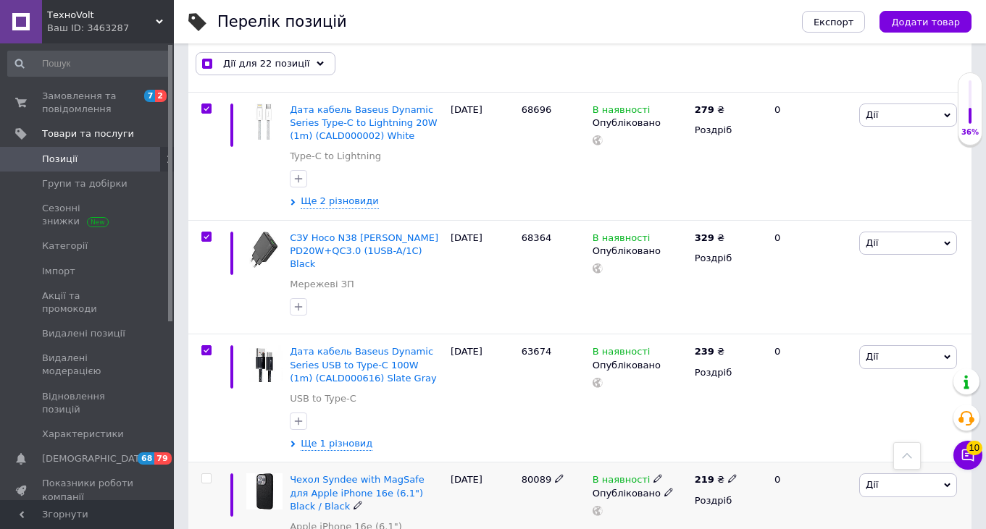
click at [206, 474] on input "checkbox" at bounding box center [205, 478] width 9 height 9
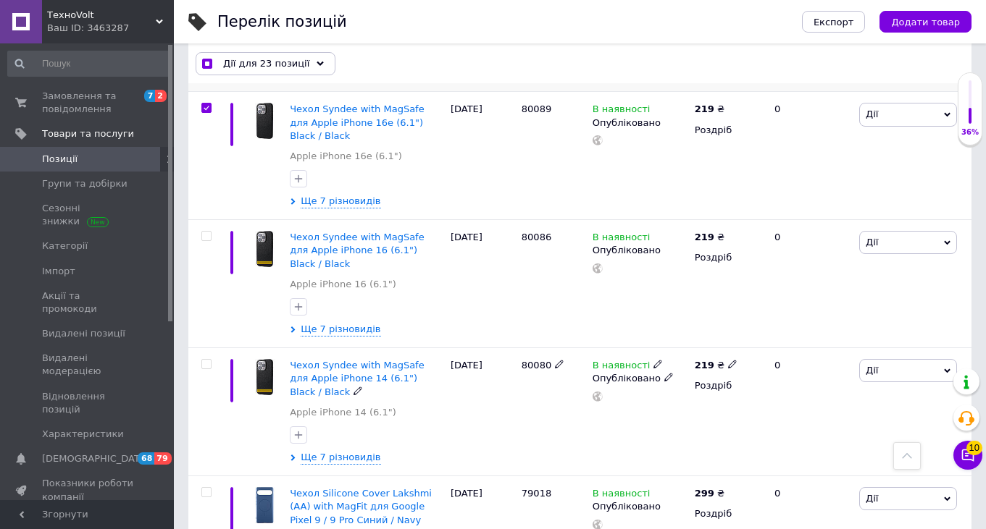
scroll to position [2948, 0]
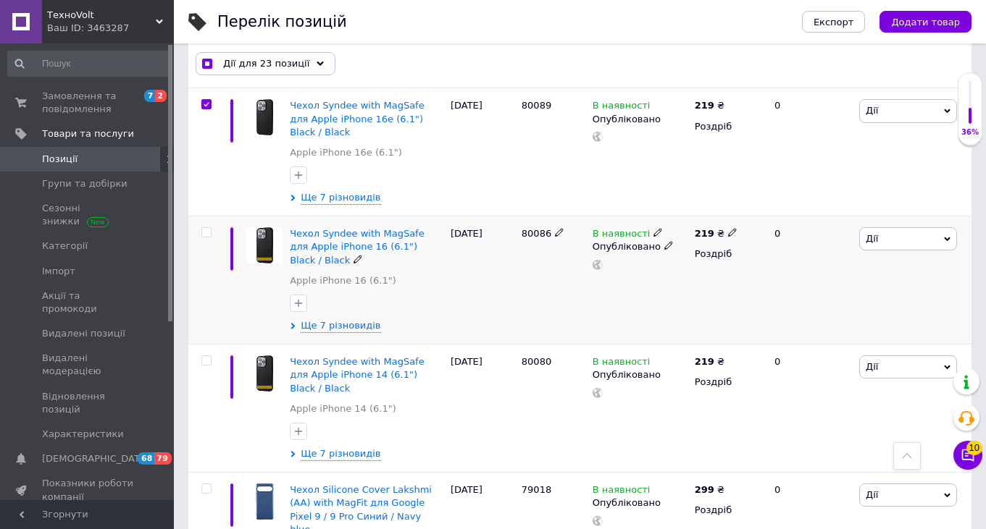
click at [208, 228] on input "checkbox" at bounding box center [205, 232] width 9 height 9
click at [205, 356] on input "checkbox" at bounding box center [205, 360] width 9 height 9
click at [205, 484] on input "checkbox" at bounding box center [205, 488] width 9 height 9
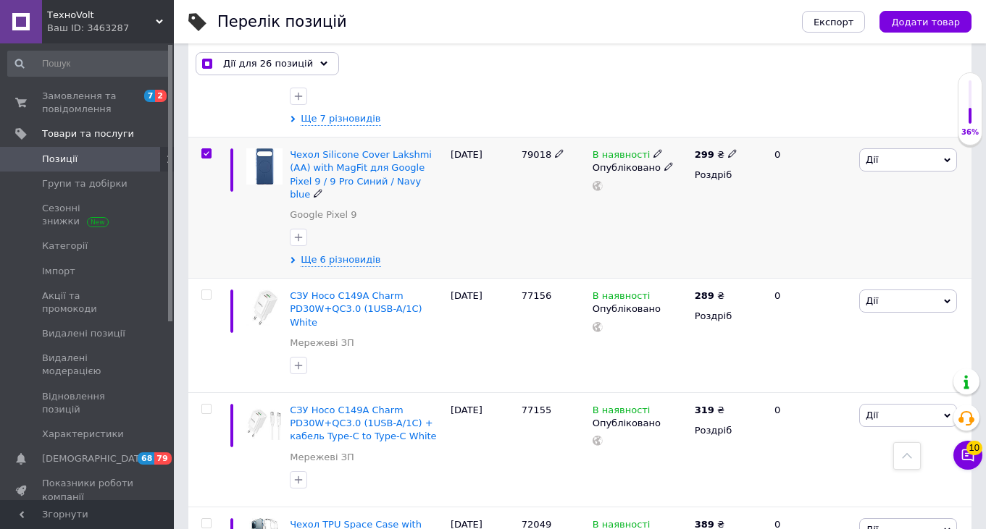
scroll to position [3286, 0]
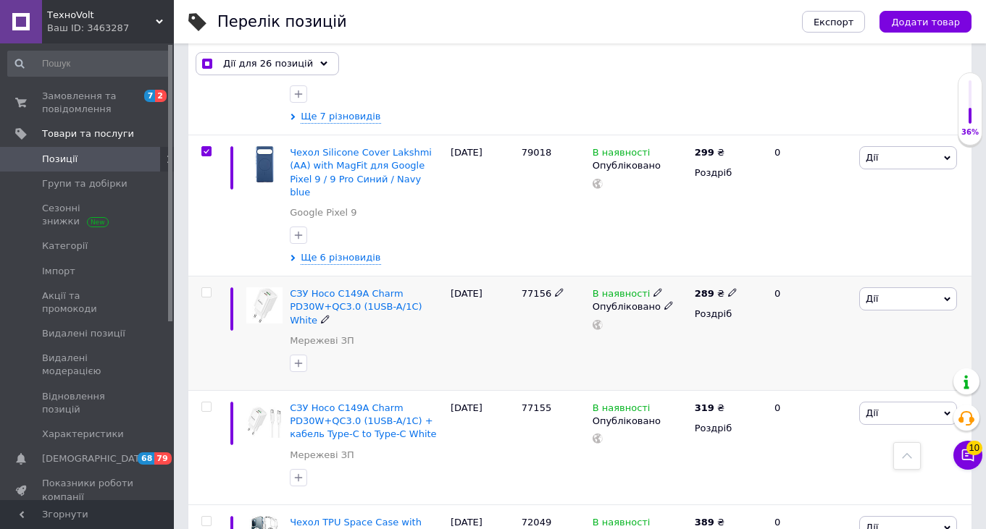
click at [209, 288] on input "checkbox" at bounding box center [205, 292] width 9 height 9
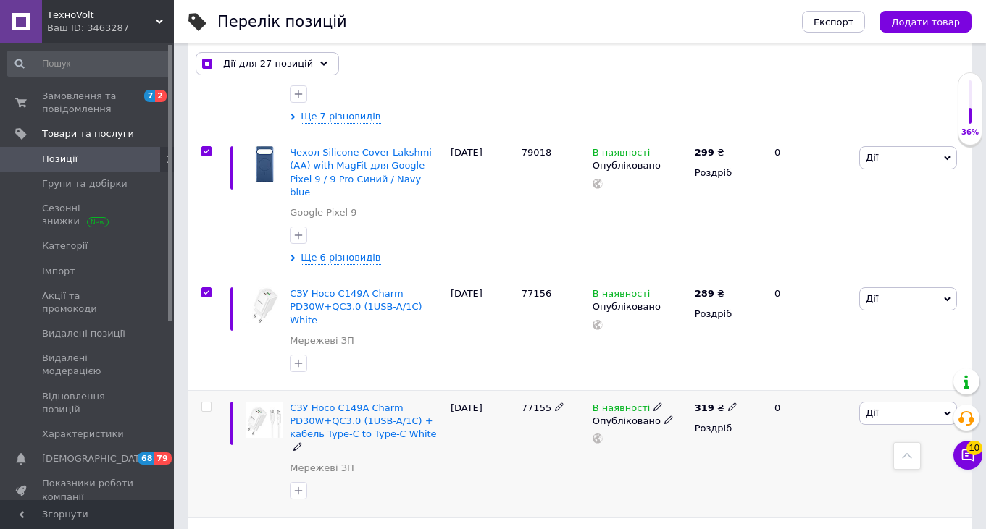
click at [207, 403] on input "checkbox" at bounding box center [205, 407] width 9 height 9
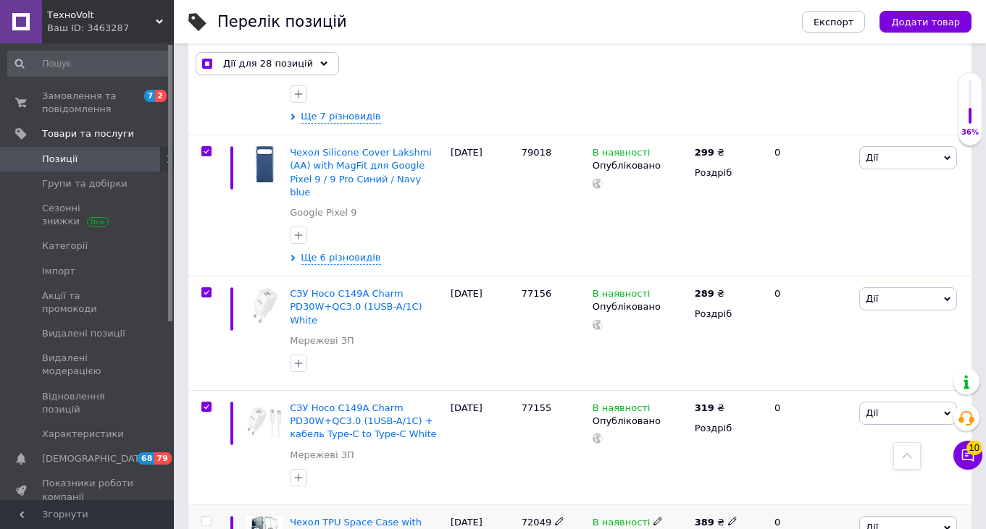
click at [206, 517] on input "checkbox" at bounding box center [205, 521] width 9 height 9
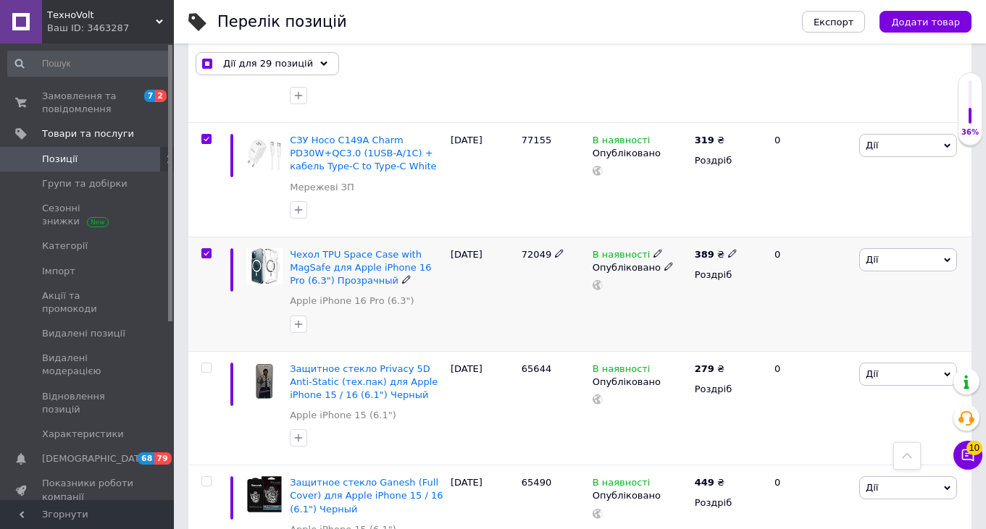
scroll to position [3562, 0]
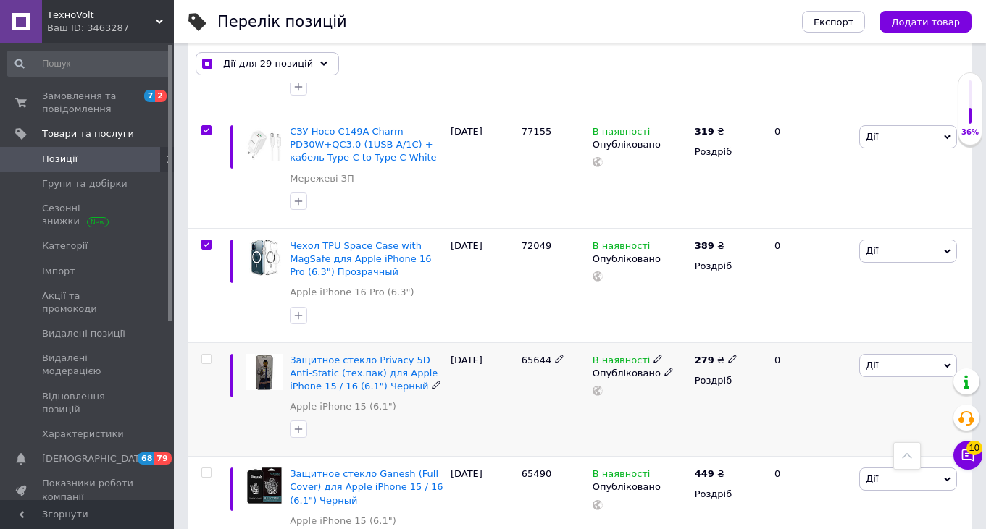
click at [205, 355] on input "checkbox" at bounding box center [205, 359] width 9 height 9
click at [207, 469] on input "checkbox" at bounding box center [205, 473] width 9 height 9
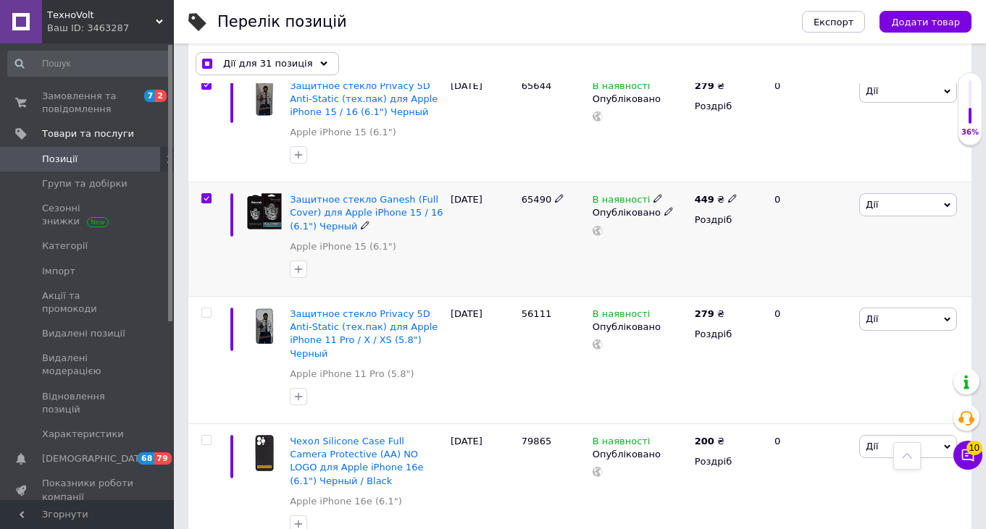
scroll to position [3838, 0]
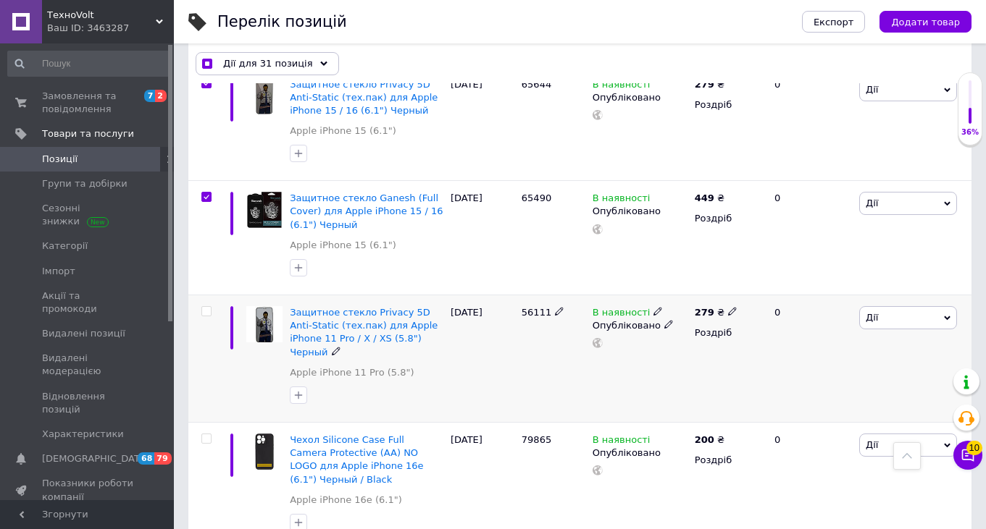
click at [204, 307] on input "checkbox" at bounding box center [205, 311] width 9 height 9
click at [206, 435] on input "checkbox" at bounding box center [205, 439] width 9 height 9
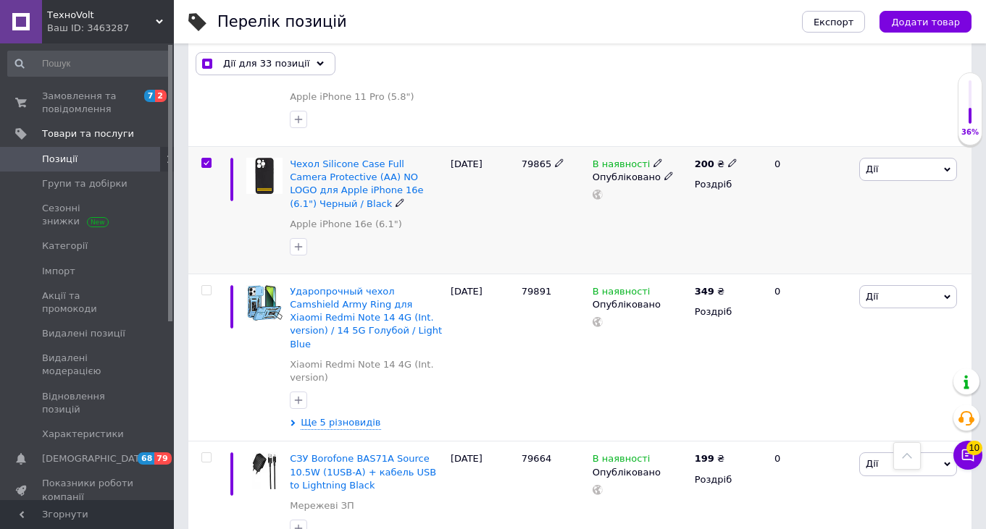
scroll to position [4116, 0]
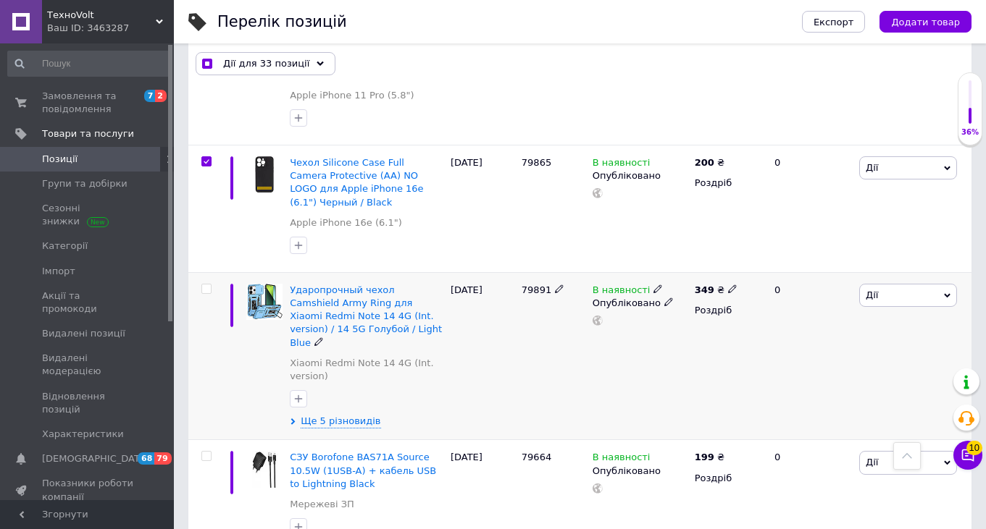
click at [206, 285] on input "checkbox" at bounding box center [205, 289] width 9 height 9
click at [206, 452] on input "checkbox" at bounding box center [205, 456] width 9 height 9
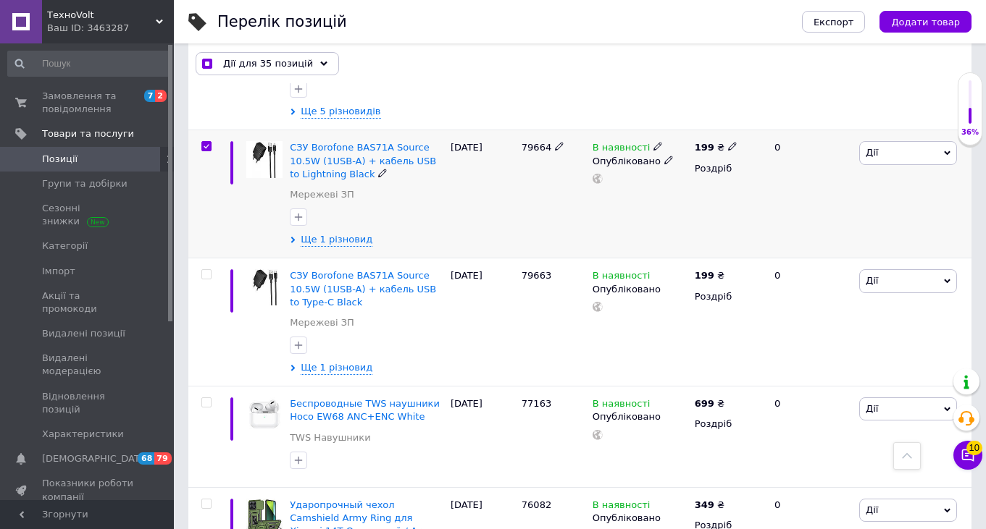
scroll to position [4427, 0]
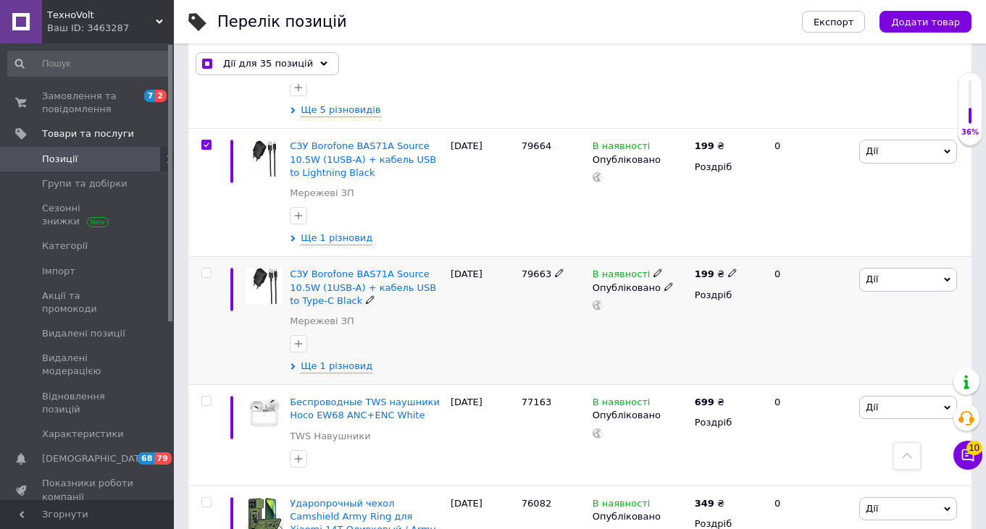
click at [206, 269] on input "checkbox" at bounding box center [205, 273] width 9 height 9
click at [206, 397] on input "checkbox" at bounding box center [205, 401] width 9 height 9
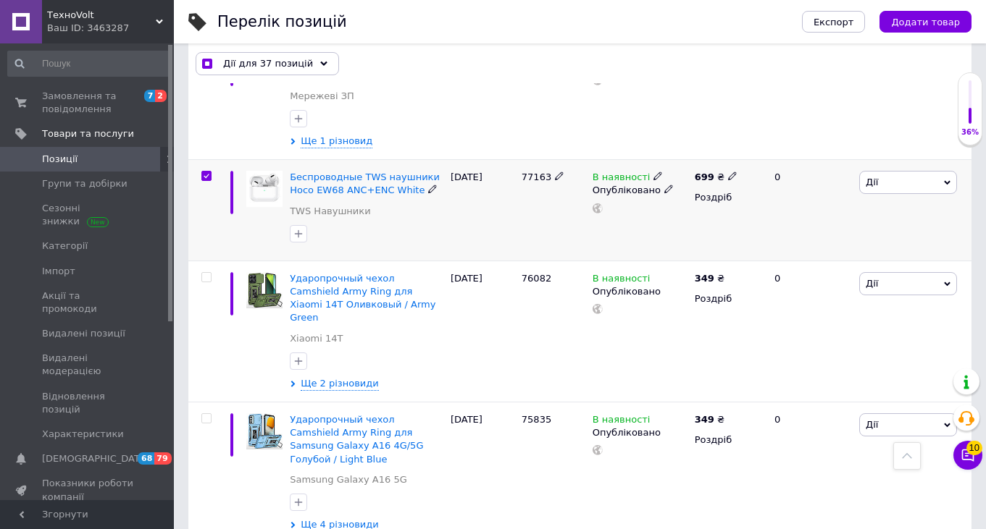
scroll to position [4678, 0]
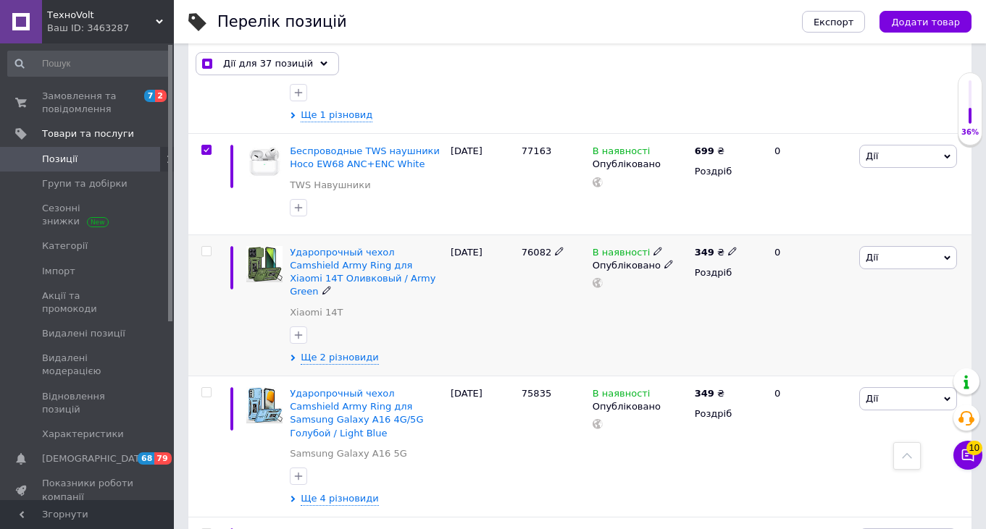
click at [206, 247] on input "checkbox" at bounding box center [205, 251] width 9 height 9
click at [206, 388] on input "checkbox" at bounding box center [205, 392] width 9 height 9
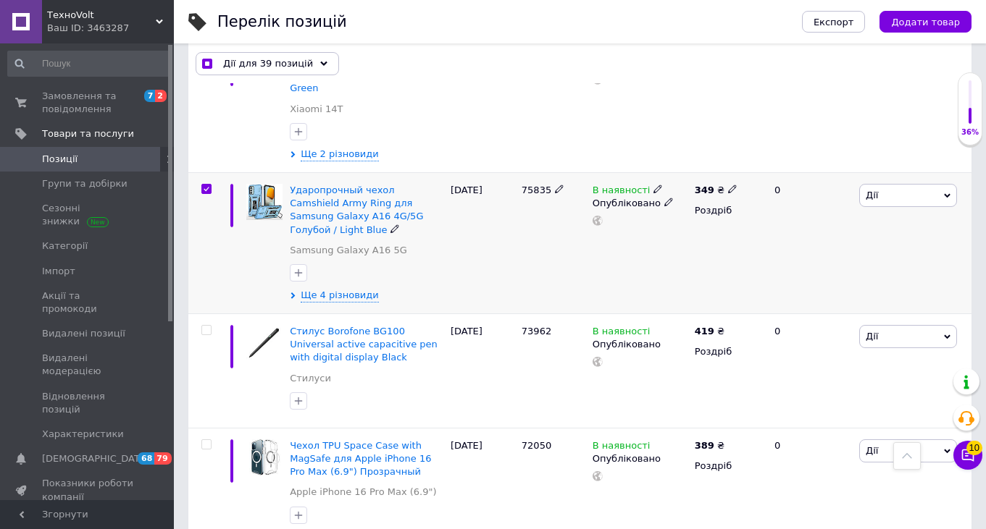
scroll to position [4906, 0]
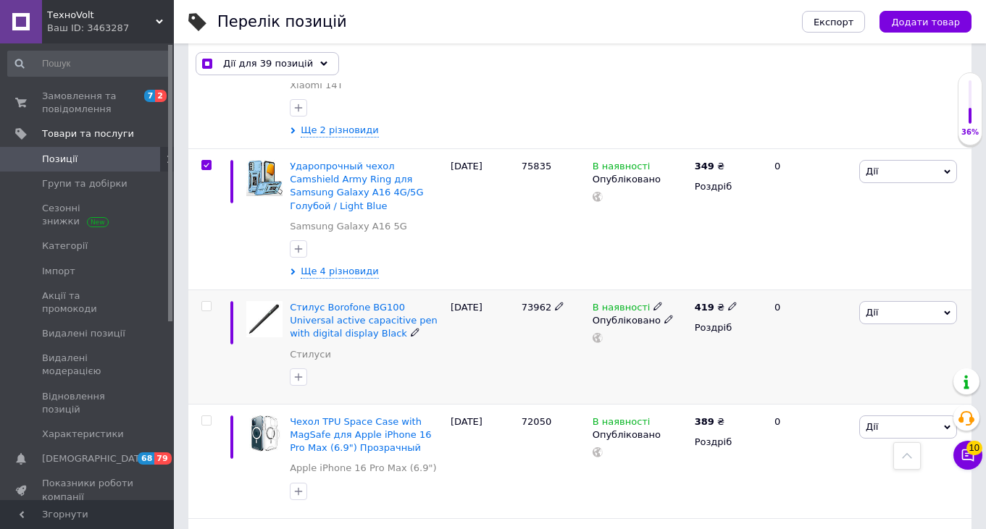
click at [206, 302] on input "checkbox" at bounding box center [205, 306] width 9 height 9
click at [205, 416] on input "checkbox" at bounding box center [205, 420] width 9 height 9
click at [206, 529] on input "checkbox" at bounding box center [205, 535] width 9 height 9
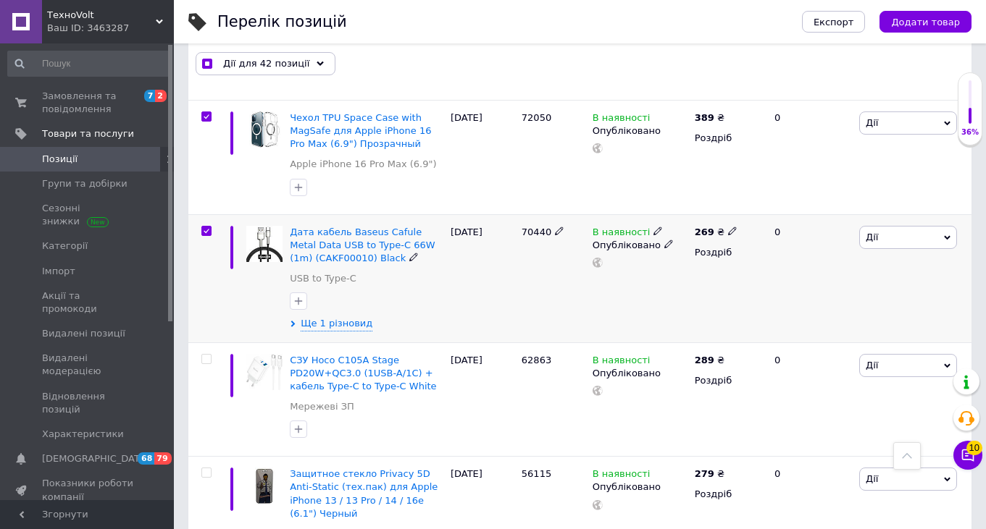
scroll to position [5211, 0]
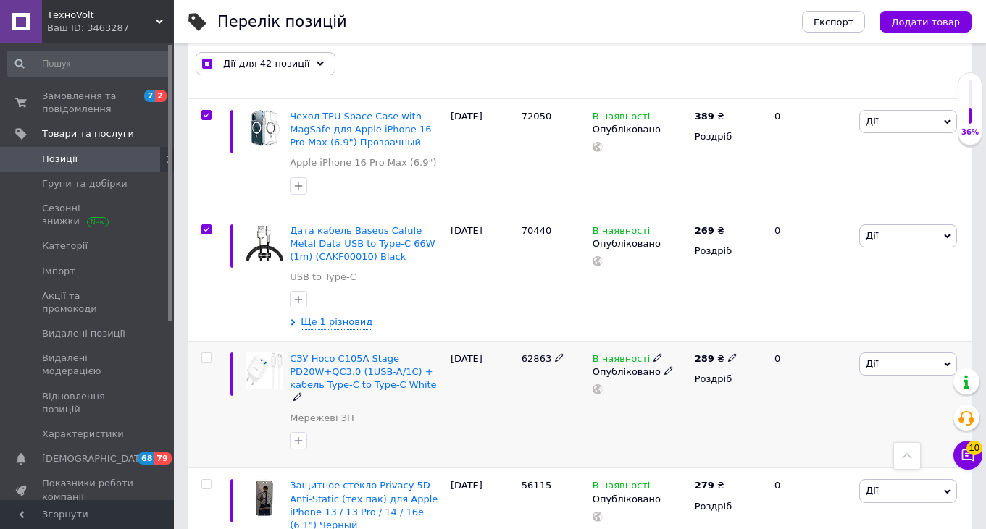
click at [205, 353] on input "checkbox" at bounding box center [205, 357] width 9 height 9
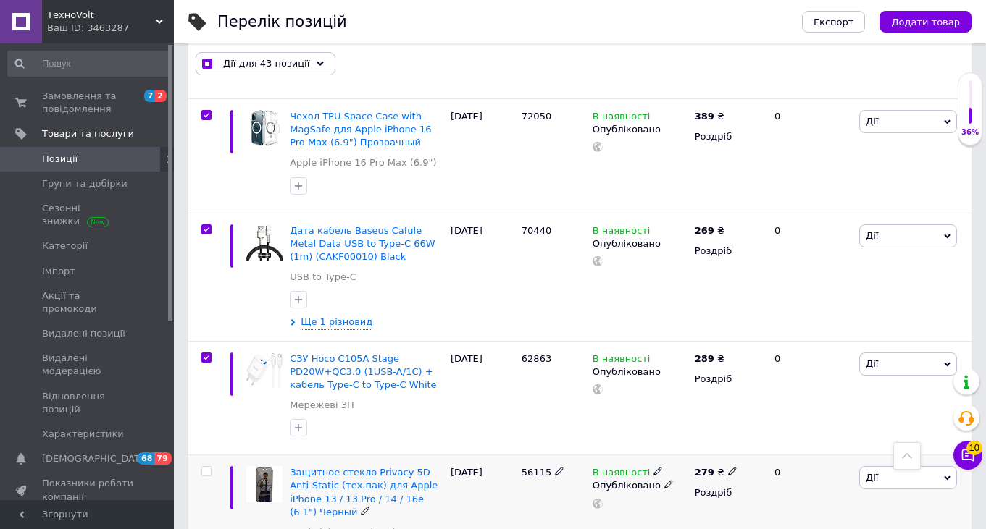
click at [207, 467] on input "checkbox" at bounding box center [205, 471] width 9 height 9
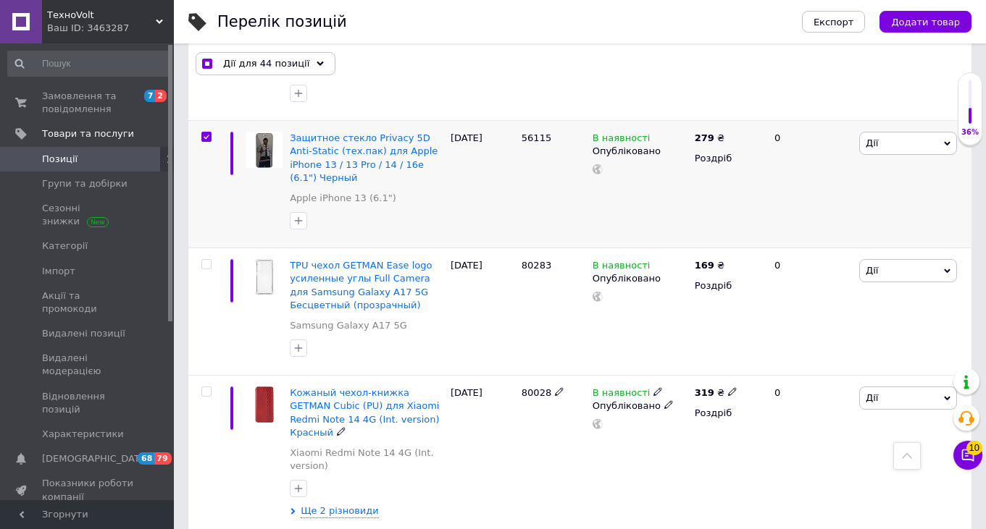
scroll to position [5553, 0]
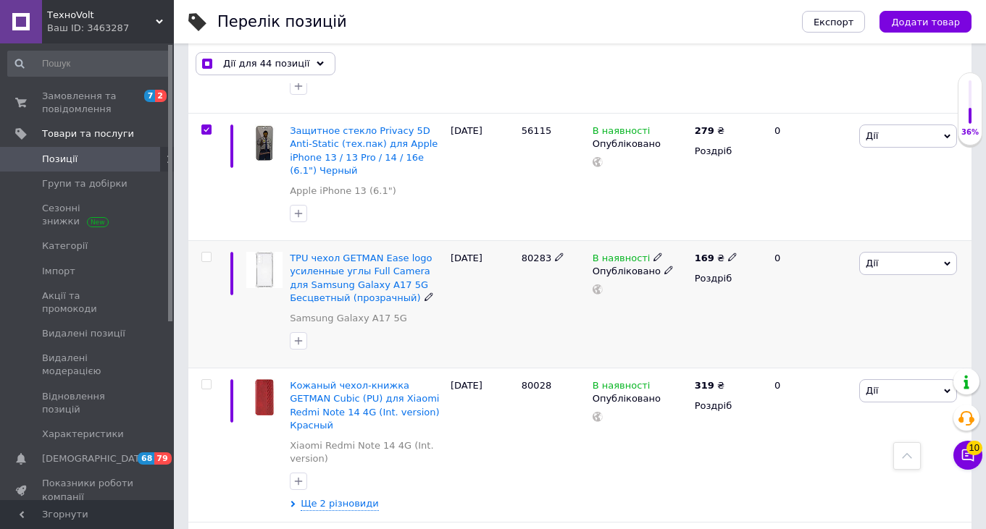
click at [208, 253] on input "checkbox" at bounding box center [205, 257] width 9 height 9
click at [206, 380] on input "checkbox" at bounding box center [205, 384] width 9 height 9
click at [209, 529] on input "checkbox" at bounding box center [205, 538] width 9 height 9
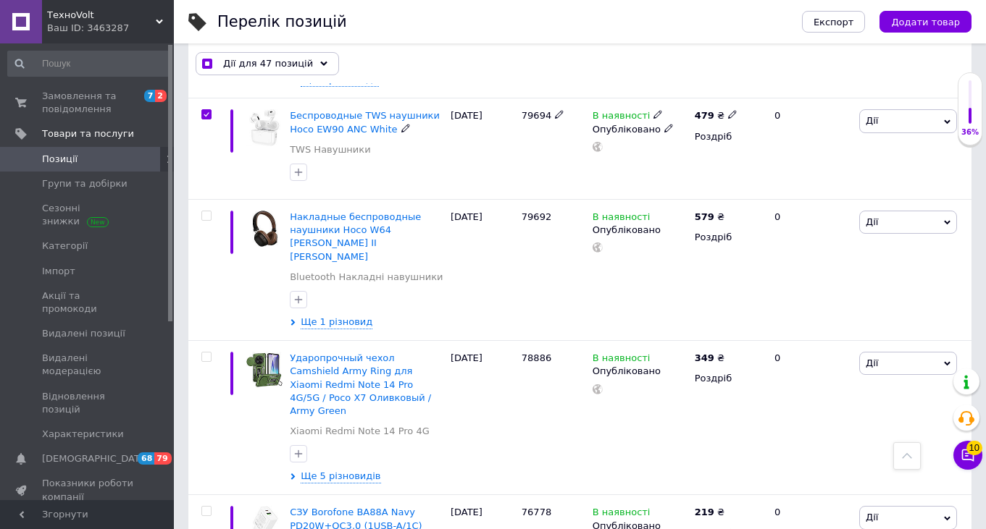
scroll to position [5979, 0]
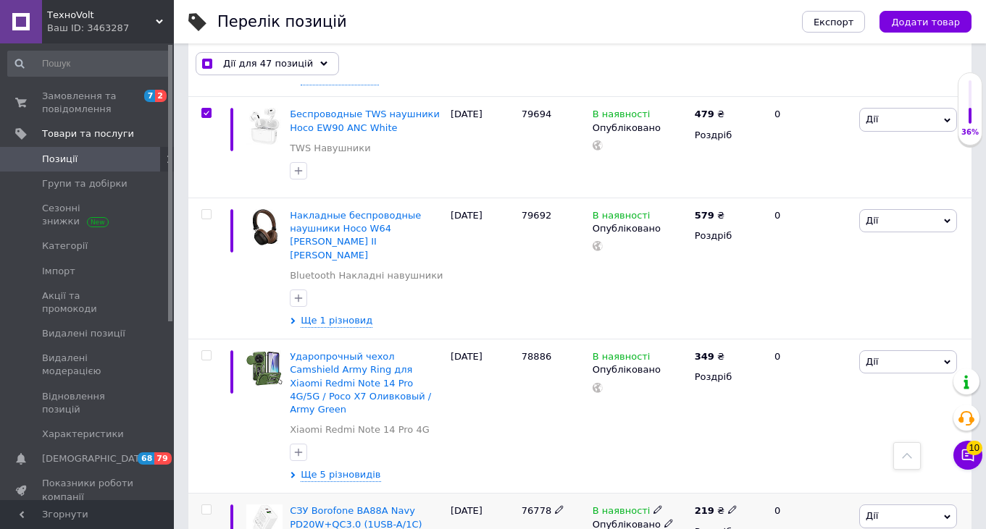
click at [206, 505] on input "checkbox" at bounding box center [205, 509] width 9 height 9
click at [208, 351] on input "checkbox" at bounding box center [205, 355] width 9 height 9
click at [206, 210] on input "checkbox" at bounding box center [205, 214] width 9 height 9
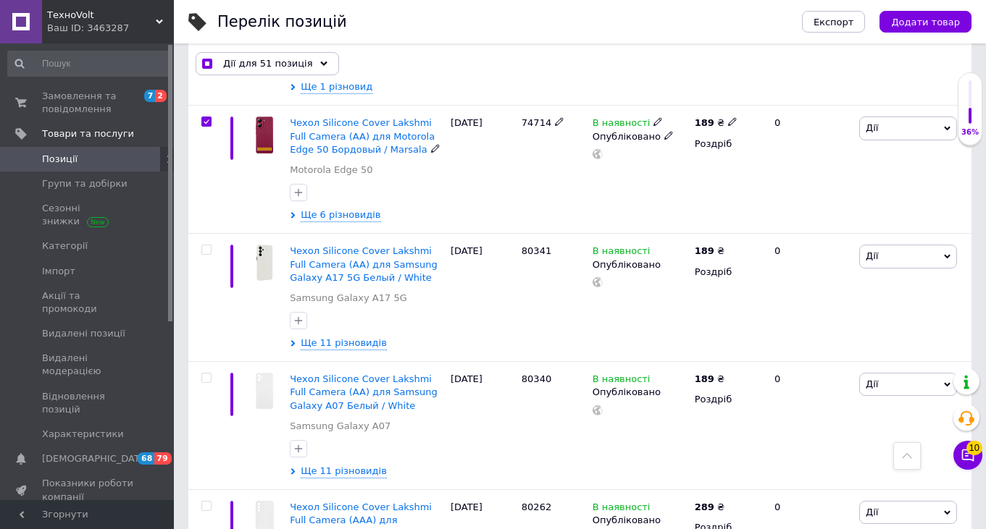
scroll to position [6495, 0]
click at [205, 503] on input "checkbox" at bounding box center [205, 507] width 9 height 9
click at [209, 374] on input "checkbox" at bounding box center [205, 378] width 9 height 9
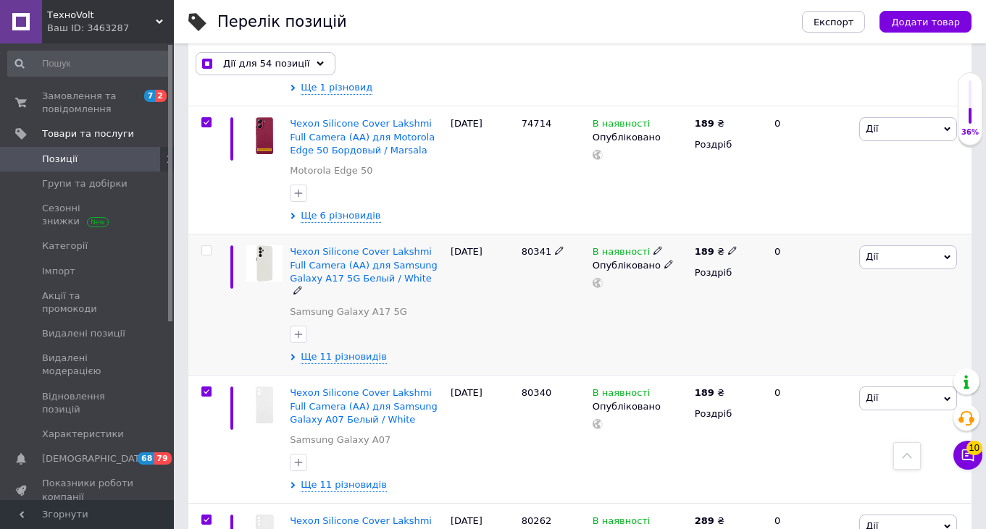
click at [207, 246] on input "checkbox" at bounding box center [205, 250] width 9 height 9
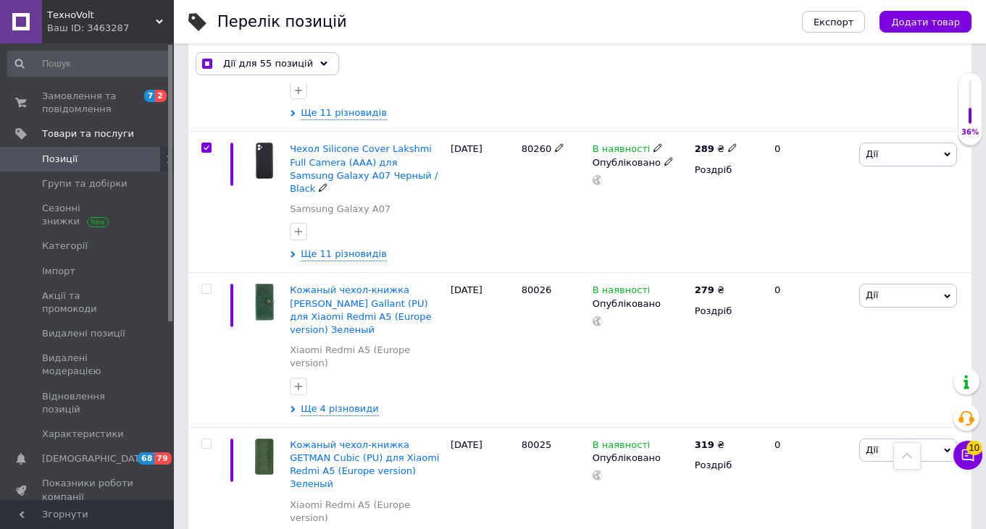
scroll to position [6993, 0]
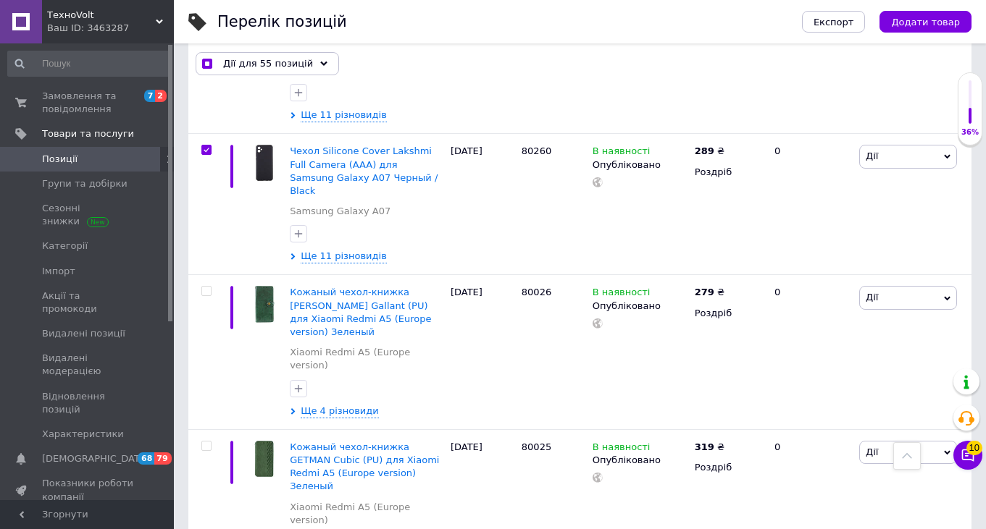
click at [205, 442] on input "checkbox" at bounding box center [205, 446] width 9 height 9
click at [206, 287] on input "checkbox" at bounding box center [205, 291] width 9 height 9
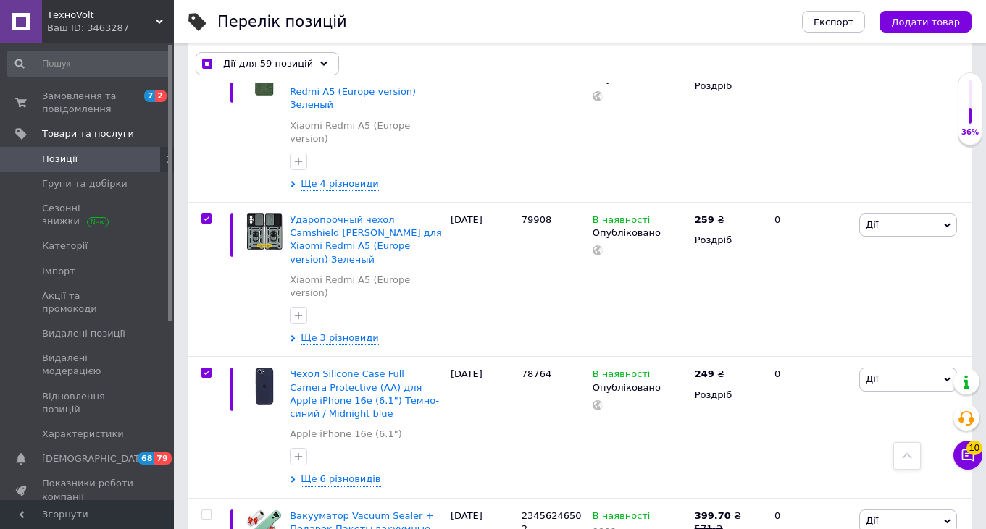
scroll to position [7381, 0]
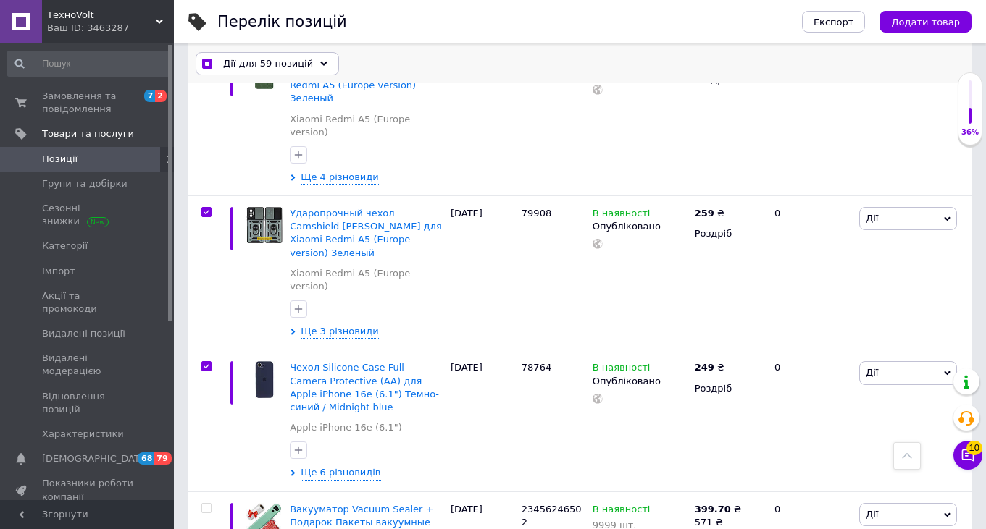
click at [320, 60] on div "Дії для 59 позицій" at bounding box center [267, 63] width 143 height 23
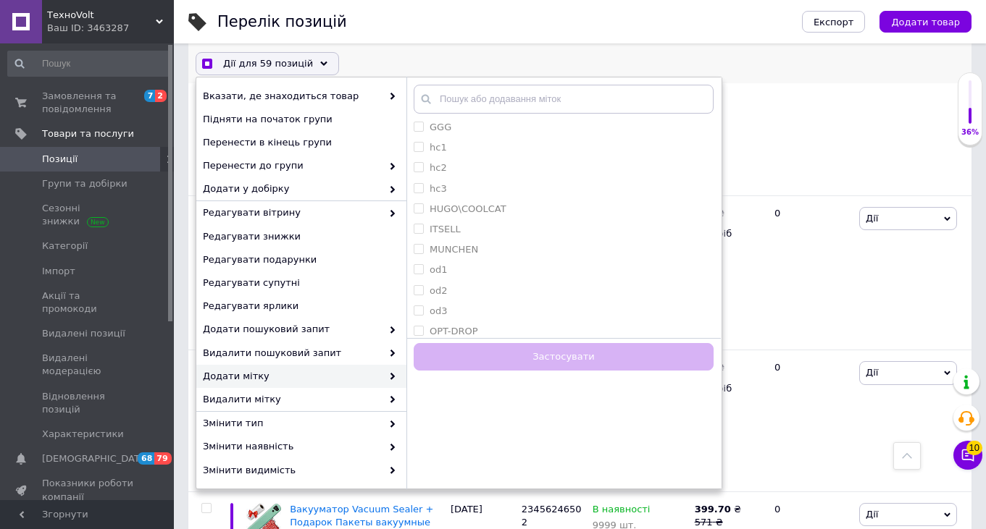
scroll to position [1354, 0]
click at [453, 246] on label "ITSELL" at bounding box center [444, 245] width 31 height 11
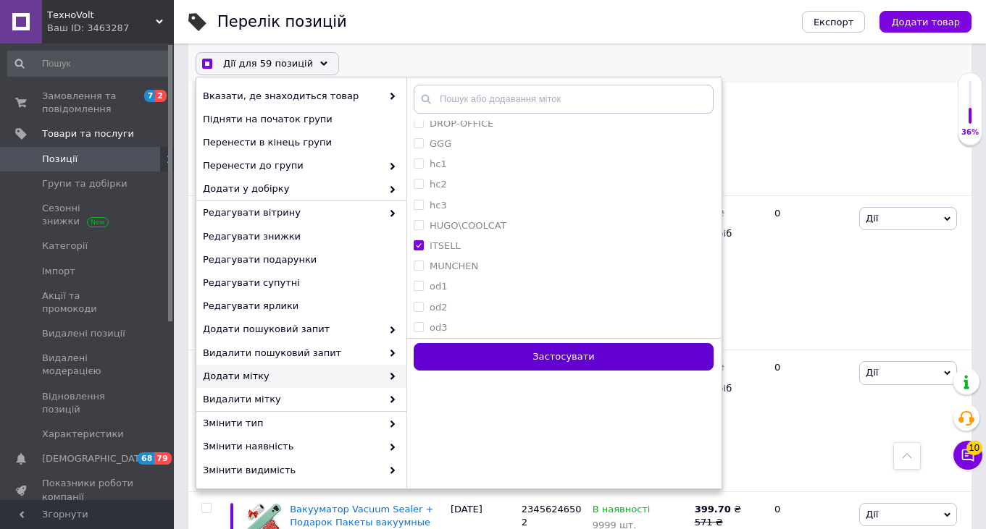
click at [502, 353] on button "Застосувати" at bounding box center [564, 357] width 300 height 28
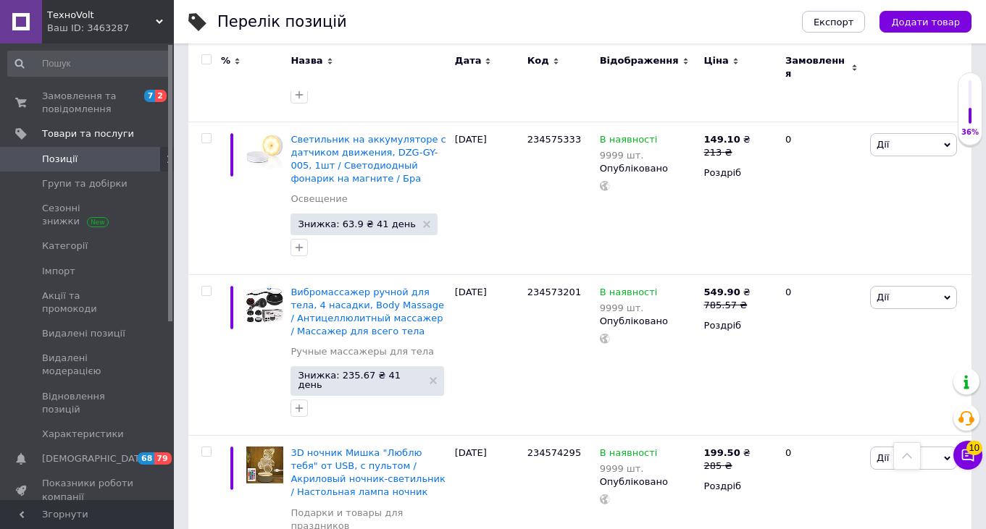
scroll to position [11063, 0]
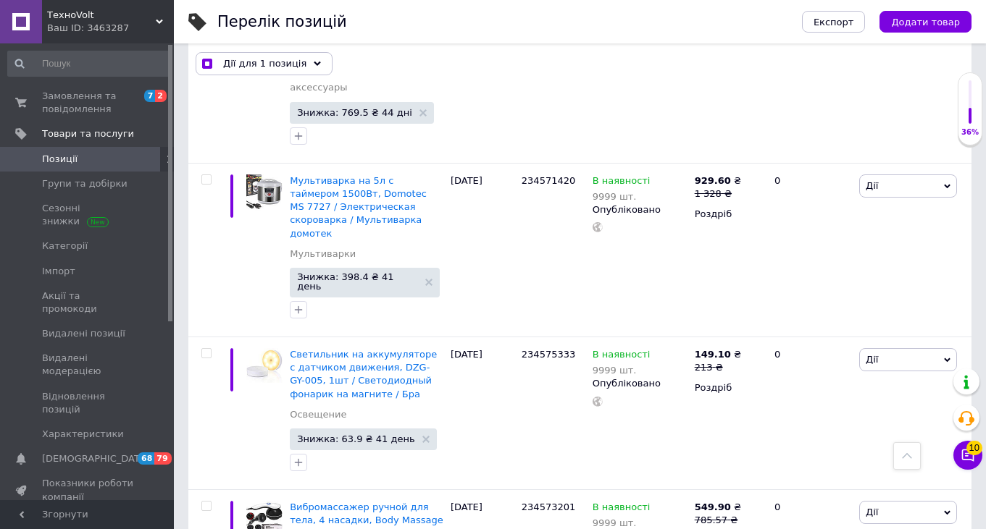
scroll to position [11091, 0]
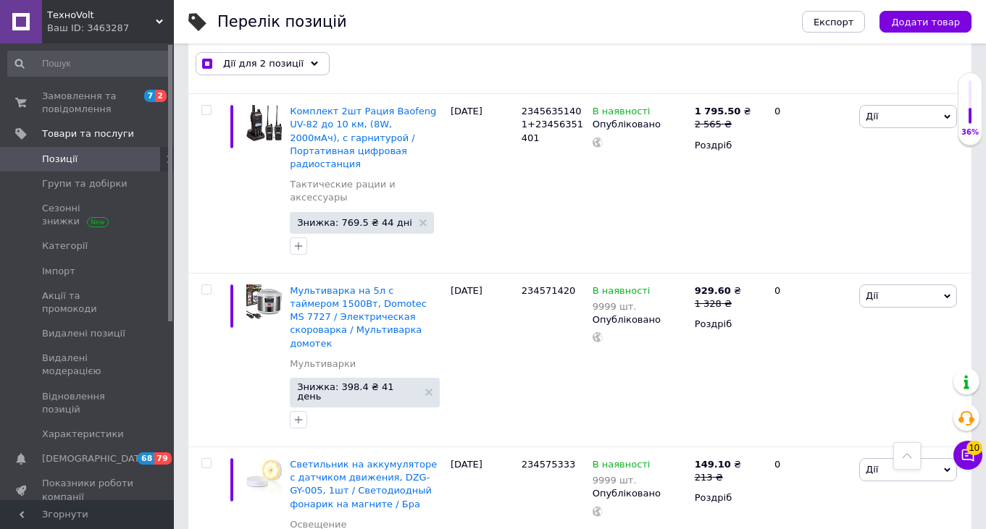
scroll to position [10940, 0]
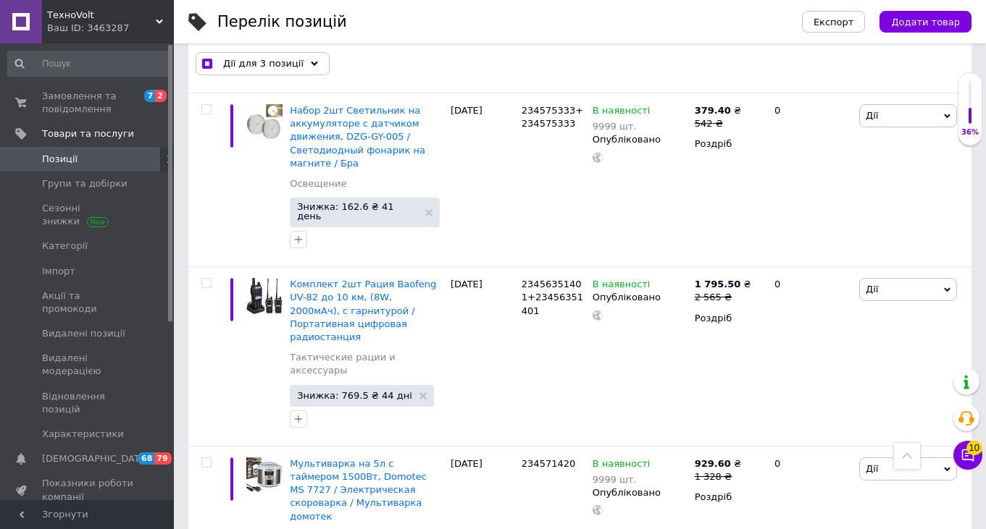
scroll to position [10783, 0]
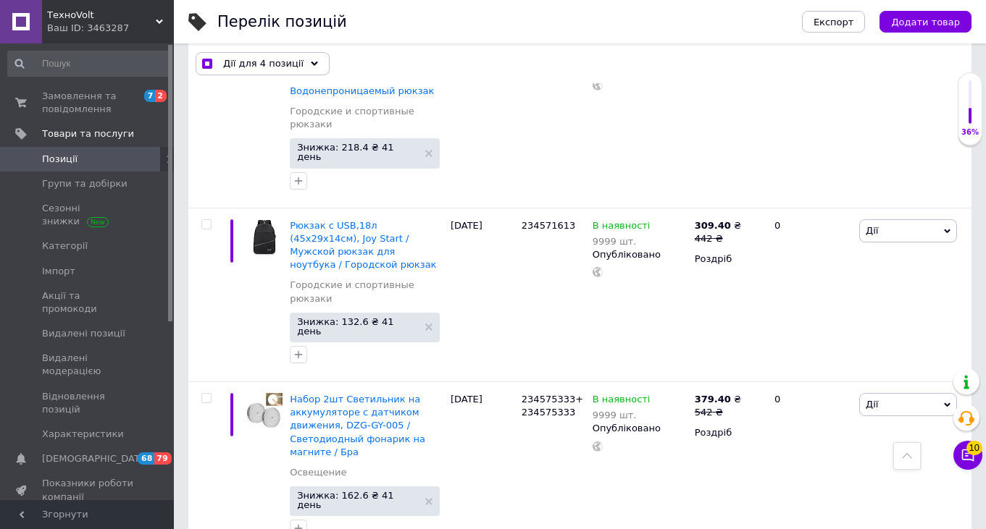
scroll to position [10504, 0]
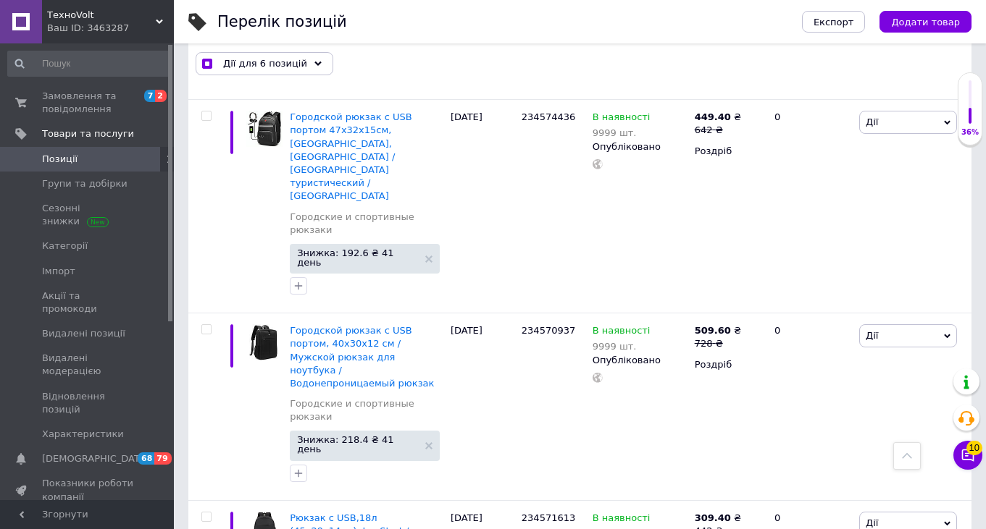
scroll to position [10182, 0]
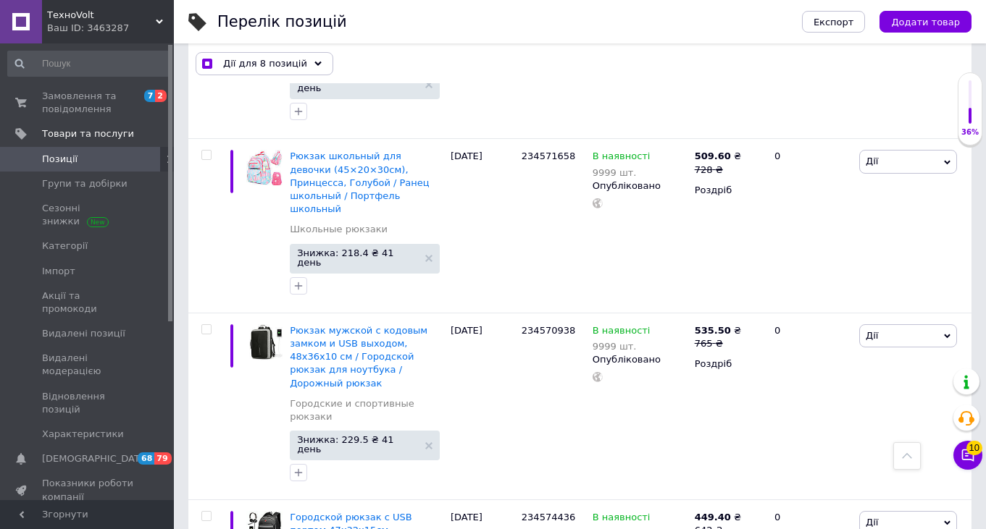
scroll to position [9822, 0]
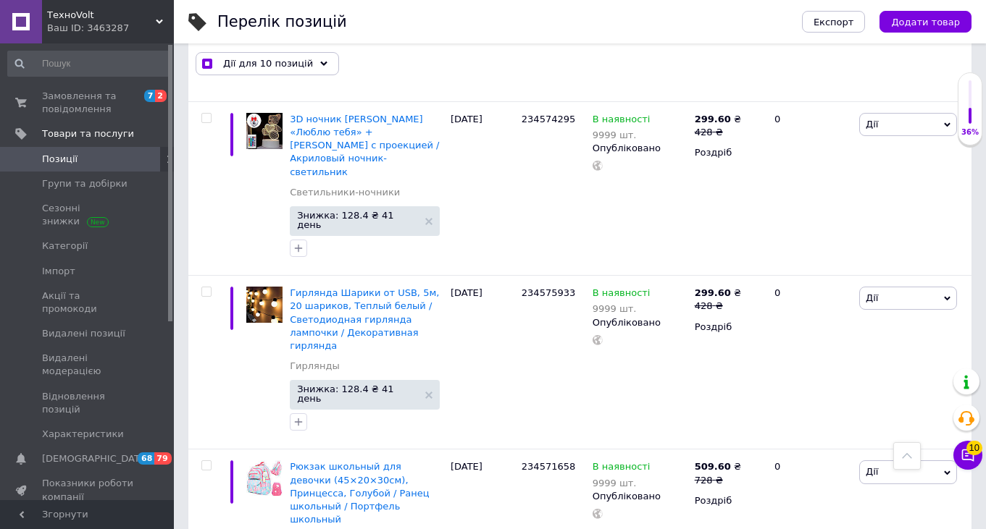
scroll to position [9509, 0]
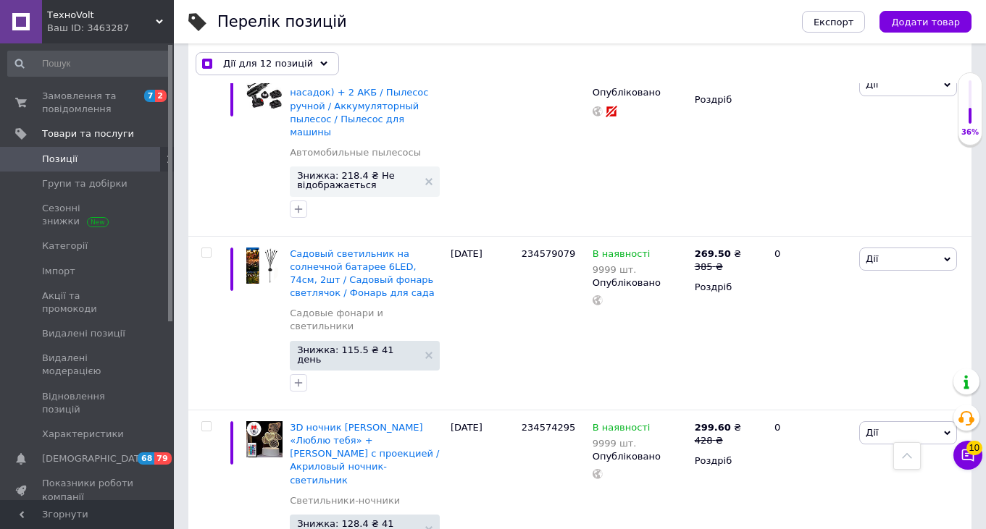
scroll to position [9202, 0]
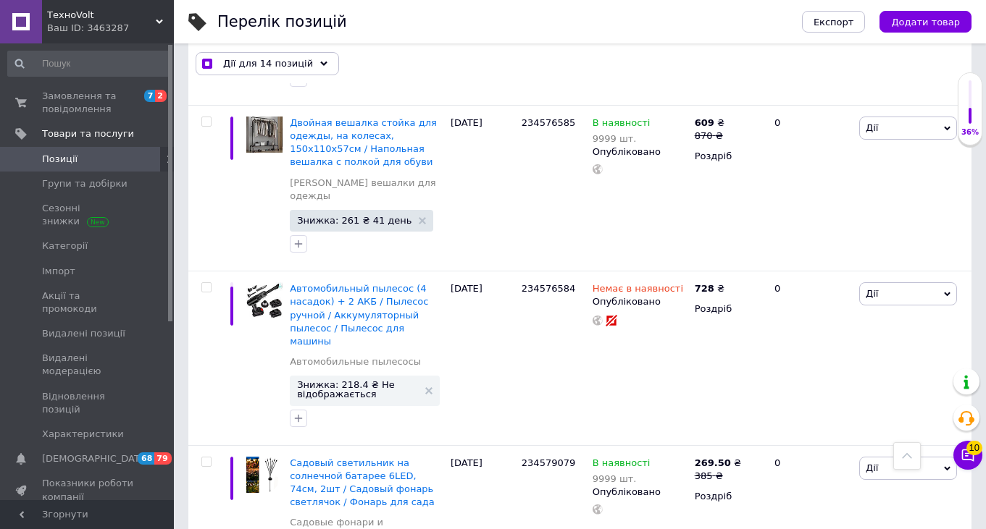
scroll to position [8997, 0]
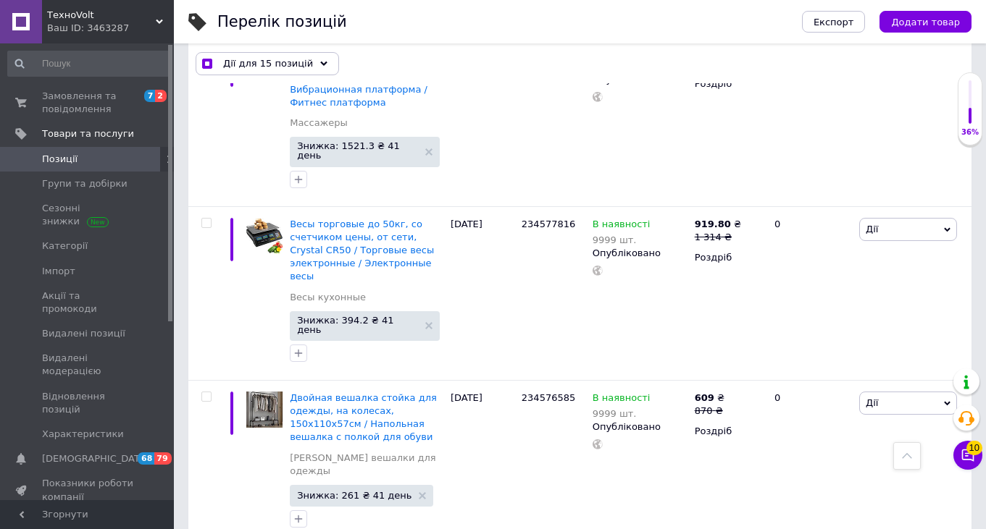
scroll to position [8708, 0]
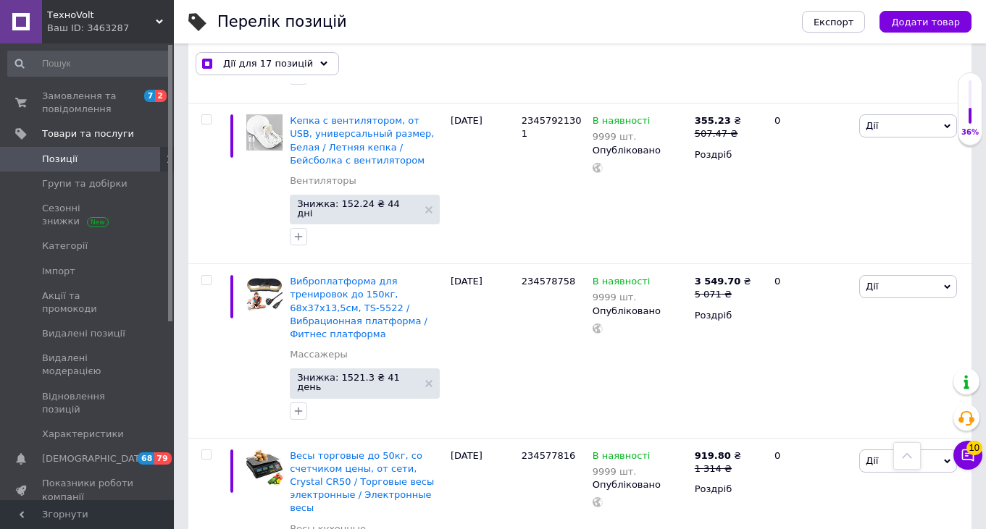
scroll to position [8488, 0]
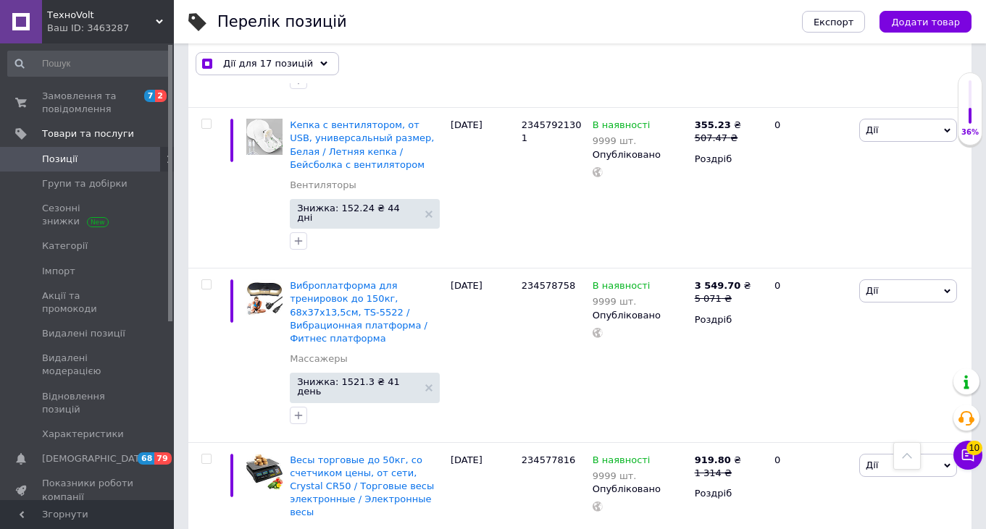
click at [208, 455] on input "checkbox" at bounding box center [205, 459] width 9 height 9
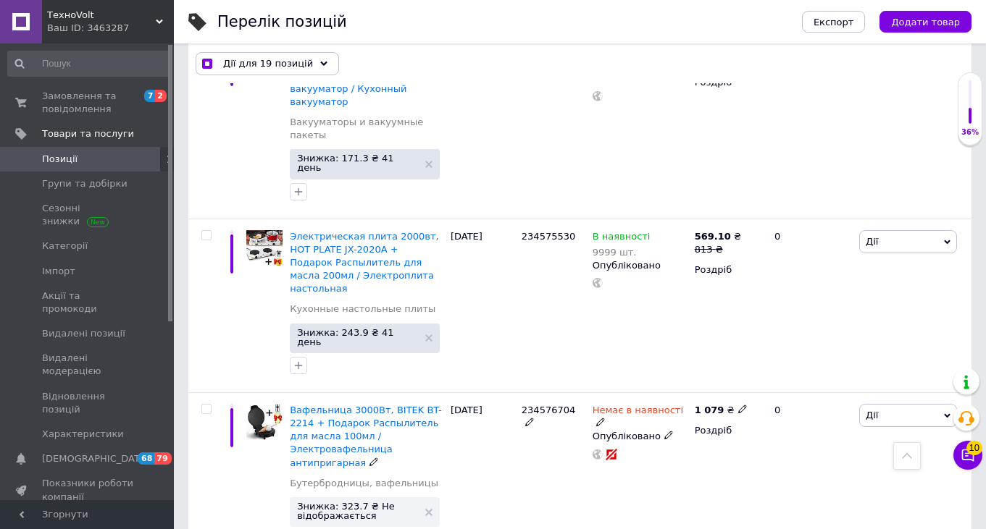
scroll to position [8031, 0]
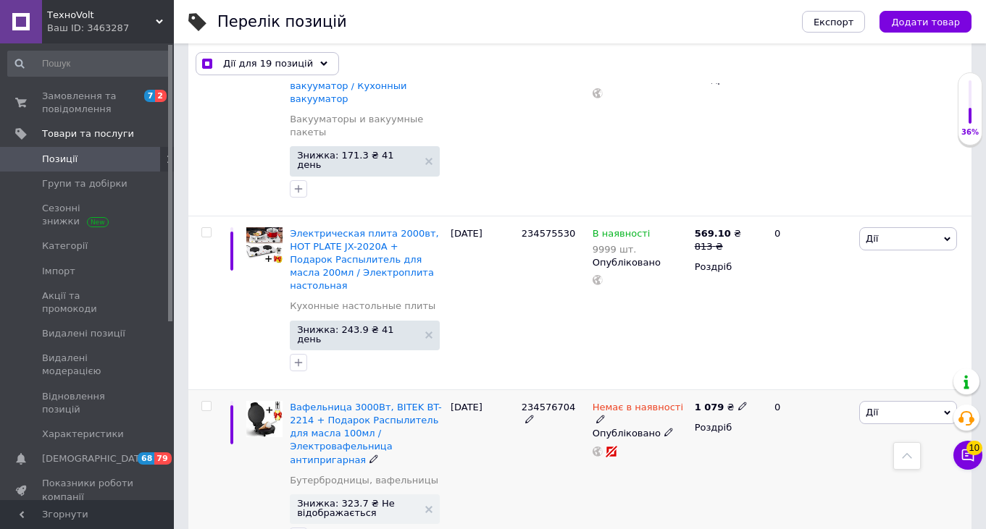
click at [206, 402] on input "checkbox" at bounding box center [205, 406] width 9 height 9
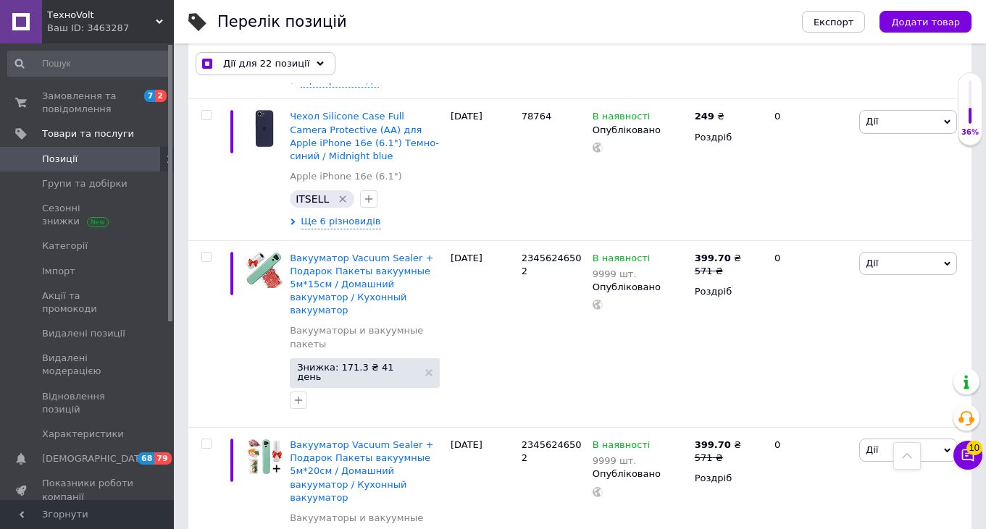
scroll to position [7629, 0]
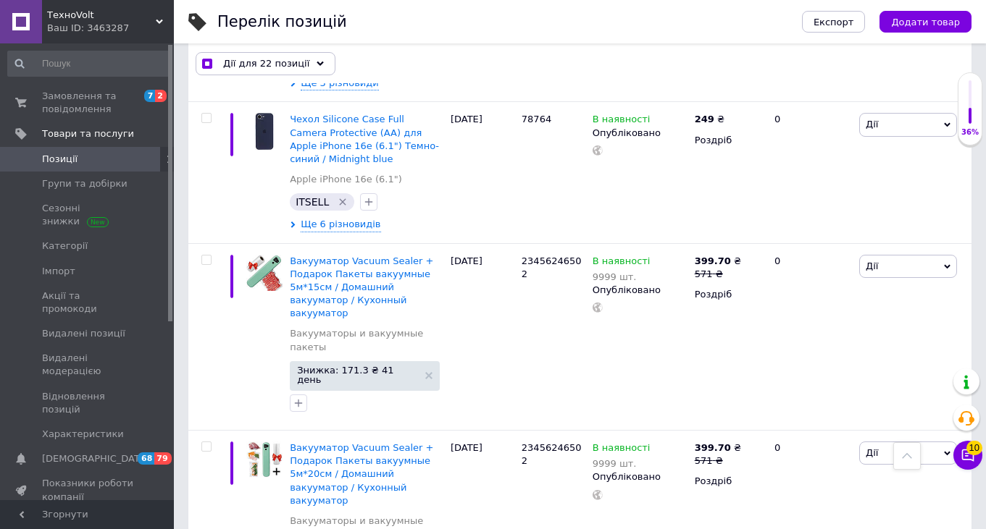
click at [206, 442] on input "checkbox" at bounding box center [205, 446] width 9 height 9
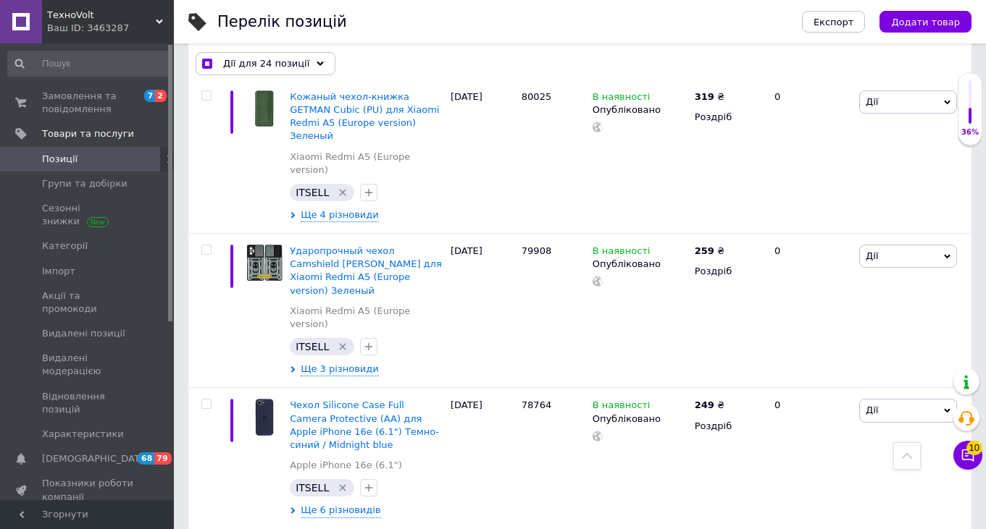
scroll to position [7322, 0]
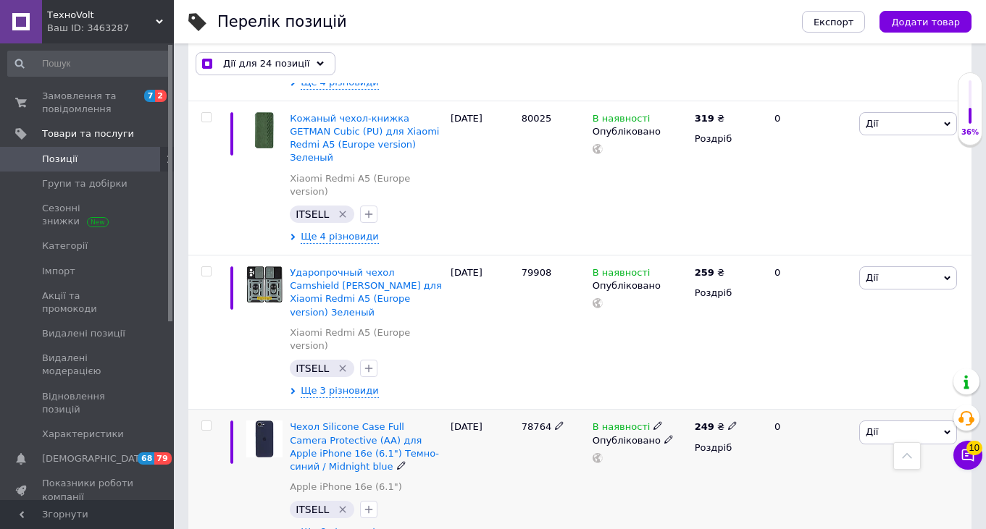
click at [208, 421] on input "checkbox" at bounding box center [205, 425] width 9 height 9
click at [206, 421] on input "checkbox" at bounding box center [205, 425] width 9 height 9
click at [316, 59] on div "Дії для 25 позицій" at bounding box center [267, 63] width 143 height 23
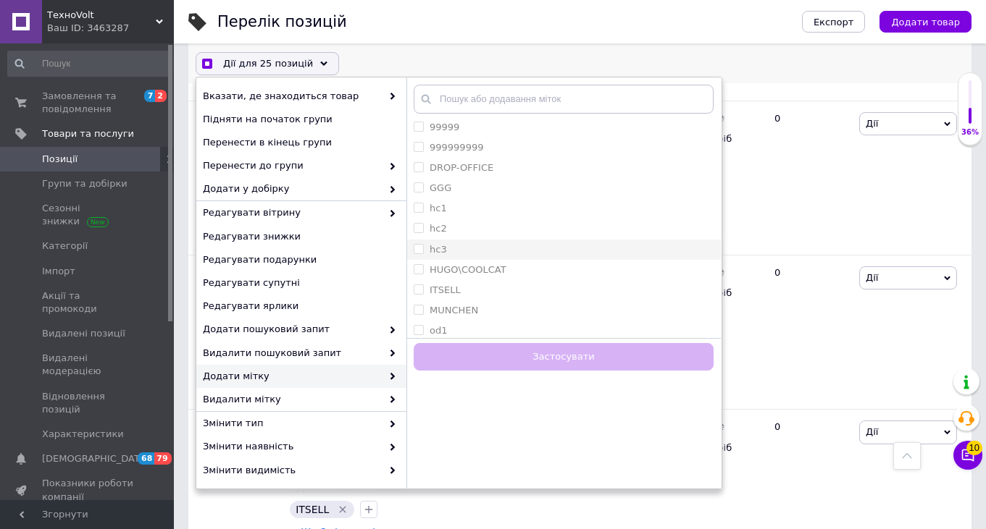
scroll to position [1300, 0]
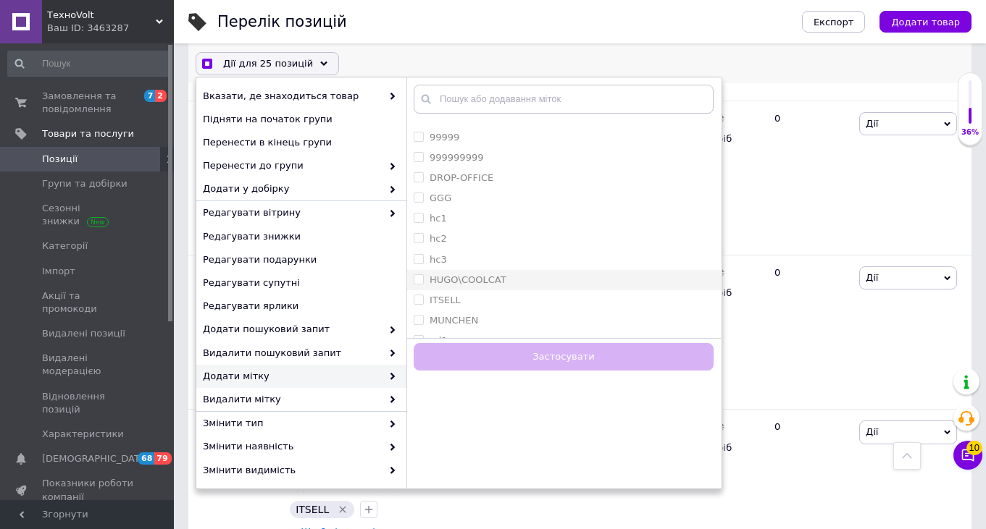
click at [467, 282] on label "HUGO\COOLCAT" at bounding box center [467, 279] width 77 height 11
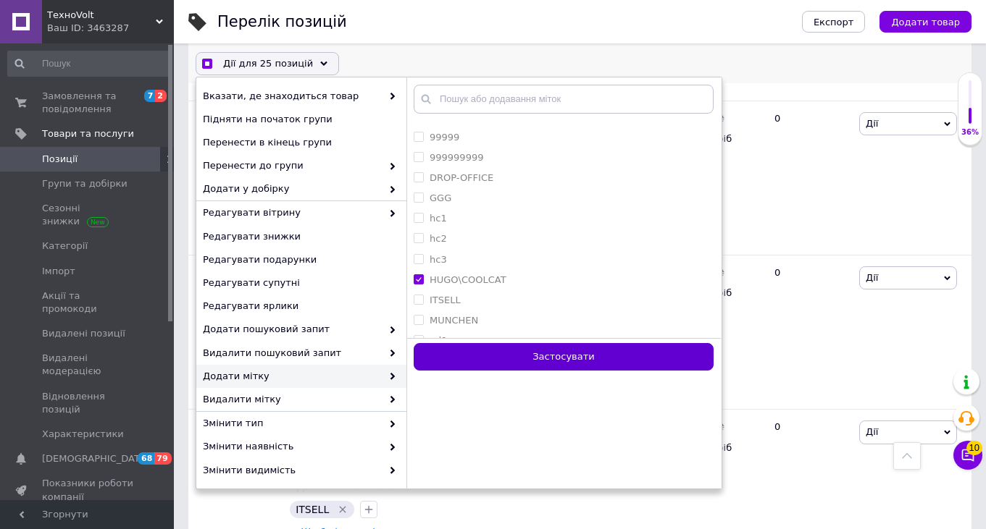
click at [495, 356] on button "Застосувати" at bounding box center [564, 357] width 300 height 28
